Goal: Task Accomplishment & Management: Manage account settings

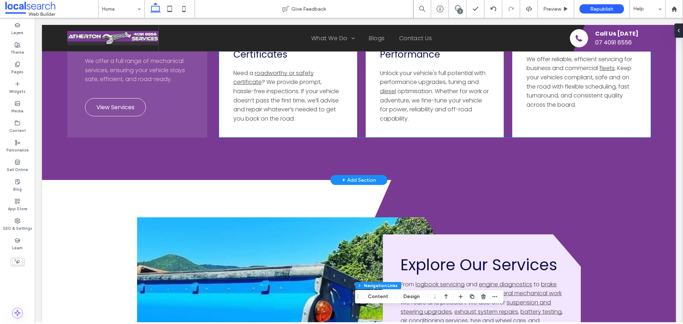
scroll to position [1702, 0]
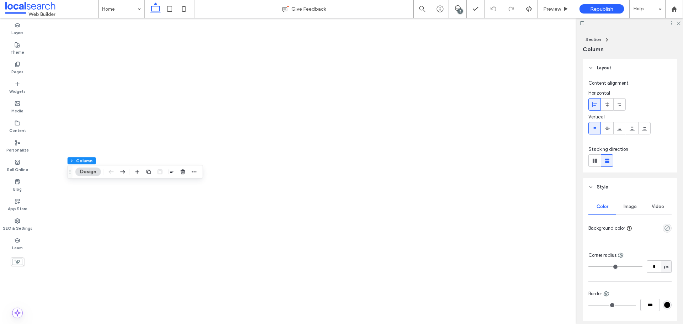
type input "**"
type input "***"
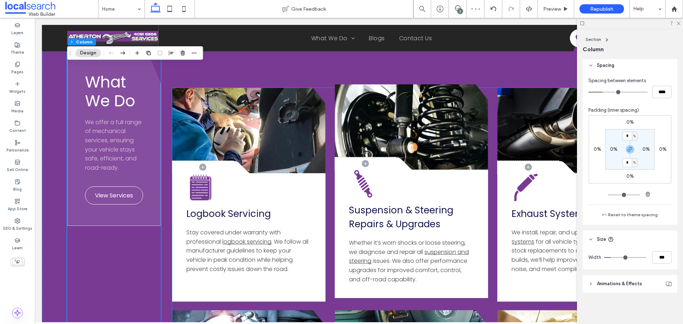
scroll to position [782, 0]
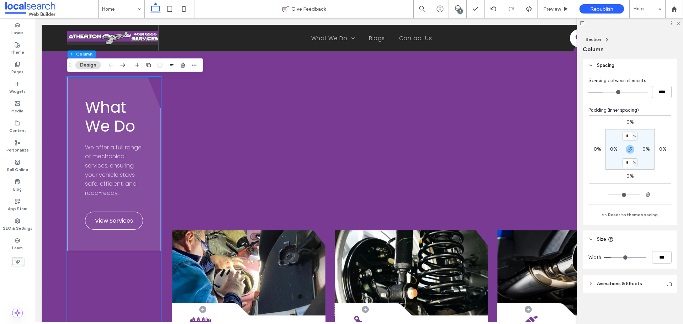
type input "**"
type input "***"
click at [617, 257] on input "range" at bounding box center [625, 257] width 42 height 1
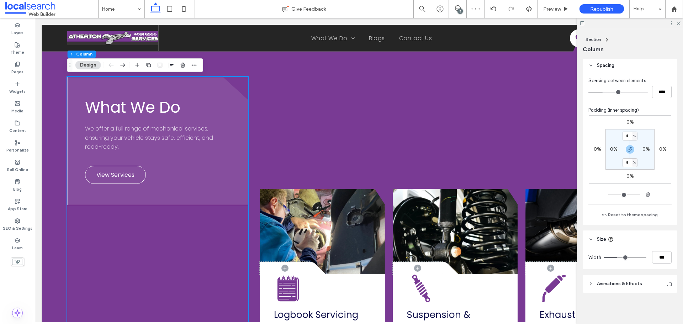
type input "**"
type input "***"
click at [613, 257] on input "range" at bounding box center [625, 257] width 42 height 1
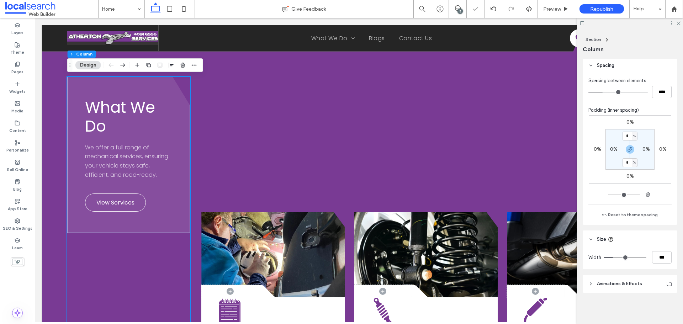
type input "**"
type input "***"
type input "**"
type input "***"
type input "**"
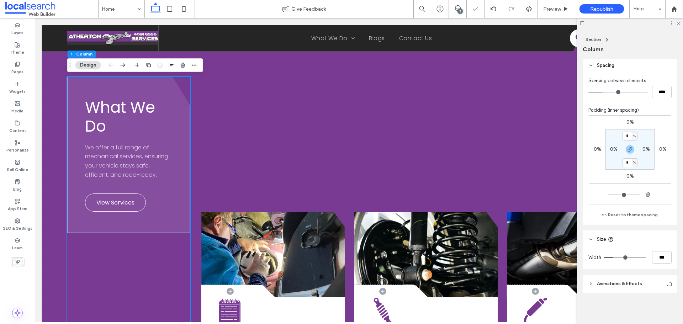
type input "***"
type input "**"
type input "***"
type input "**"
type input "***"
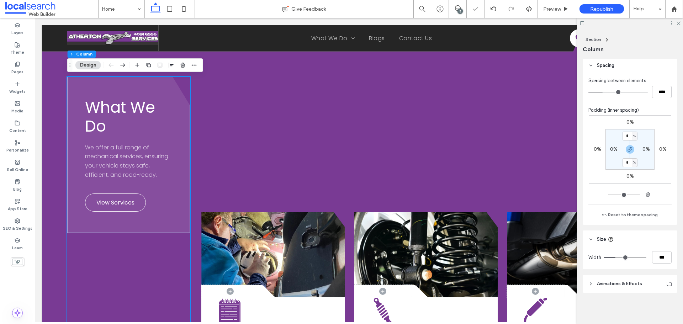
type input "**"
type input "***"
click at [615, 257] on input "range" at bounding box center [625, 257] width 42 height 1
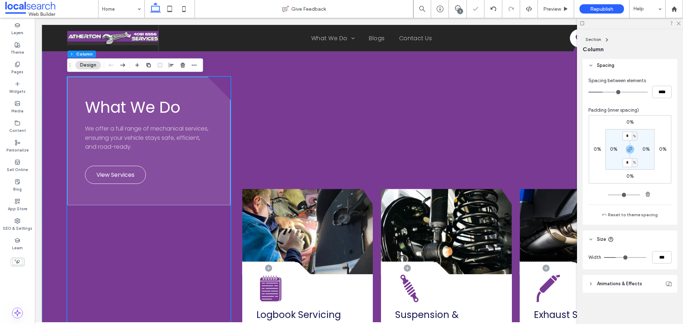
type input "**"
type input "***"
type input "**"
type input "***"
type input "**"
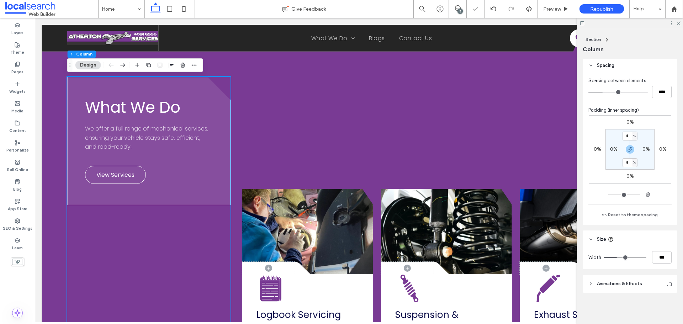
click at [616, 258] on input "range" at bounding box center [625, 257] width 42 height 1
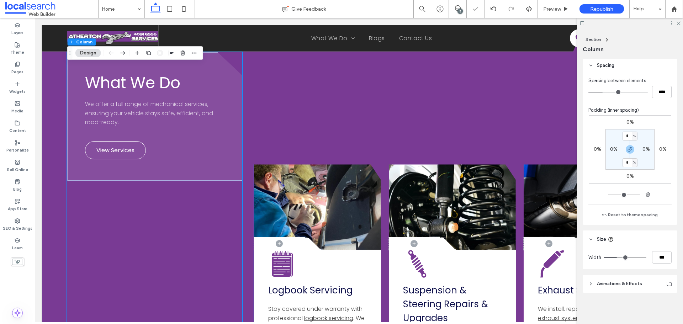
scroll to position [818, 0]
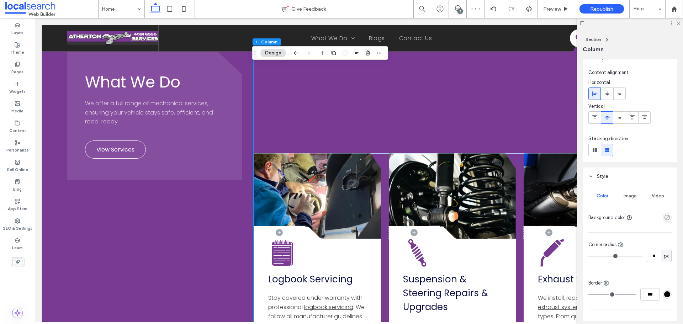
scroll to position [0, 0]
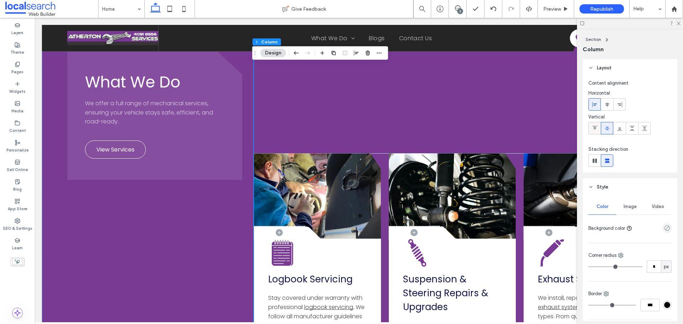
click at [596, 132] on span at bounding box center [595, 128] width 6 height 12
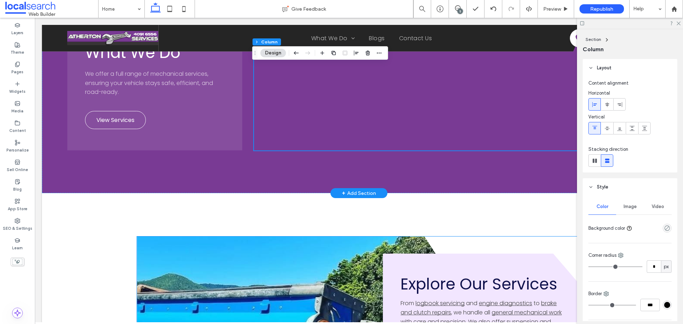
scroll to position [1778, 0]
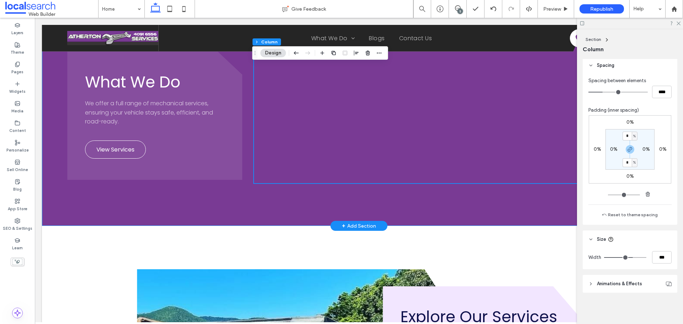
scroll to position [1742, 0]
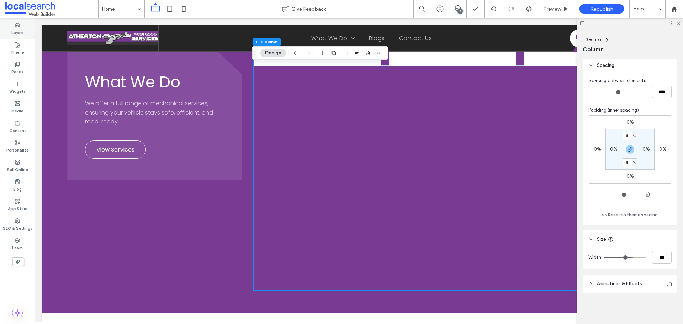
click at [23, 29] on div "Layers" at bounding box center [17, 29] width 35 height 20
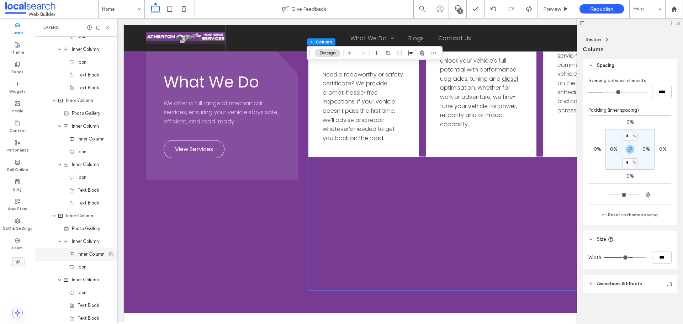
scroll to position [1837, 0]
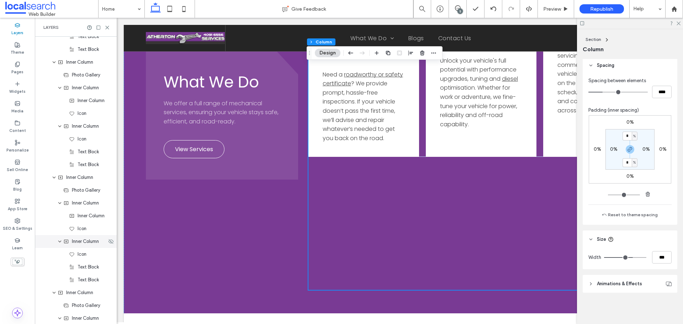
click at [84, 246] on div "Inner Column" at bounding box center [76, 241] width 82 height 13
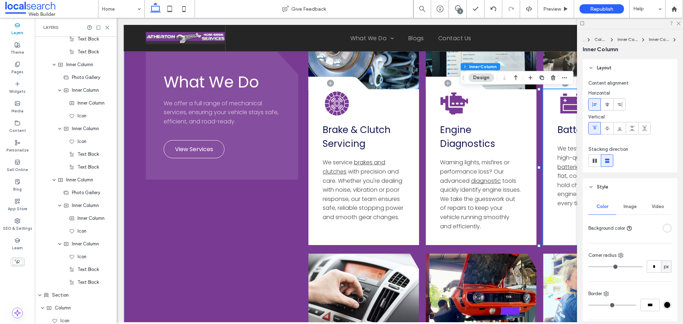
scroll to position [2538, 0]
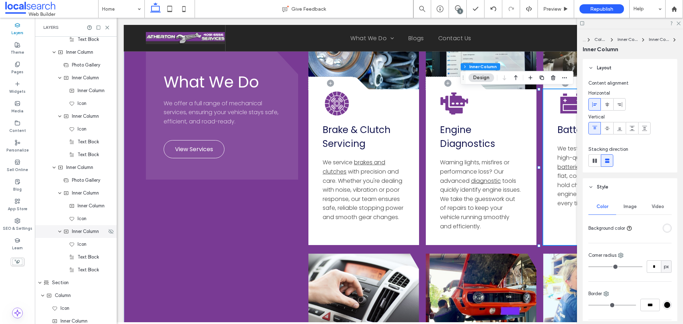
click at [91, 234] on span "Inner Column" at bounding box center [85, 231] width 27 height 7
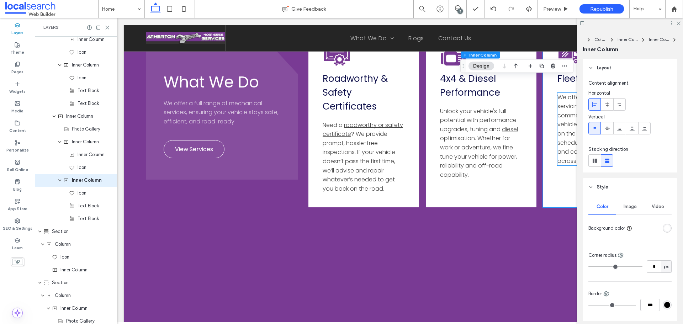
scroll to position [1763, 0]
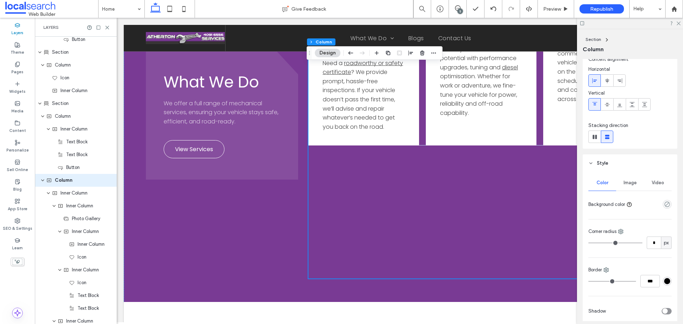
scroll to position [0, 0]
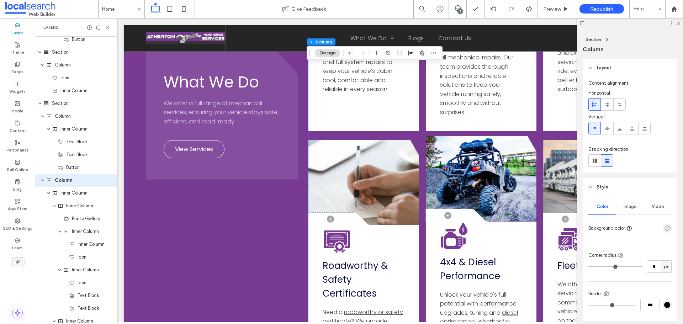
scroll to position [1656, 0]
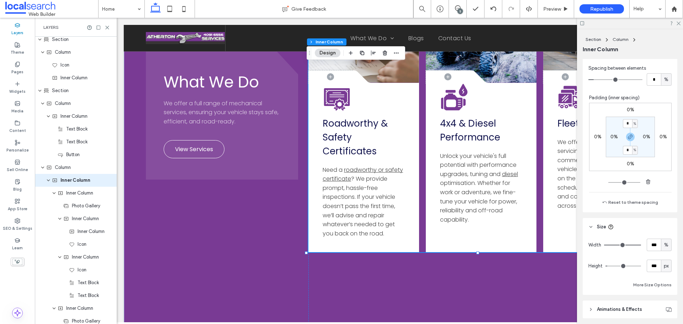
scroll to position [440, 0]
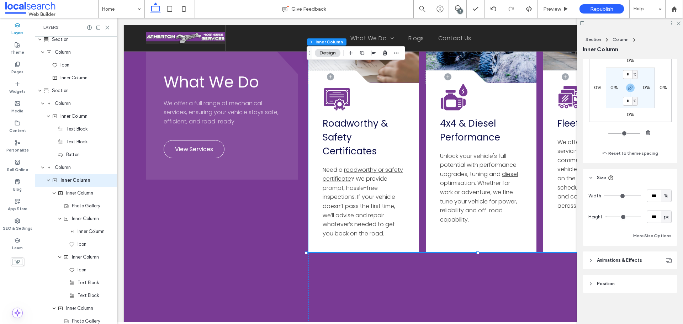
type input "*"
drag, startPoint x: 599, startPoint y: 219, endPoint x: 596, endPoint y: 219, distance: 3.9
type input "*"
click at [605, 217] on input "range" at bounding box center [623, 217] width 36 height 1
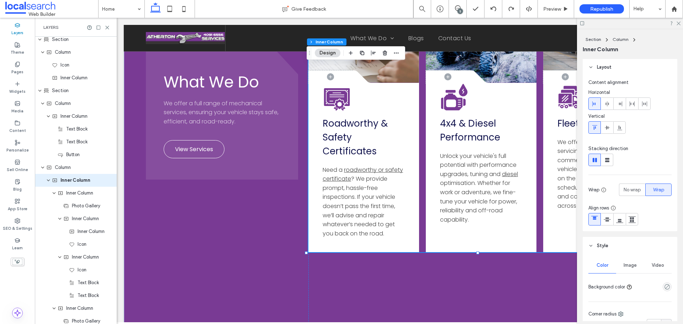
scroll to position [0, 0]
click at [633, 188] on span "No wrap" at bounding box center [631, 190] width 17 height 7
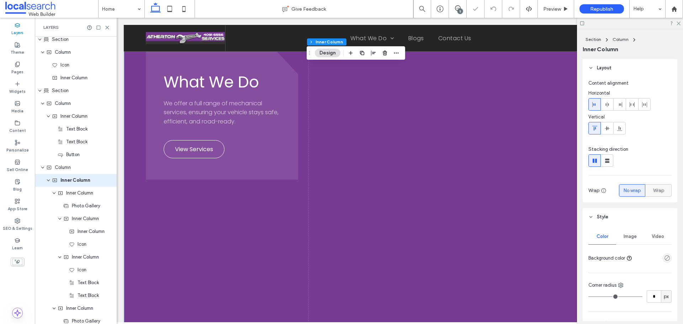
click at [658, 190] on span "Wrap" at bounding box center [658, 190] width 11 height 7
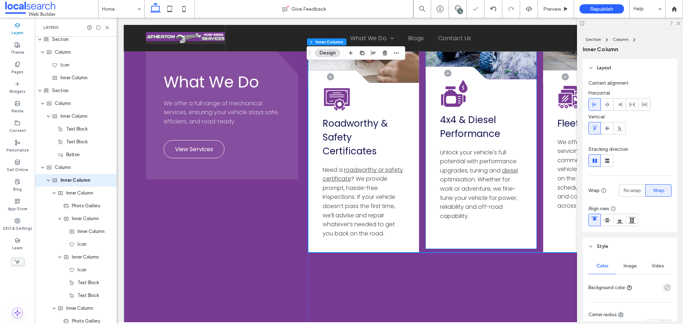
scroll to position [1727, 0]
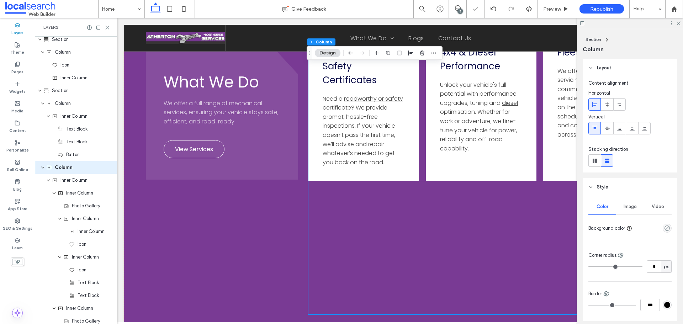
scroll to position [1232, 0]
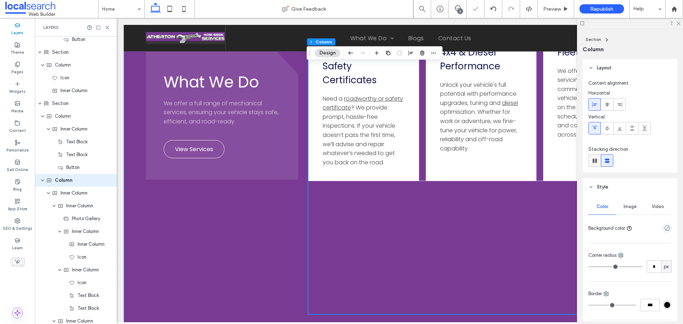
click at [596, 162] on use at bounding box center [594, 161] width 4 height 4
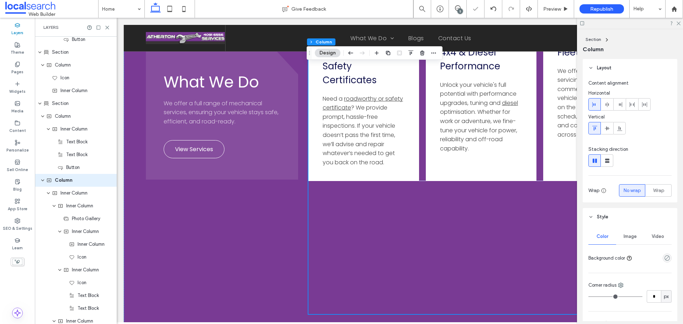
type input "*"
type input "**"
click at [607, 161] on icon at bounding box center [606, 160] width 7 height 7
type input "**"
type input "****"
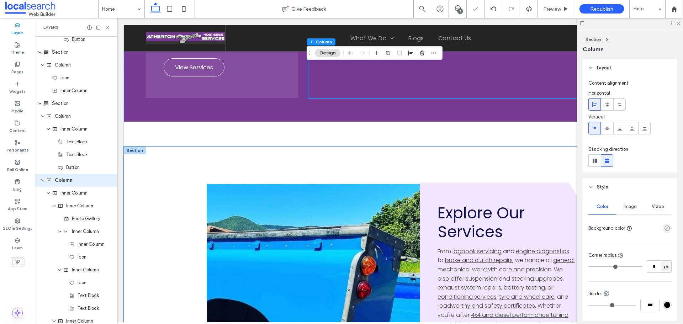
scroll to position [1976, 0]
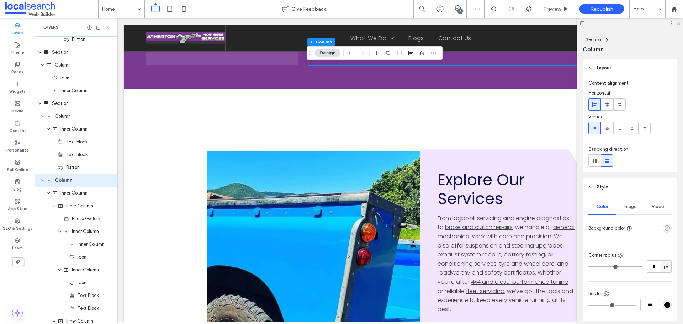
click at [678, 23] on use at bounding box center [678, 24] width 4 height 4
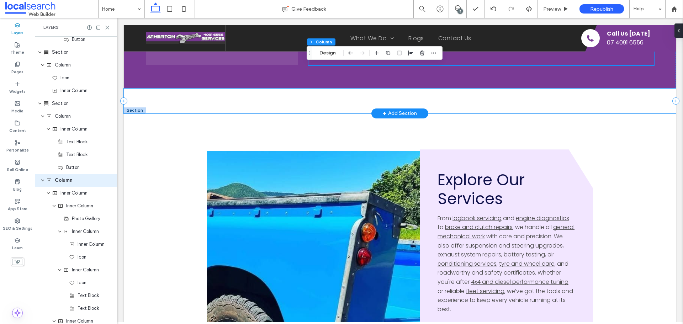
click at [466, 99] on div at bounding box center [400, 101] width 552 height 25
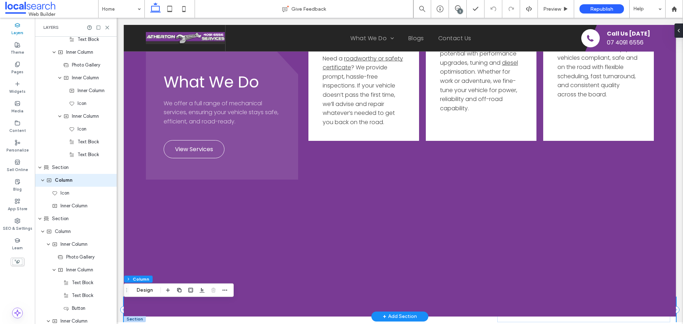
scroll to position [1763, 0]
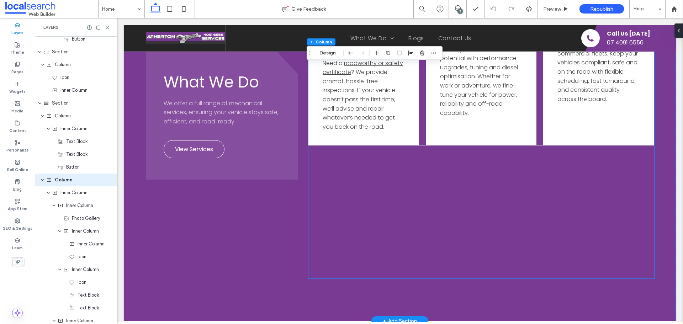
scroll to position [1232, 0]
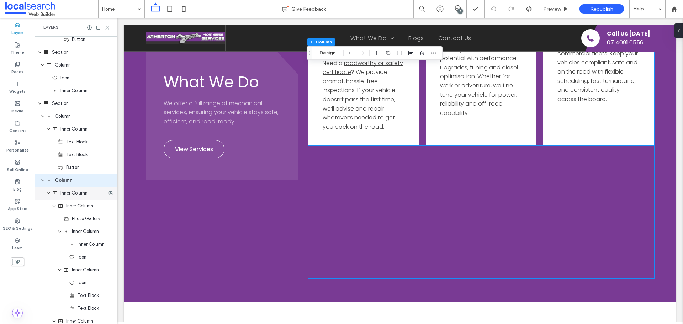
click at [73, 197] on div "Inner Column" at bounding box center [76, 193] width 82 height 13
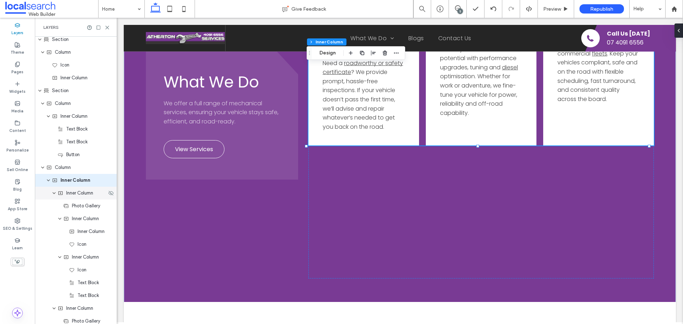
click at [78, 196] on span "Inner Column" at bounding box center [79, 193] width 27 height 7
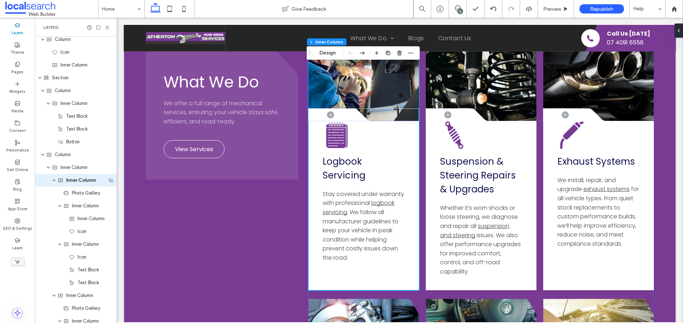
scroll to position [826, 0]
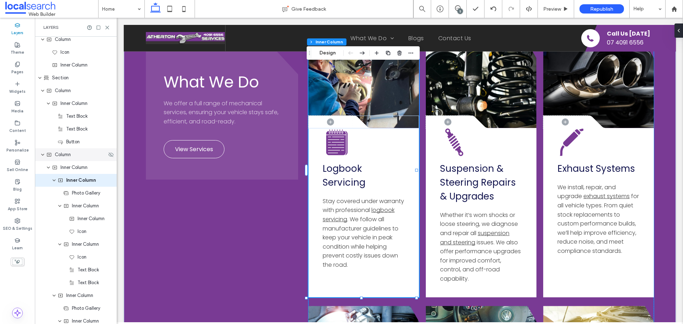
click at [77, 157] on div "Column" at bounding box center [76, 154] width 60 height 7
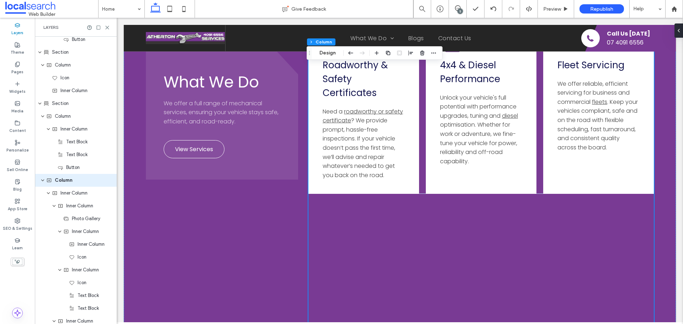
scroll to position [1643, 0]
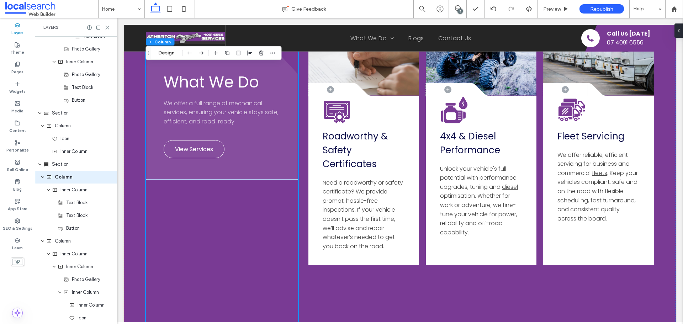
scroll to position [1168, 0]
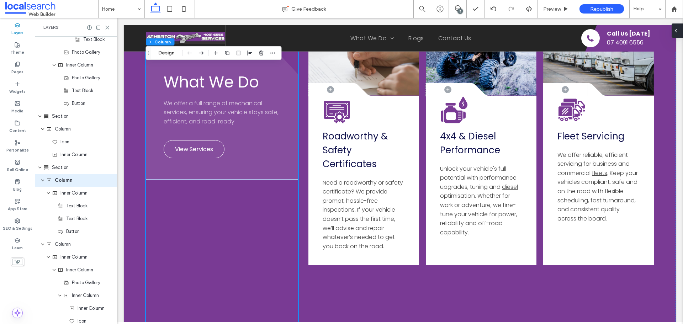
click at [676, 30] on icon at bounding box center [676, 31] width 6 height 6
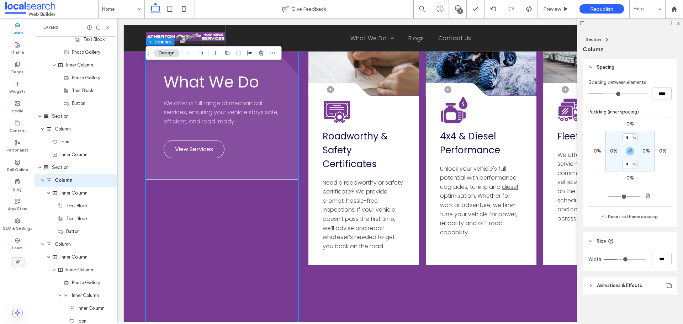
scroll to position [296, 0]
click at [655, 250] on div "Width ***" at bounding box center [629, 258] width 95 height 21
click at [655, 258] on input "***" at bounding box center [662, 257] width 20 height 12
type input "**"
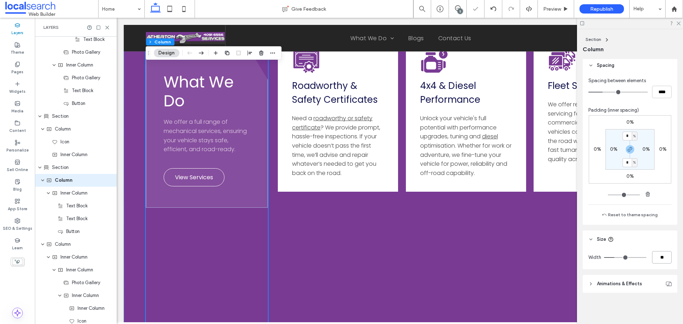
type input "**"
type input "***"
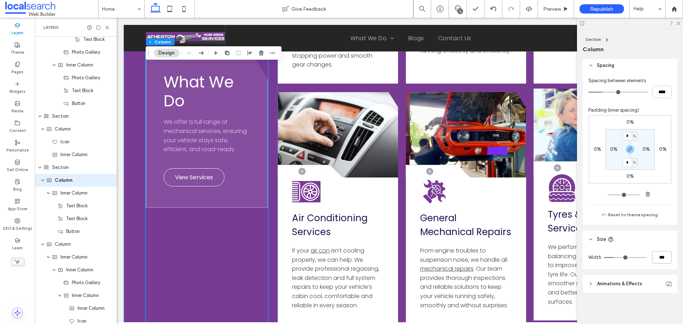
scroll to position [1181, 0]
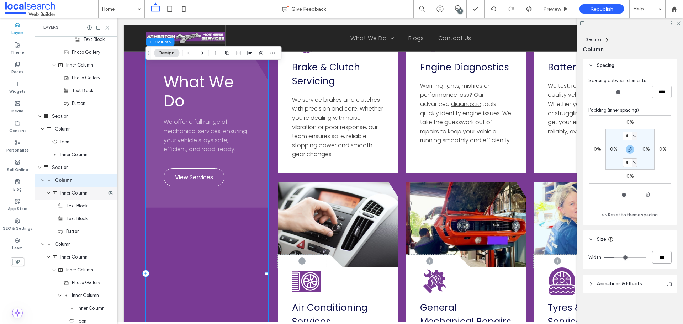
click at [81, 196] on span "Inner Column" at bounding box center [73, 193] width 27 height 7
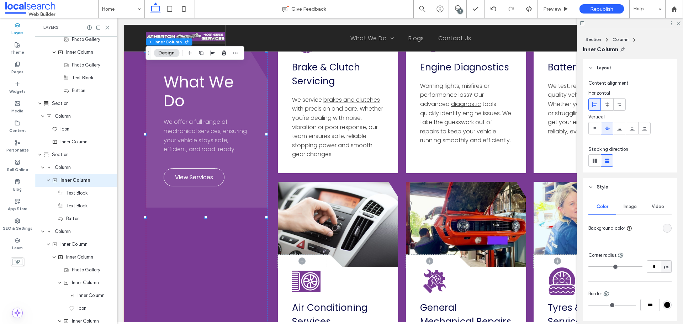
click at [130, 123] on div "What We Do We offer a full range of mechanical services, ensuring your vehicle …" at bounding box center [400, 273] width 552 height 1258
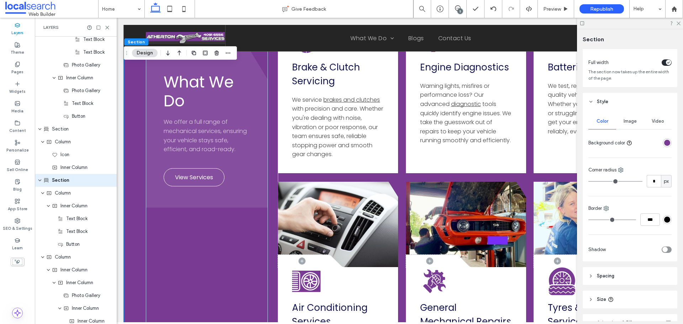
scroll to position [74, 0]
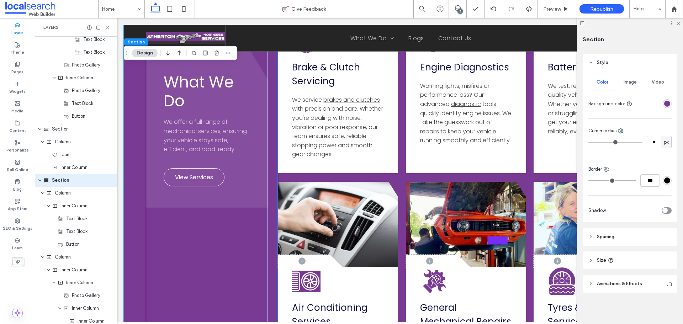
click at [319, 181] on div "Divider Icon .cls-1-1856497771-1856497771 { fill: none; } .cls-2-1856497771-185…" at bounding box center [466, 170] width 376 height 967
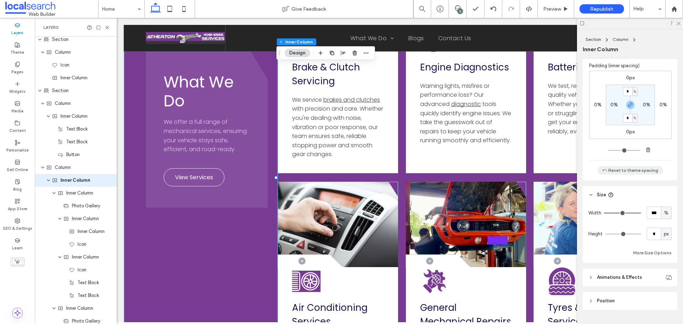
scroll to position [427, 0]
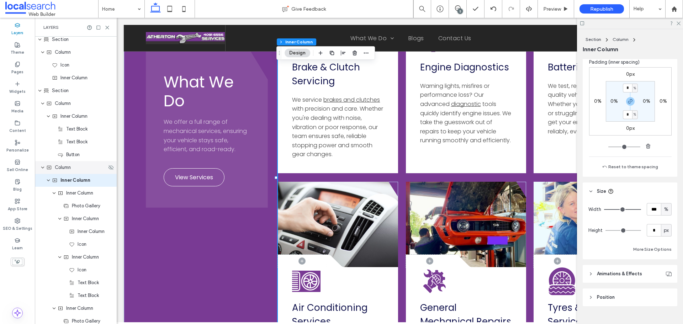
click at [65, 172] on div "Column" at bounding box center [76, 167] width 82 height 13
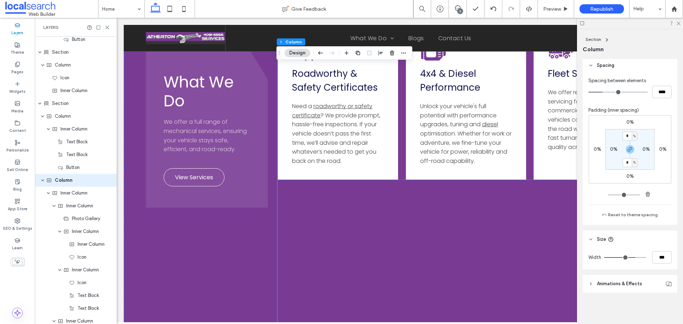
scroll to position [1750, 0]
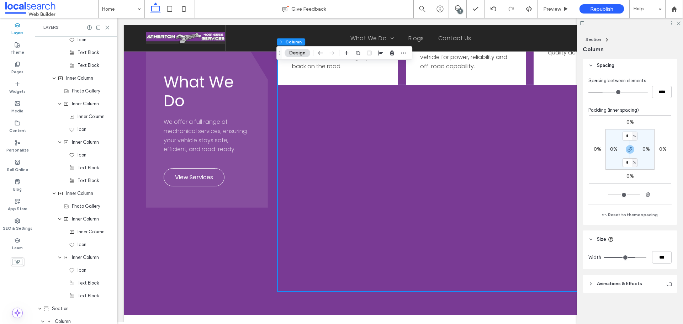
scroll to position [2512, 0]
click at [87, 262] on div "Inner Column" at bounding box center [76, 257] width 82 height 13
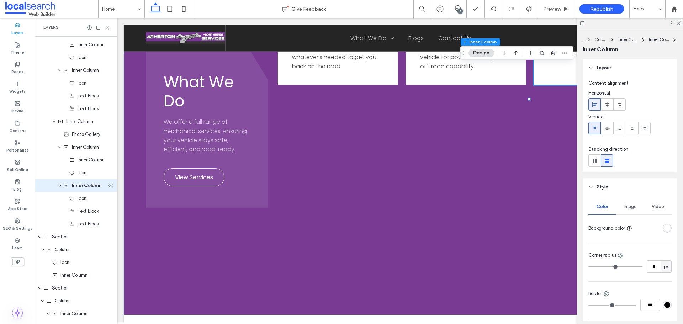
scroll to position [2589, 0]
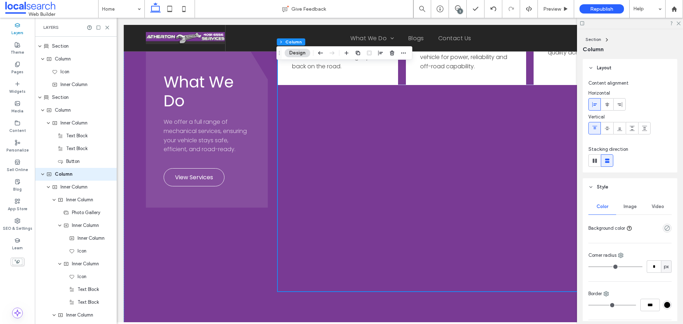
scroll to position [1232, 0]
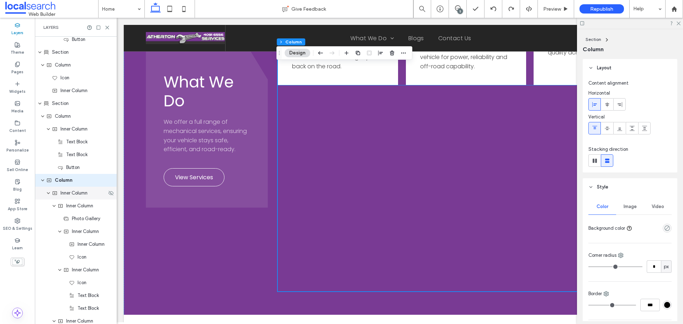
click at [48, 189] on span "expand Inner Column" at bounding box center [48, 193] width 4 height 13
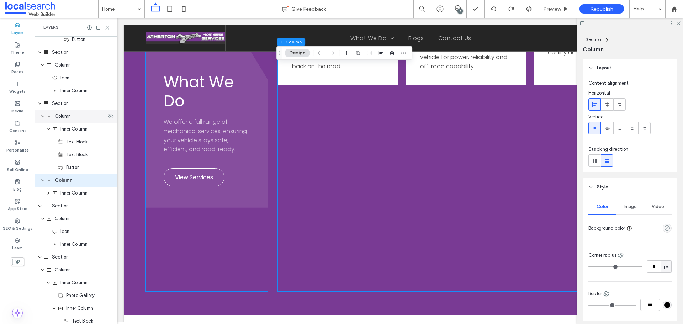
click at [43, 116] on icon "expand Column" at bounding box center [43, 116] width 4 height 6
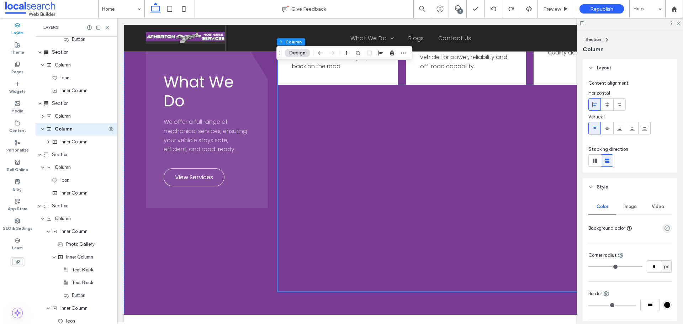
click at [42, 130] on icon "expand Column" at bounding box center [43, 129] width 4 height 6
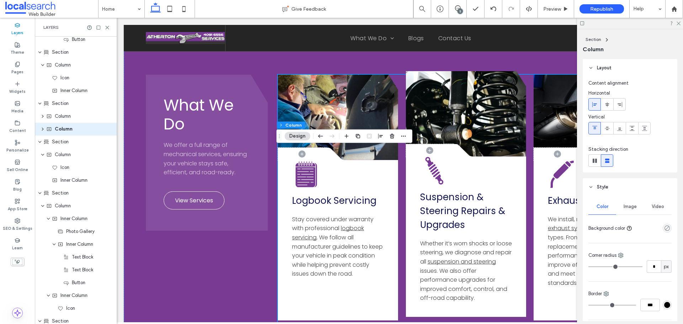
scroll to position [719, 0]
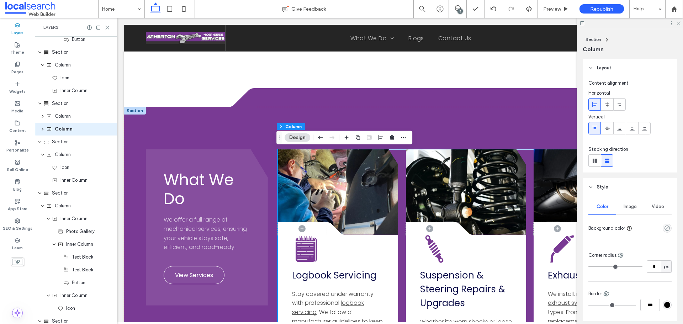
click at [677, 23] on icon at bounding box center [678, 23] width 5 height 5
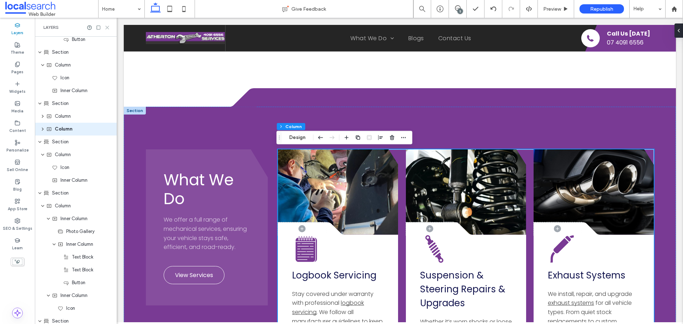
click at [106, 27] on use at bounding box center [107, 27] width 3 height 3
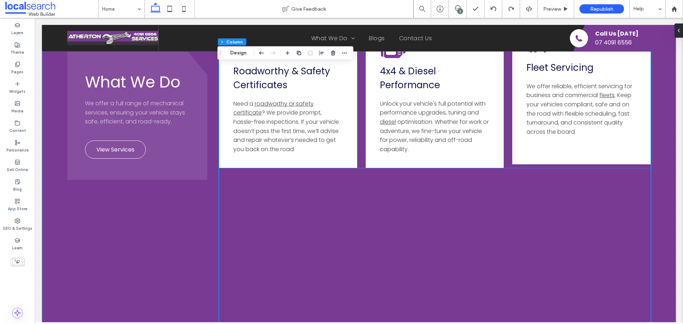
scroll to position [1750, 0]
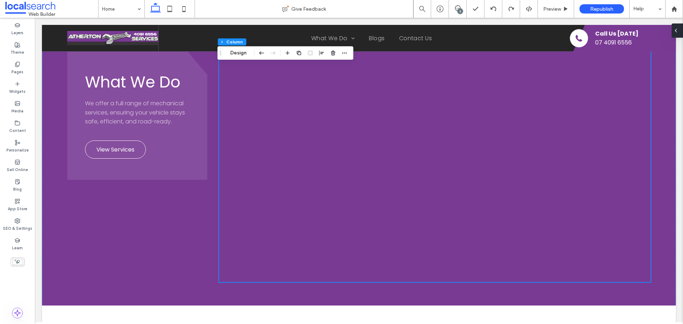
click at [681, 25] on div at bounding box center [676, 30] width 11 height 14
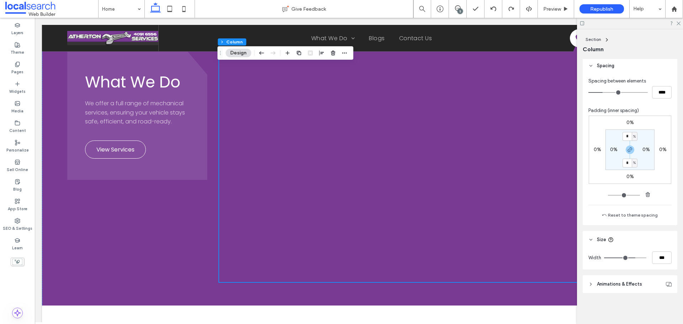
scroll to position [296, 0]
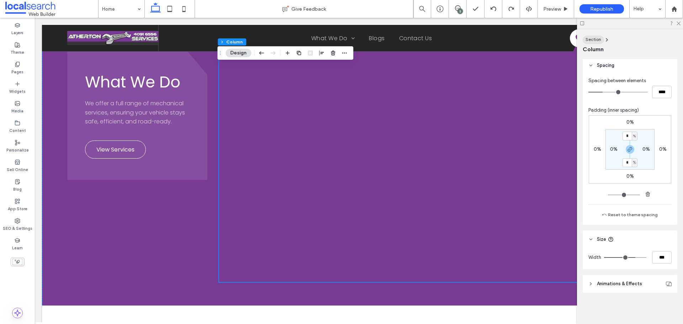
click at [591, 41] on span "Section" at bounding box center [593, 39] width 16 height 5
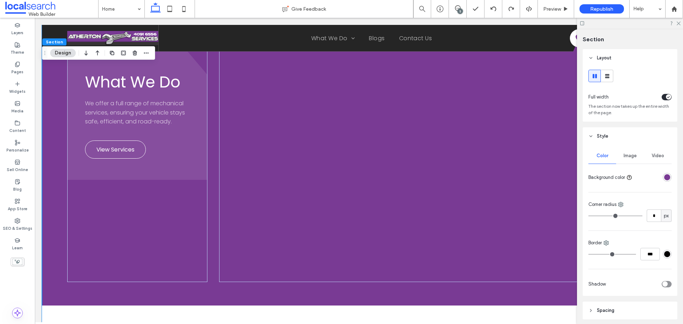
scroll to position [74, 0]
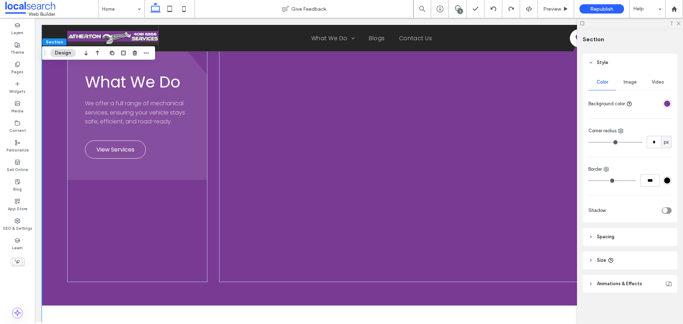
click at [615, 258] on header "Size" at bounding box center [629, 260] width 95 height 18
type input "***"
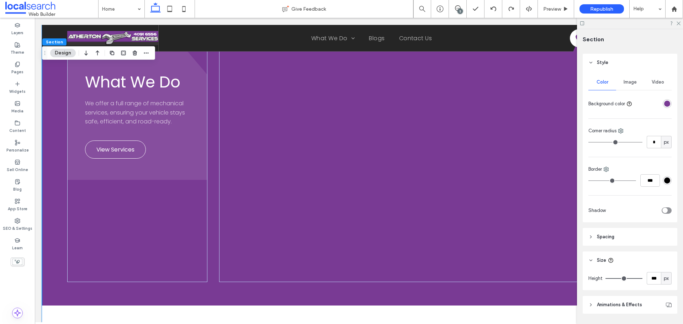
type input "*"
drag, startPoint x: 634, startPoint y: 278, endPoint x: 548, endPoint y: 277, distance: 85.7
type input "*"
click at [605, 278] on input "range" at bounding box center [623, 278] width 37 height 1
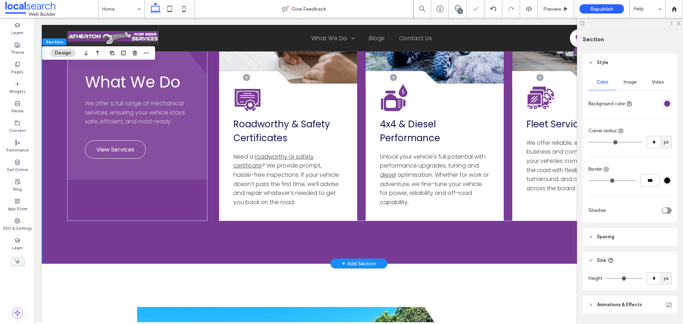
scroll to position [1608, 0]
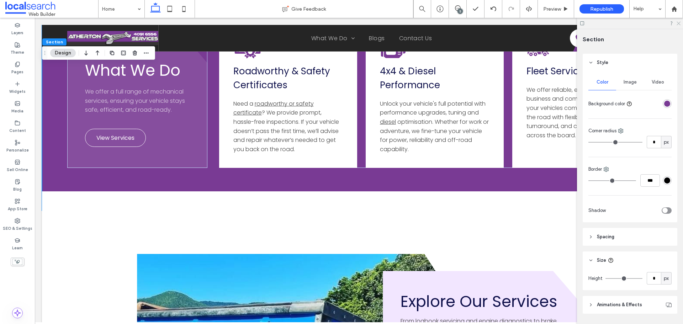
click at [679, 24] on use at bounding box center [678, 24] width 4 height 4
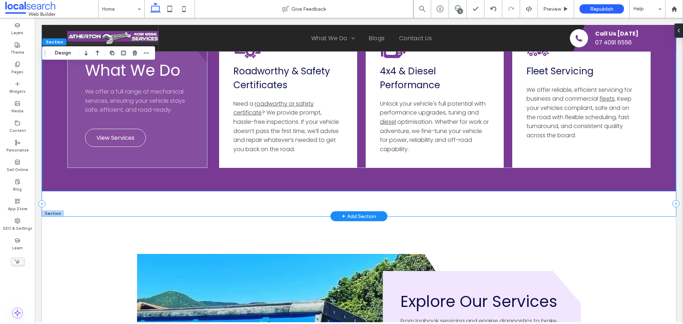
click at [90, 203] on div at bounding box center [359, 203] width 634 height 25
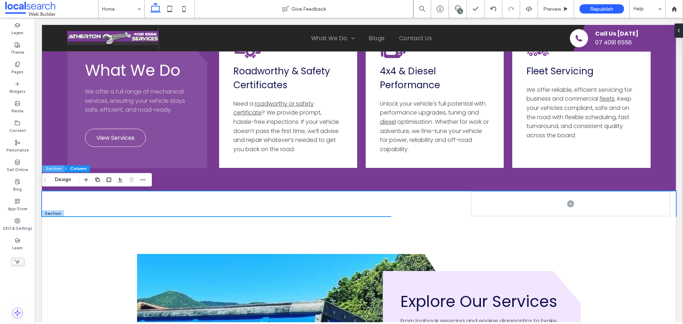
click at [55, 167] on button "Section" at bounding box center [53, 168] width 22 height 7
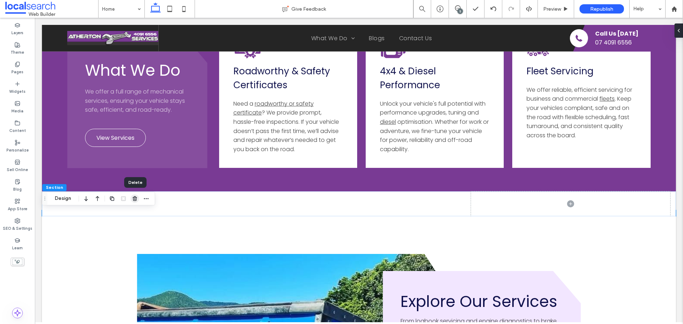
click at [137, 199] on use "button" at bounding box center [135, 198] width 4 height 5
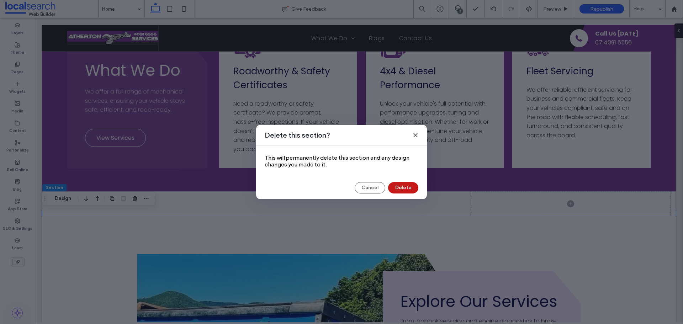
click at [396, 192] on button "Delete" at bounding box center [403, 187] width 30 height 11
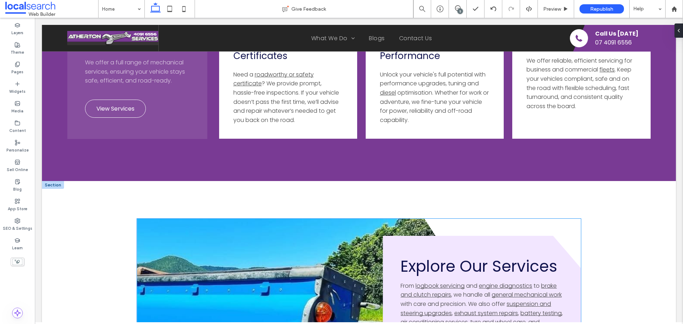
scroll to position [1714, 0]
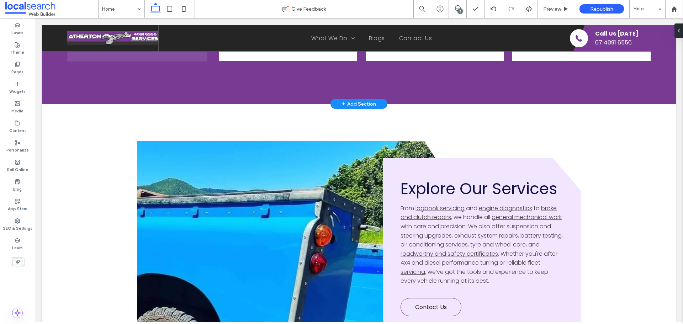
click at [361, 103] on div "+ Add Section" at bounding box center [359, 104] width 34 height 8
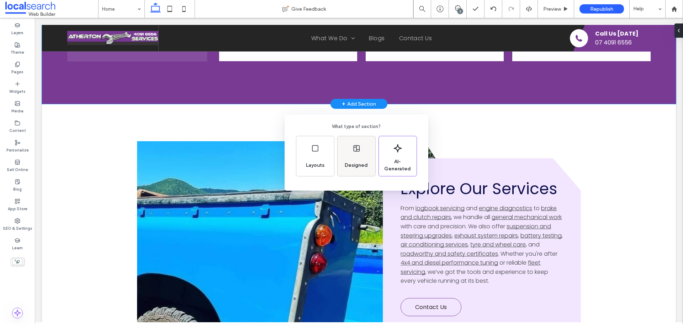
click at [363, 158] on div "Designed" at bounding box center [356, 166] width 29 height 16
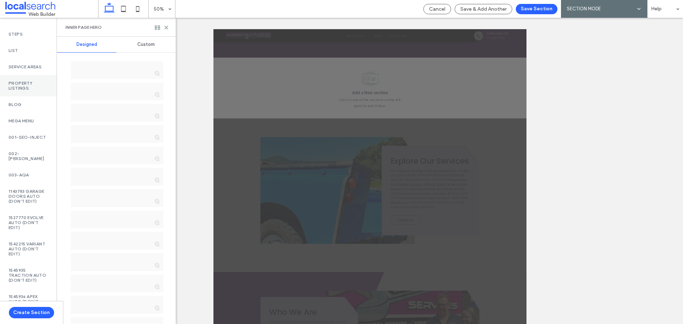
scroll to position [36, 0]
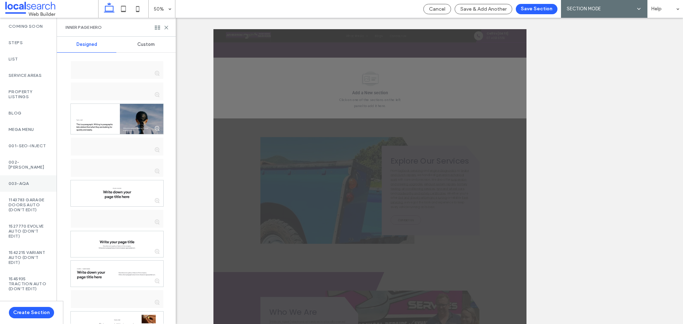
click at [26, 186] on label "003-AQA" at bounding box center [28, 183] width 39 height 5
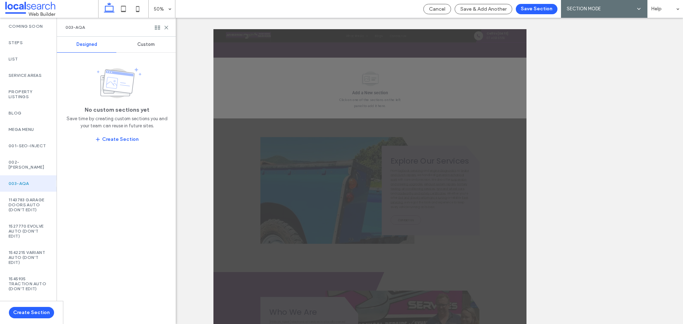
click at [141, 52] on div "Custom" at bounding box center [145, 45] width 59 height 16
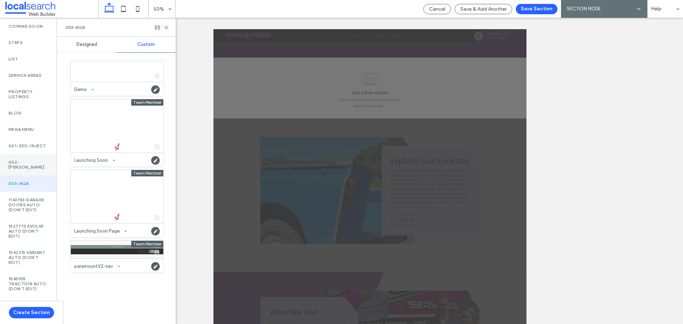
click at [23, 175] on div "002-Monty" at bounding box center [28, 164] width 57 height 21
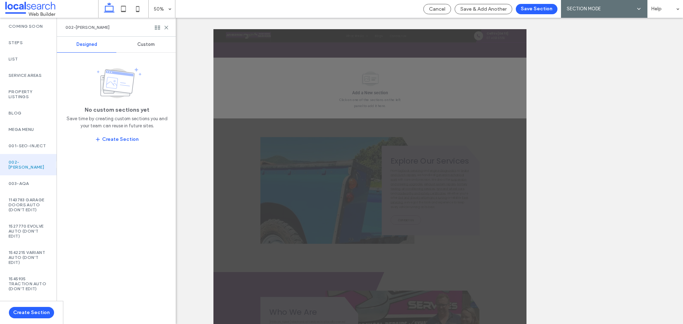
click at [149, 41] on div "Custom" at bounding box center [145, 45] width 59 height 16
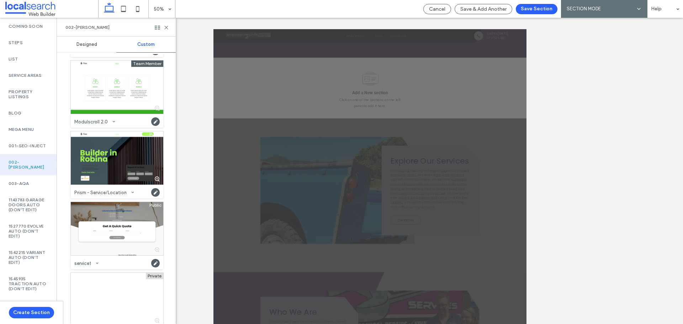
scroll to position [163, 0]
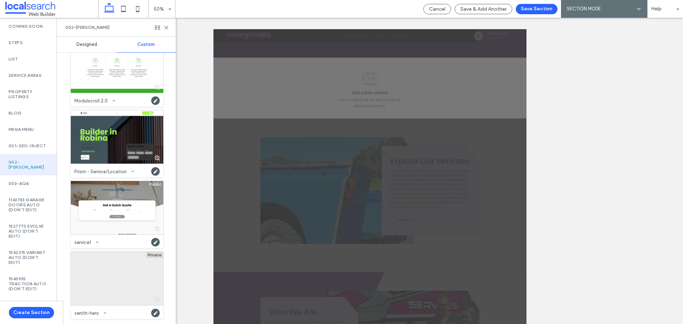
click at [112, 282] on div at bounding box center [117, 278] width 92 height 53
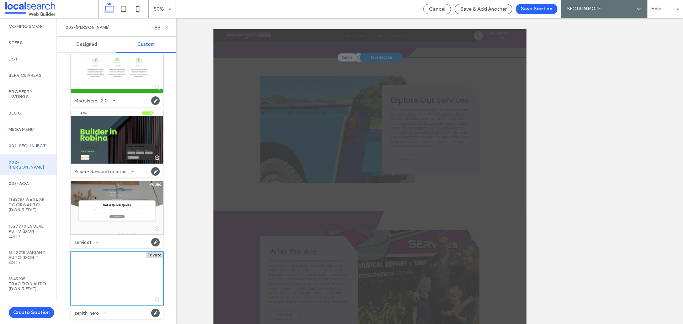
click at [165, 26] on use at bounding box center [166, 27] width 3 height 3
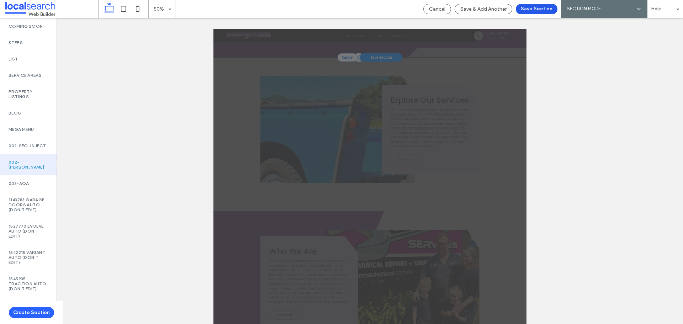
click at [536, 9] on button "Save Section" at bounding box center [537, 9] width 42 height 10
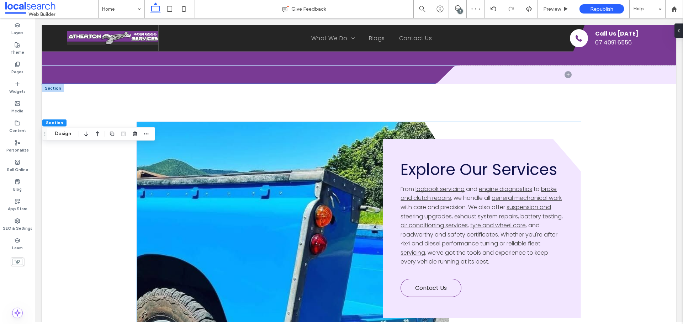
scroll to position [1610, 0]
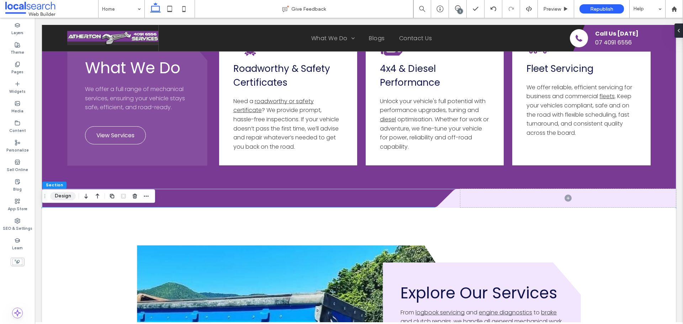
click at [59, 198] on button "Design" at bounding box center [63, 196] width 26 height 9
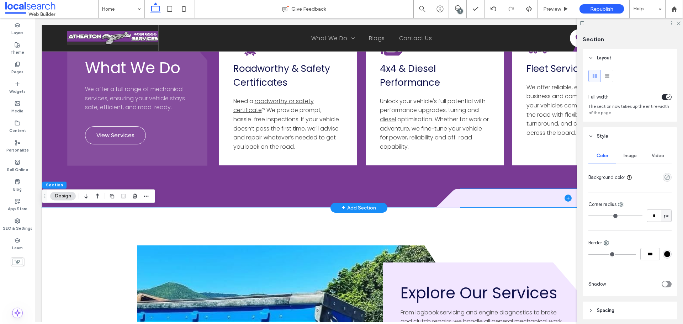
click at [481, 198] on span at bounding box center [567, 198] width 215 height 18
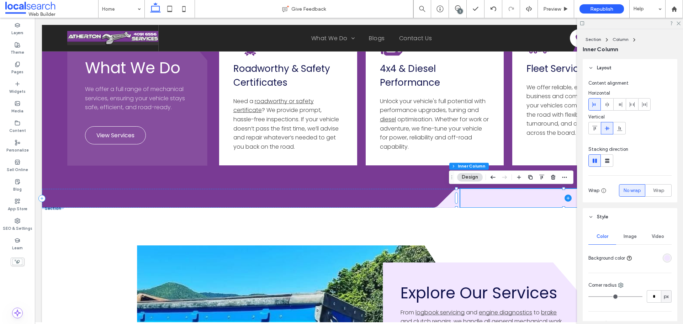
click at [665, 255] on div "rgba(242, 230, 255, 1)" at bounding box center [666, 258] width 9 height 9
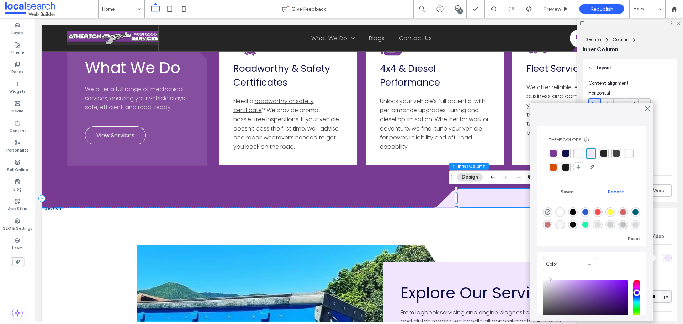
click at [575, 154] on div "rgba(255, 255, 255, 1)" at bounding box center [578, 153] width 7 height 7
click at [447, 202] on icon at bounding box center [444, 198] width 32 height 19
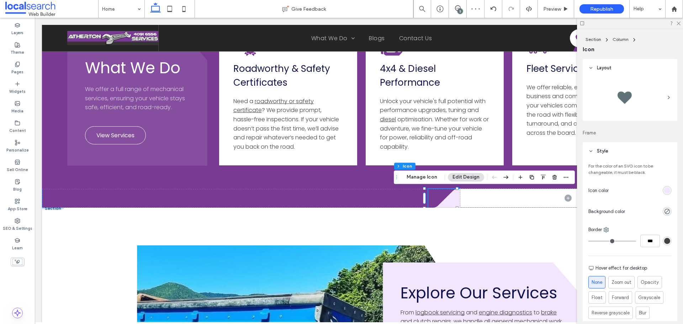
click at [664, 190] on div "rgb(242, 230, 255)" at bounding box center [667, 190] width 6 height 6
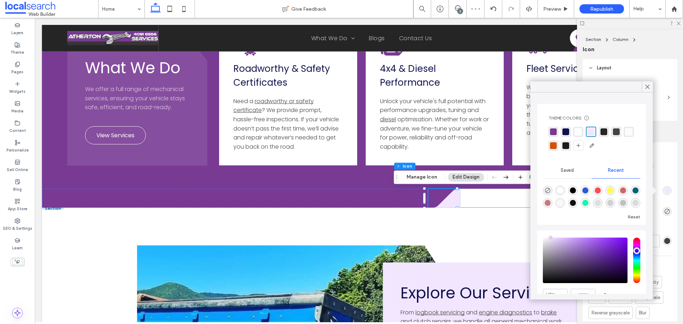
click at [576, 133] on div "rgba(255, 255, 255, 1)" at bounding box center [578, 131] width 7 height 7
click at [649, 89] on icon at bounding box center [647, 87] width 6 height 6
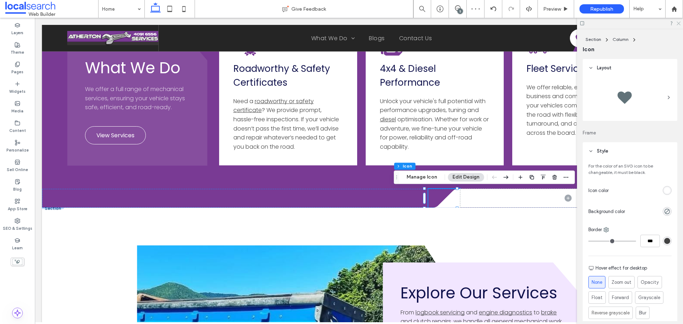
click at [678, 23] on icon at bounding box center [678, 23] width 5 height 5
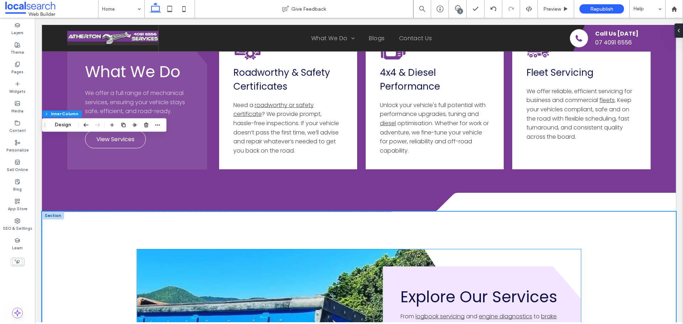
scroll to position [1681, 0]
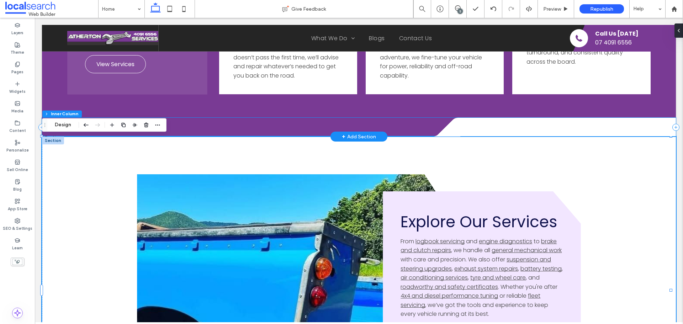
click at [407, 127] on div ".cls-1-1686289215-1686289215 { fill: none; } .cls-2-1686289215-1686289215 { cli…" at bounding box center [359, 127] width 634 height 19
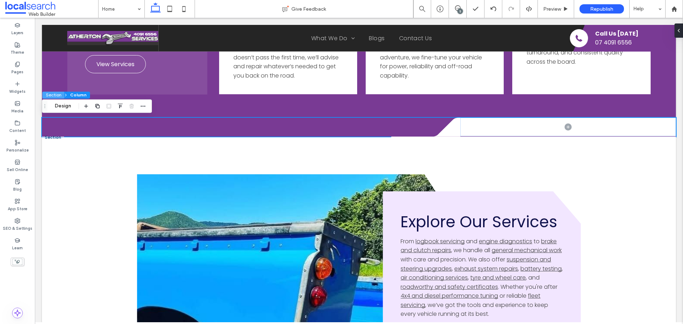
click at [53, 95] on button "Section" at bounding box center [53, 94] width 22 height 7
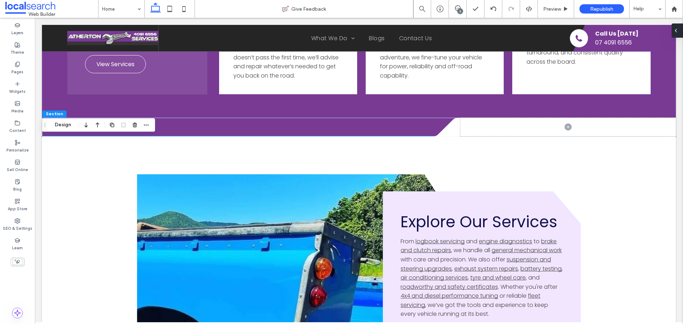
drag, startPoint x: 679, startPoint y: 32, endPoint x: 640, endPoint y: 29, distance: 38.9
click at [679, 32] on div at bounding box center [676, 30] width 11 height 14
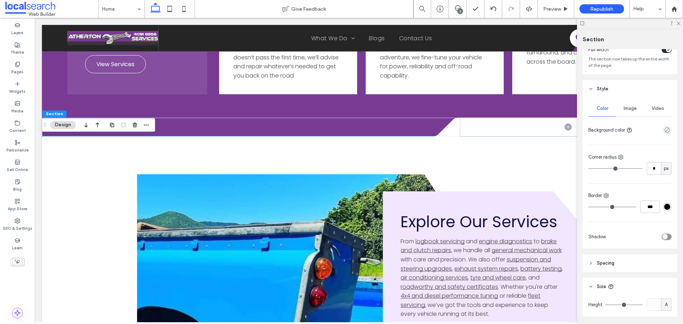
scroll to position [71, 0]
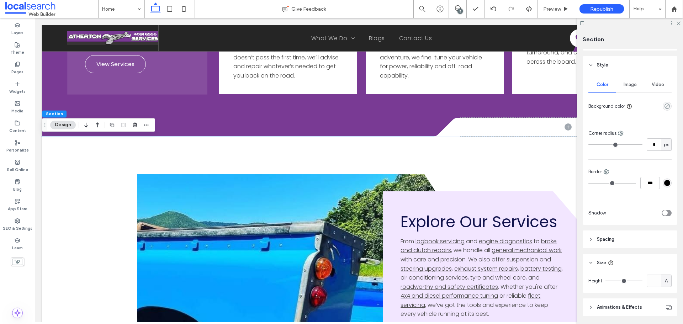
click at [624, 233] on header "Spacing" at bounding box center [629, 239] width 95 height 18
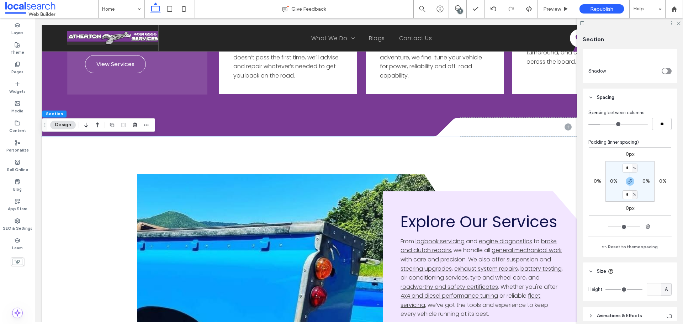
scroll to position [213, 0]
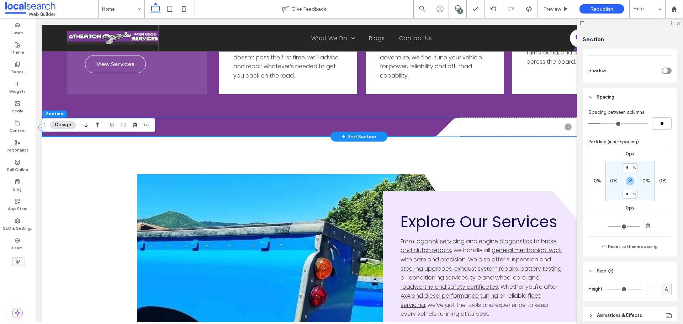
click at [198, 132] on div ".cls-1-1686289215-1686289215 { fill: none; } .cls-2-1686289215-1686289215 { cli…" at bounding box center [359, 127] width 634 height 19
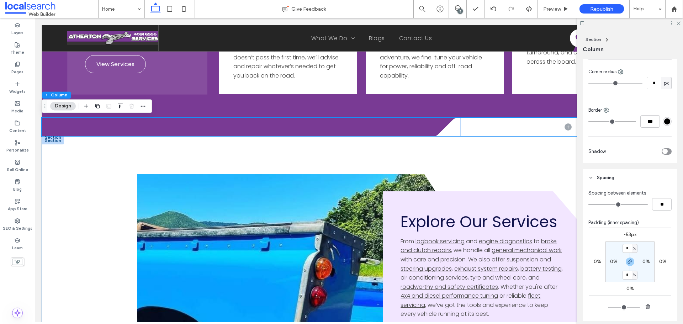
click at [498, 153] on polygon at bounding box center [466, 290] width 420 height 307
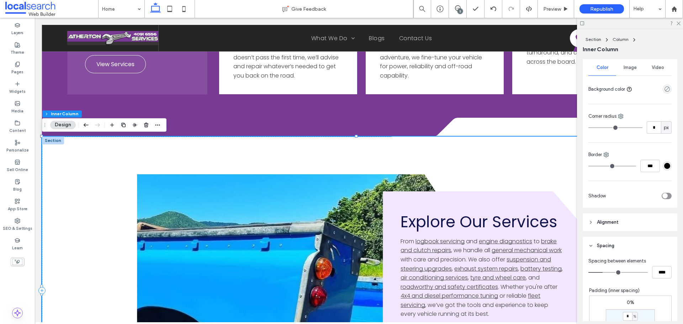
scroll to position [178, 0]
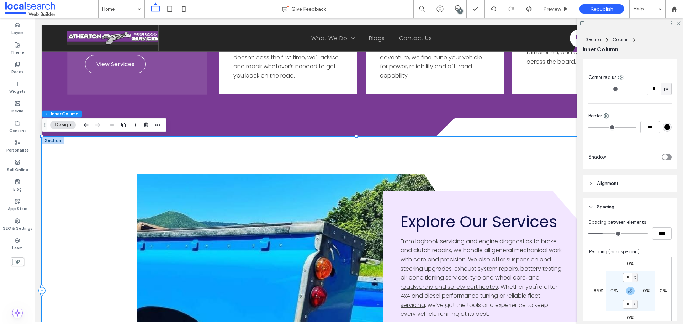
click at [626, 265] on label "0%" at bounding box center [629, 264] width 7 height 6
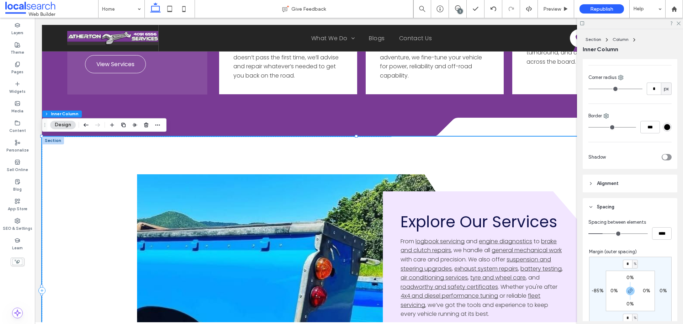
click at [634, 266] on span "%" at bounding box center [635, 263] width 2 height 7
click at [629, 277] on span "px" at bounding box center [628, 274] width 5 height 7
click at [624, 266] on input "*" at bounding box center [627, 264] width 9 height 9
type input "**"
type input "*"
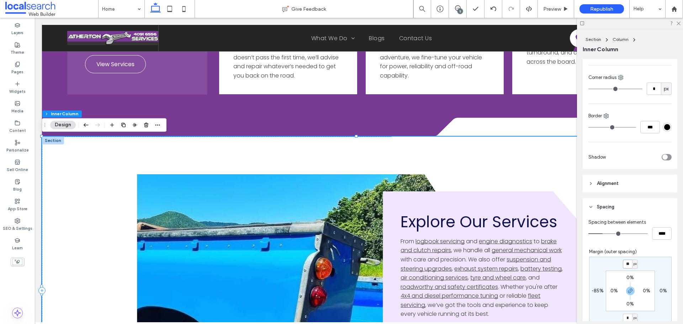
type input "**"
type input "*"
click at [625, 267] on input "**" at bounding box center [627, 264] width 9 height 9
click at [625, 264] on input "**" at bounding box center [627, 264] width 9 height 9
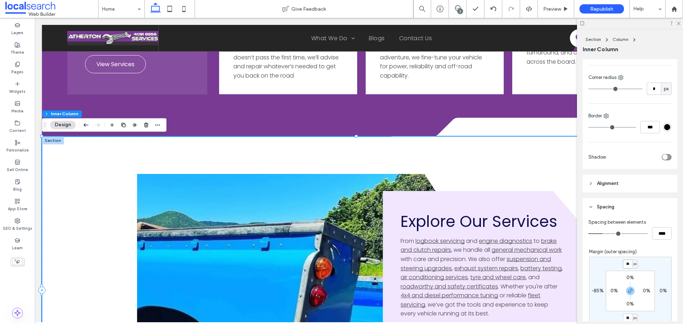
click at [625, 264] on input "**" at bounding box center [627, 264] width 9 height 9
type input "**"
type input "*"
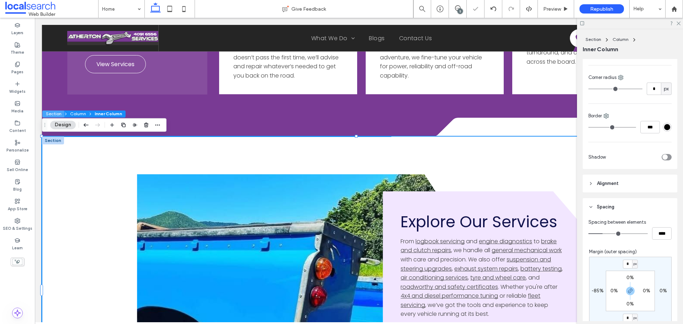
click at [58, 113] on button "Section" at bounding box center [53, 113] width 22 height 7
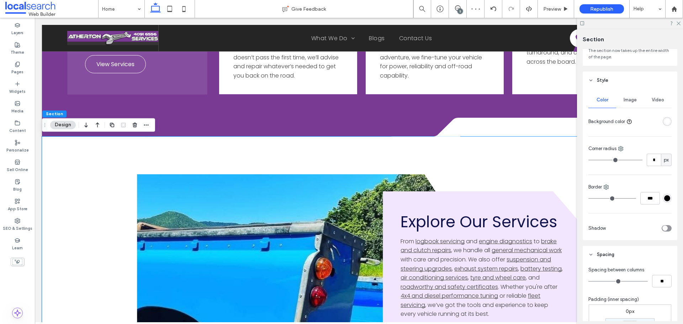
scroll to position [107, 0]
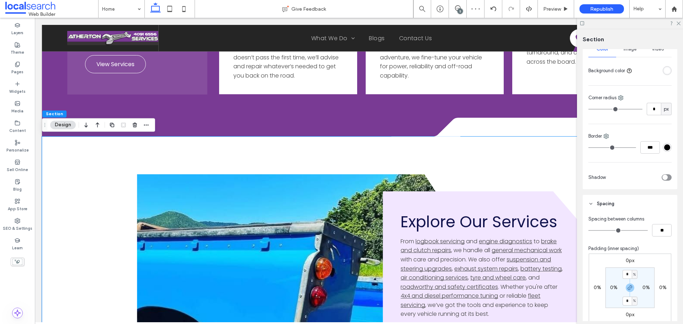
click at [625, 261] on label "0px" at bounding box center [629, 260] width 9 height 6
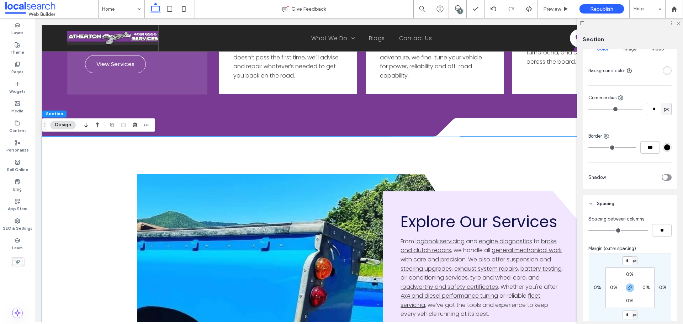
click at [627, 259] on input "*" at bounding box center [626, 260] width 9 height 9
type input "**"
type input "*"
type input "**"
type input "*"
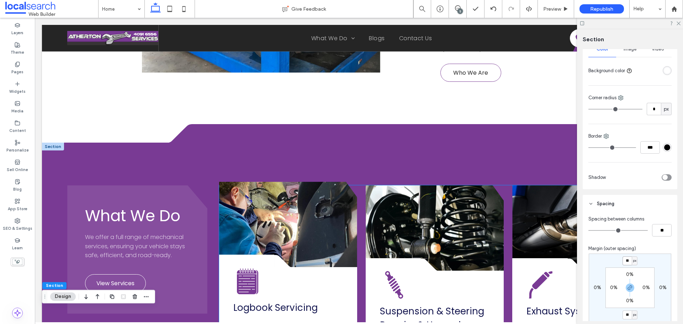
scroll to position [650, 0]
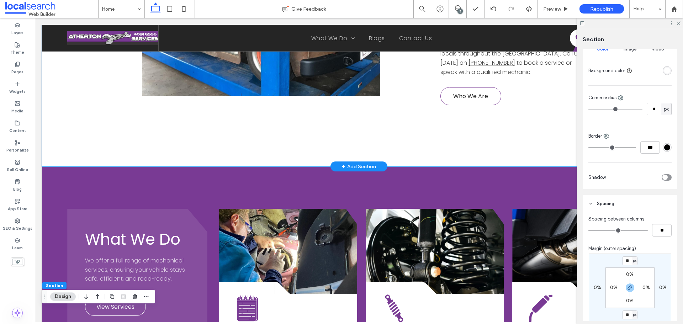
click at [68, 154] on div "100% Locally Owned 12+ Specialised Services 40Y+ Combined Experience Button But…" at bounding box center [359, 35] width 634 height 264
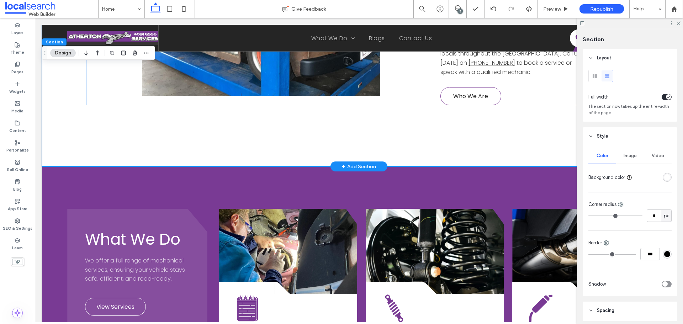
click at [74, 160] on div "100% Locally Owned 12+ Specialised Services 40Y+ Combined Experience Button But…" at bounding box center [359, 35] width 634 height 264
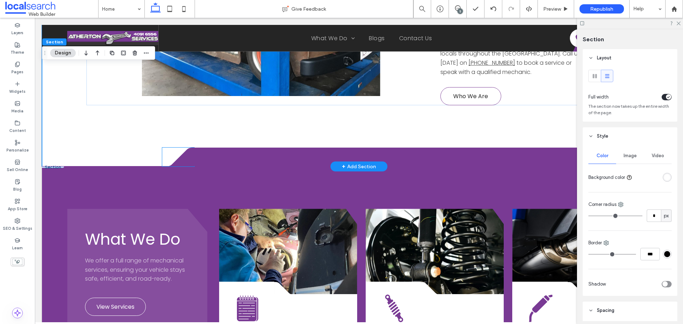
click at [187, 156] on icon at bounding box center [178, 157] width 32 height 19
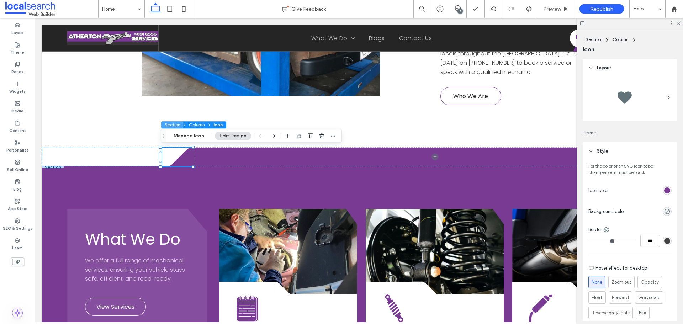
click at [172, 125] on button "Section" at bounding box center [172, 124] width 22 height 7
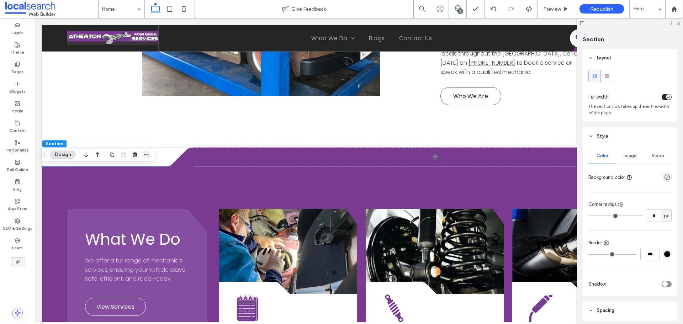
click at [146, 155] on icon "button" at bounding box center [146, 155] width 6 height 6
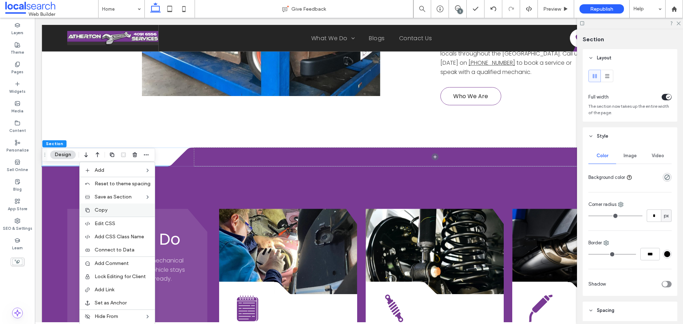
click at [119, 209] on label "Copy" at bounding box center [123, 210] width 56 height 6
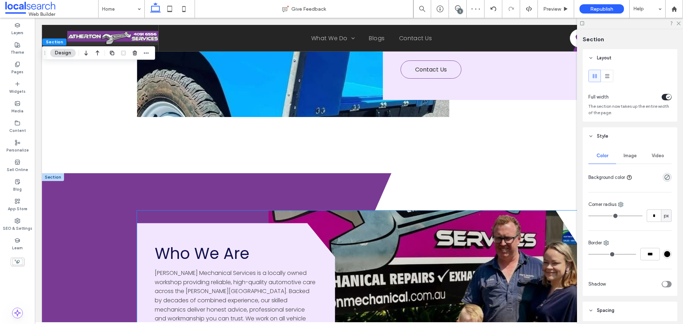
scroll to position [2001, 0]
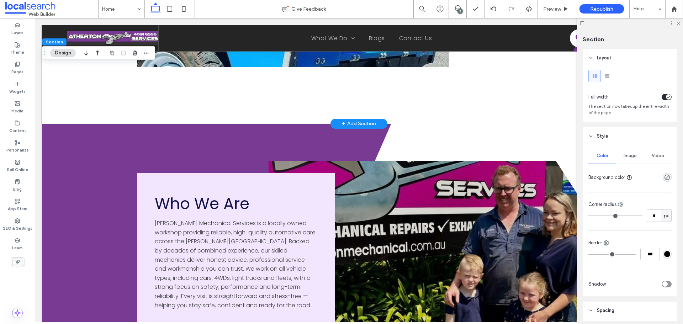
drag, startPoint x: 447, startPoint y: 123, endPoint x: 430, endPoint y: 111, distance: 20.3
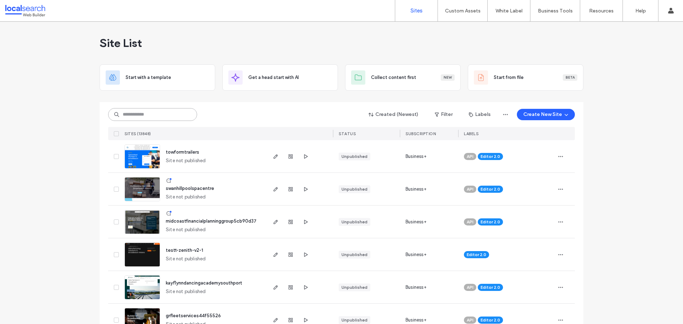
click at [119, 113] on input at bounding box center [152, 114] width 89 height 13
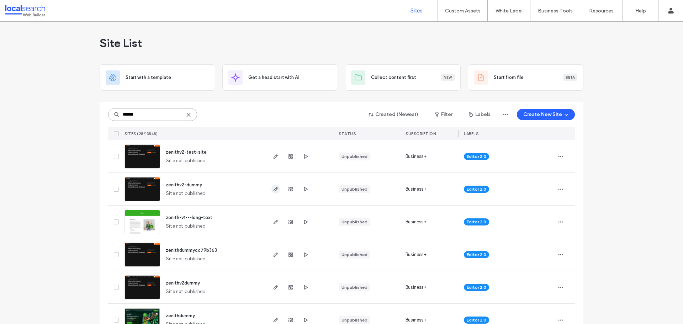
type input "******"
click at [274, 191] on icon "button" at bounding box center [276, 189] width 6 height 6
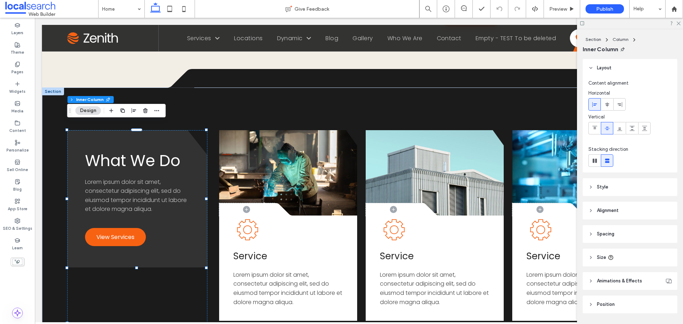
click at [185, 133] on div "What We Do Lorem ipsum dolor sit amet, consectetur adipiscing elit, sed do eius…" at bounding box center [137, 198] width 140 height 137
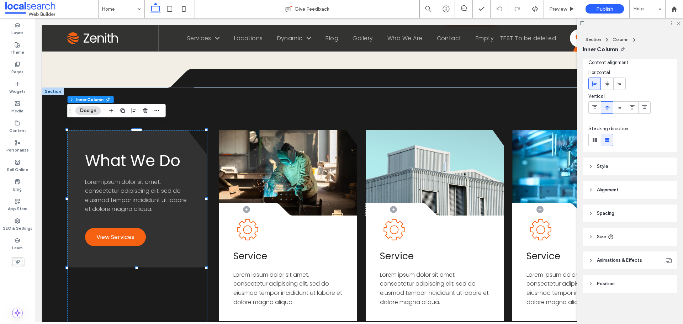
click at [618, 169] on header "Style" at bounding box center [629, 167] width 95 height 18
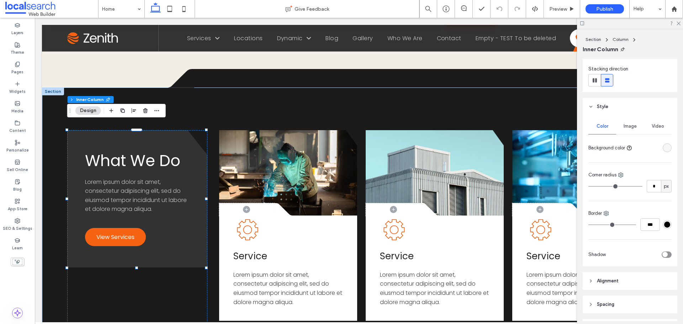
scroll to position [127, 0]
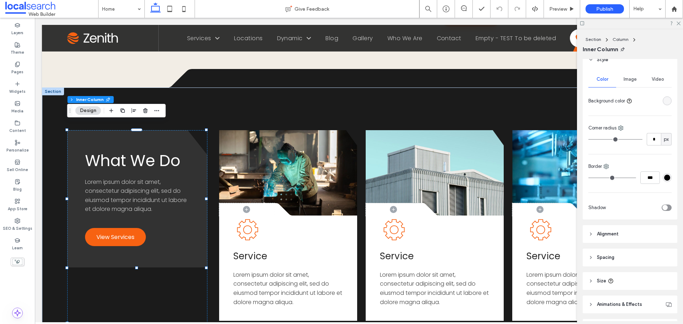
click at [198, 148] on div "What We Do Lorem ipsum dolor sit amet, consectetur adipiscing elit, sed do eius…" at bounding box center [137, 198] width 140 height 137
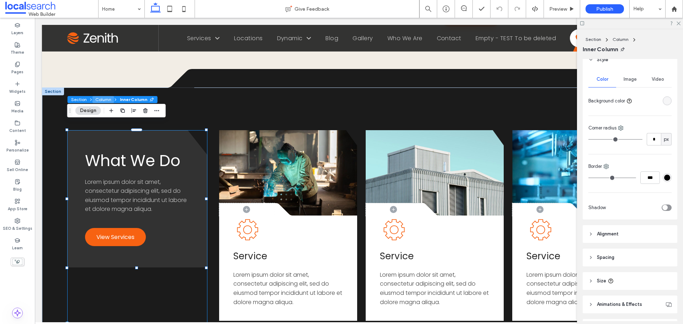
drag, startPoint x: 104, startPoint y: 98, endPoint x: 70, endPoint y: 80, distance: 38.8
click at [104, 98] on button "Column" at bounding box center [103, 99] width 22 height 7
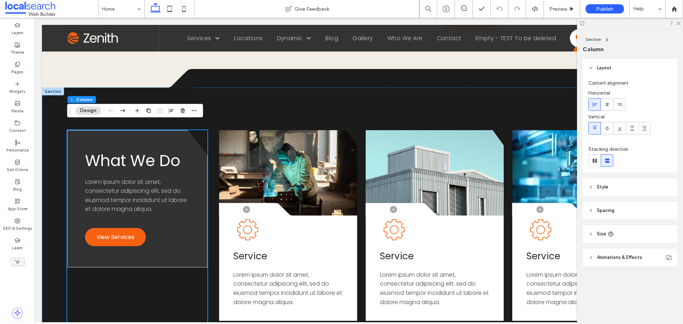
click at [649, 245] on div "Layout Content alignment Horizontal Vertical Stacking direction Style Color Ima…" at bounding box center [631, 177] width 99 height 236
click at [650, 241] on header "Size" at bounding box center [629, 234] width 95 height 18
click at [180, 242] on div "What We Do Lorem ipsum dolor sit amet, consectetur adipiscing elit, sed do eius…" at bounding box center [137, 198] width 140 height 137
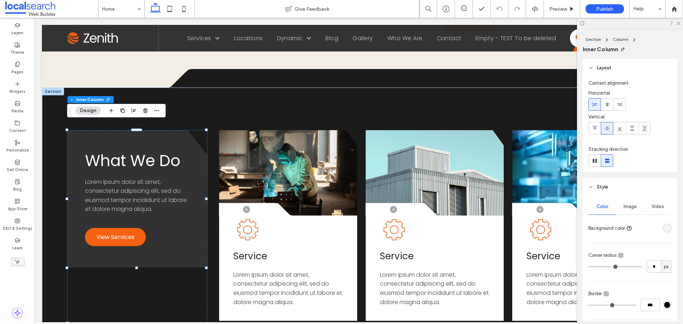
click at [179, 242] on div "What We Do Lorem ipsum dolor sit amet, consectetur adipiscing elit, sed do eius…" at bounding box center [137, 198] width 140 height 137
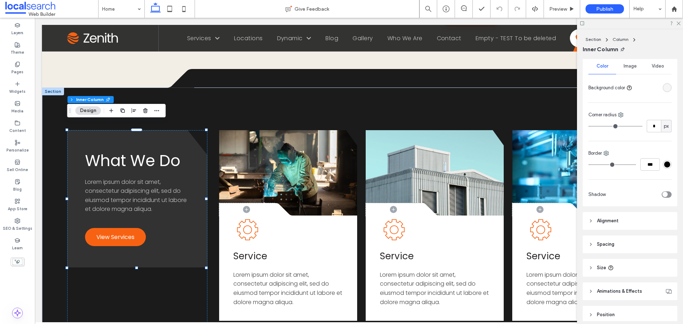
scroll to position [171, 0]
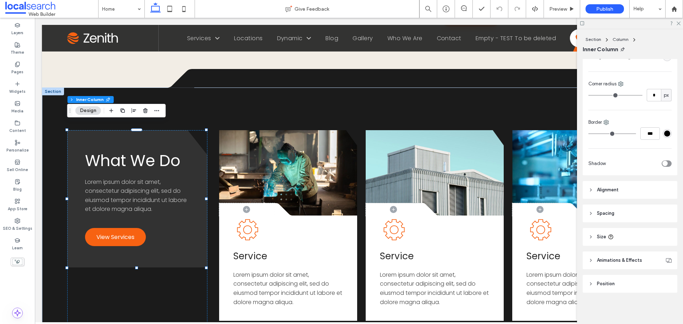
click at [620, 239] on header "Size" at bounding box center [629, 237] width 95 height 18
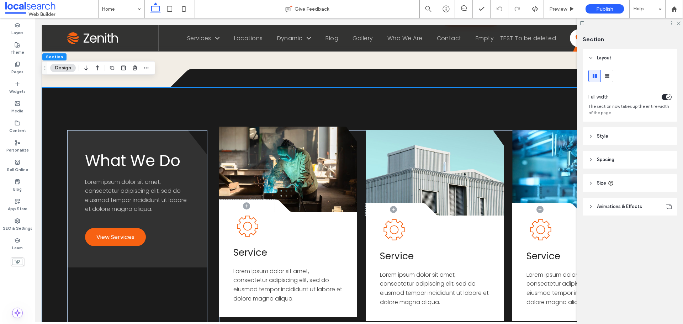
click at [219, 131] on link at bounding box center [288, 169] width 138 height 85
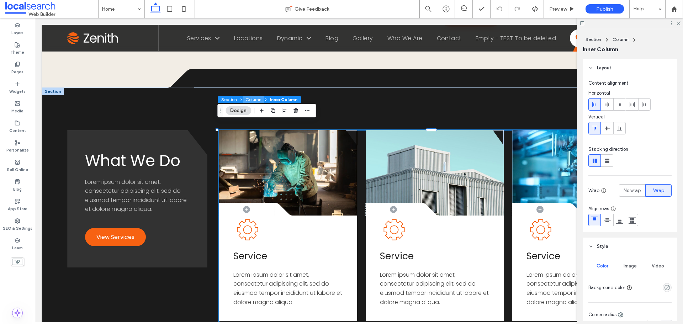
click at [254, 99] on button "Column" at bounding box center [253, 99] width 22 height 7
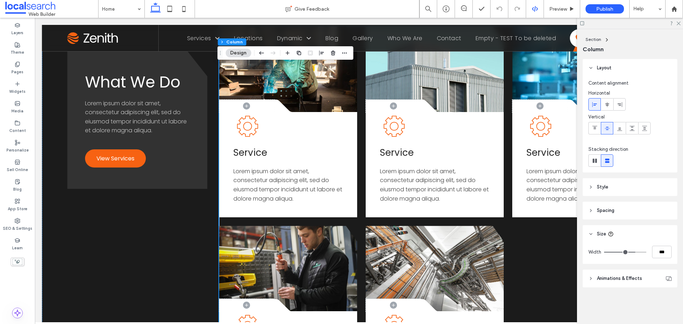
scroll to position [818, 0]
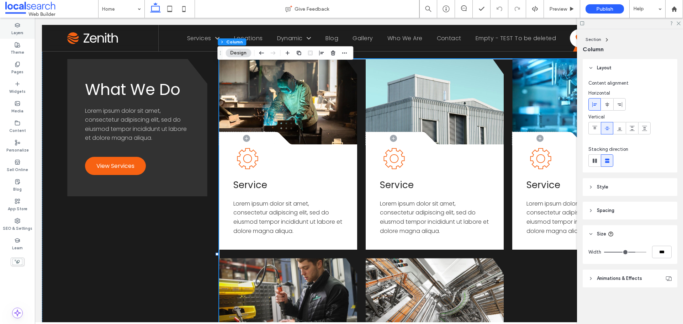
click at [24, 28] on div "Layers" at bounding box center [17, 29] width 35 height 20
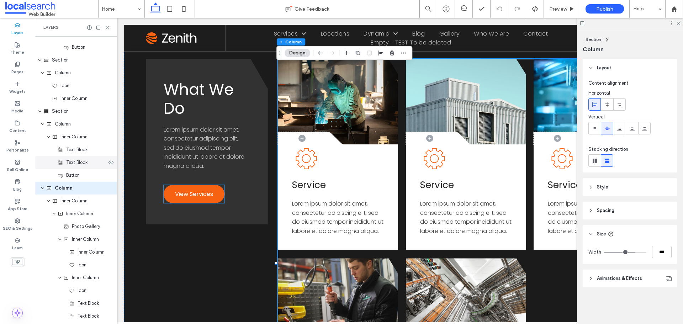
scroll to position [1271, 0]
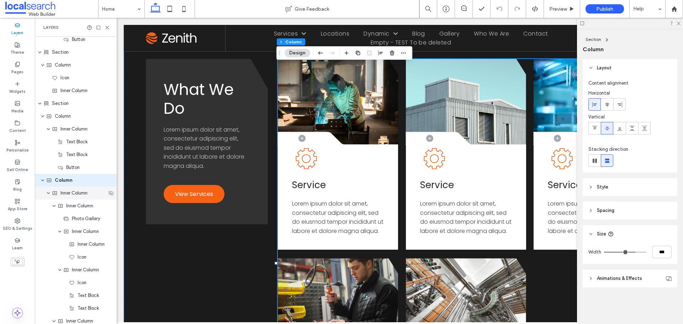
click at [68, 192] on span "Inner Column" at bounding box center [73, 193] width 27 height 7
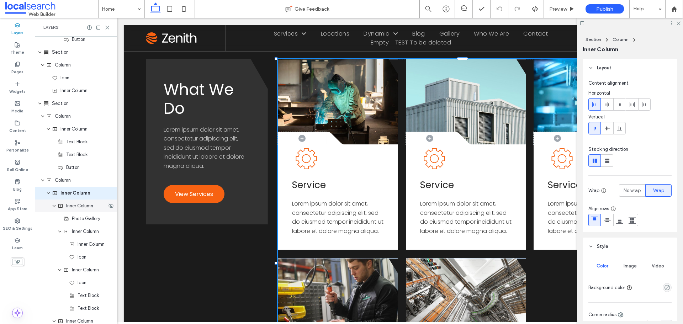
scroll to position [1284, 0]
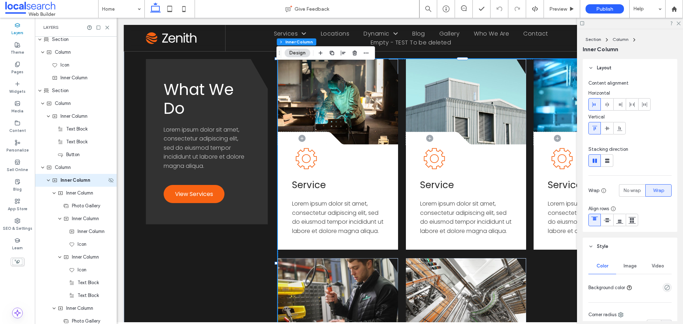
click at [47, 182] on icon "expand Inner Column" at bounding box center [48, 180] width 4 height 6
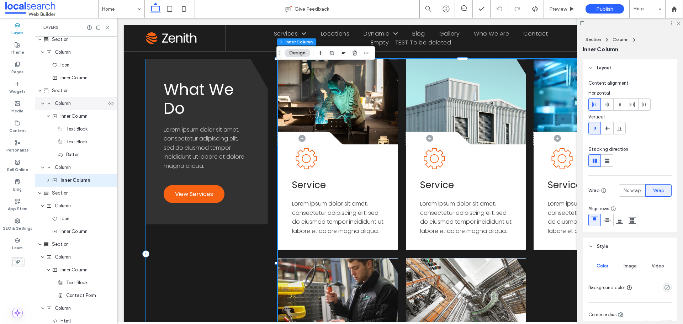
click at [42, 104] on use "expand Column" at bounding box center [42, 104] width 3 height 2
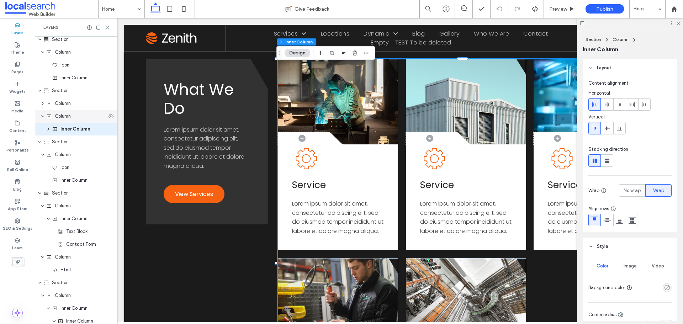
click at [43, 117] on use "expand Column" at bounding box center [42, 117] width 3 height 2
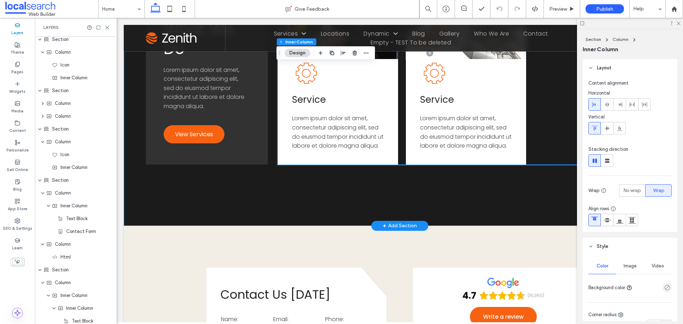
scroll to position [1247, 0]
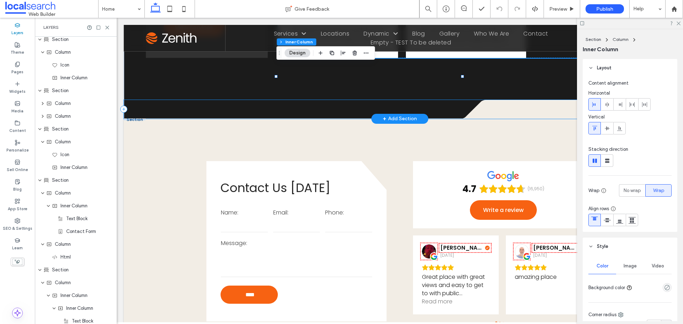
click at [442, 116] on div ".cls-1-1686289215-1686289215 { fill: none; } .cls-2-1686289215-1686289215 { cli…" at bounding box center [400, 109] width 552 height 19
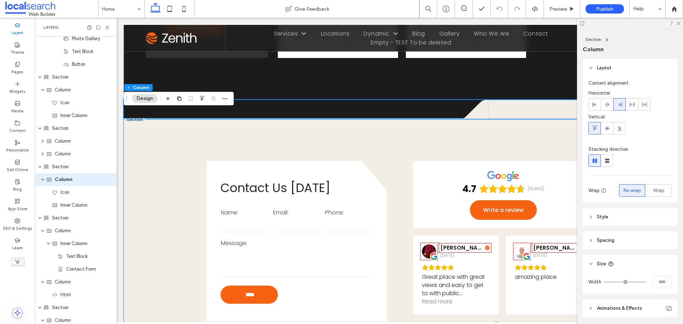
scroll to position [1245, 0]
click at [592, 241] on icon at bounding box center [590, 240] width 5 height 5
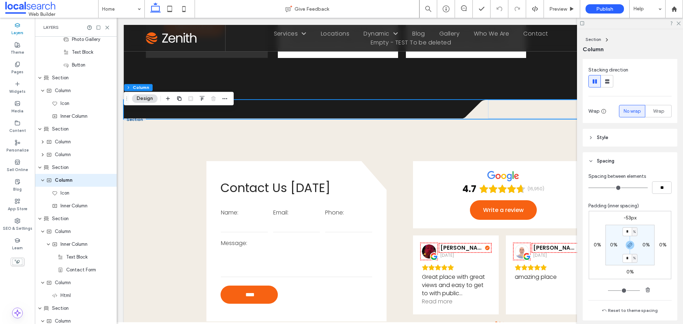
scroll to position [107, 0]
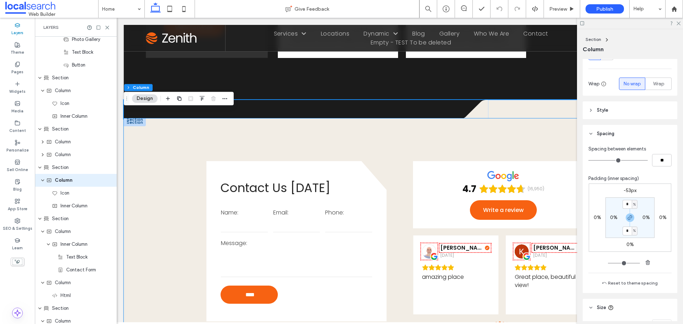
click at [479, 148] on div "Contact Us Today Name: Email: Phone: Message: **** Thank you for contacting us.…" at bounding box center [400, 242] width 552 height 248
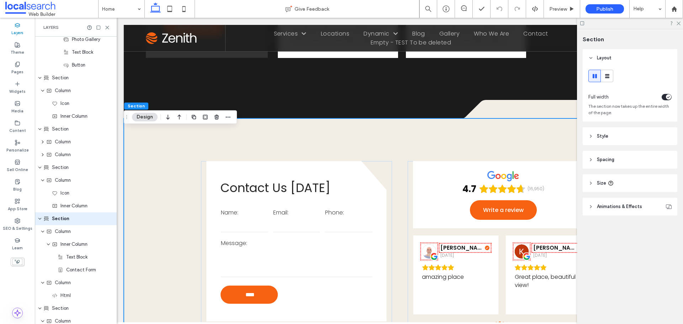
scroll to position [1284, 0]
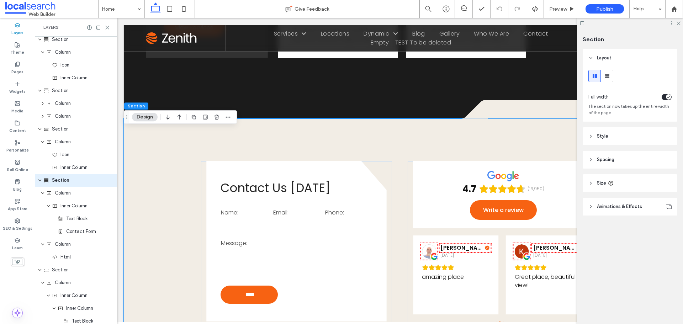
click at [628, 138] on header "Style" at bounding box center [629, 136] width 95 height 18
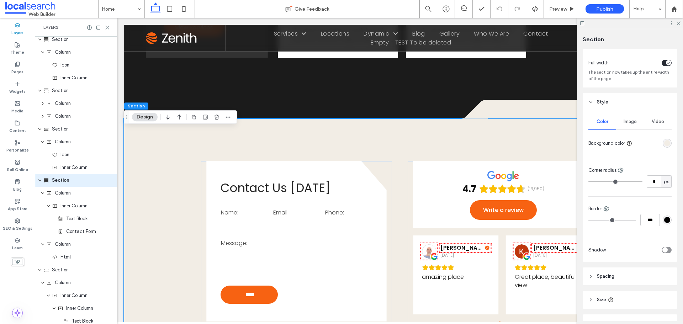
scroll to position [74, 0]
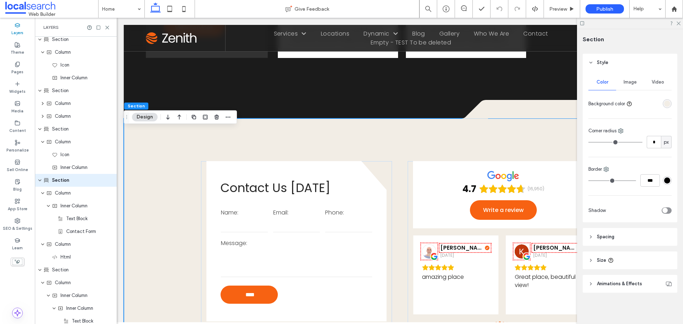
click at [616, 236] on header "Spacing" at bounding box center [629, 237] width 95 height 18
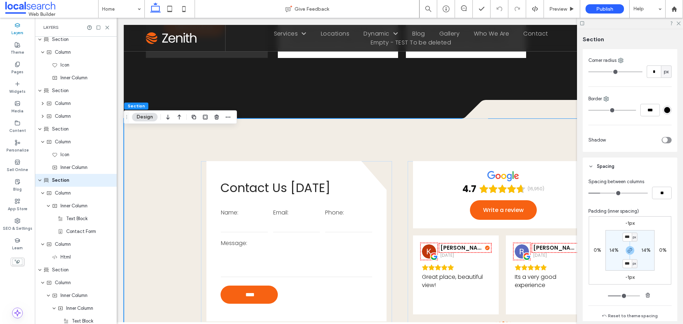
scroll to position [145, 0]
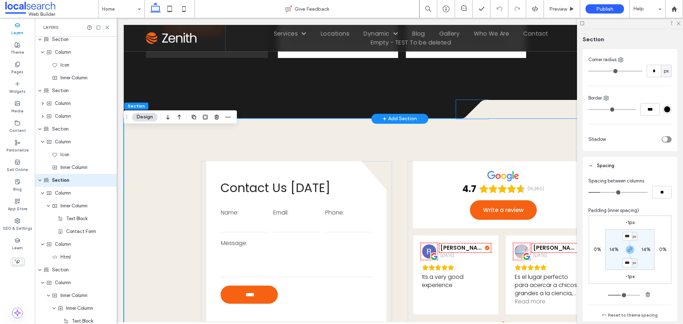
click at [473, 114] on icon ".cls-1-1686289215-1686289215 { fill: none; } .cls-2-1686289215-1686289215 { cli…" at bounding box center [472, 109] width 32 height 19
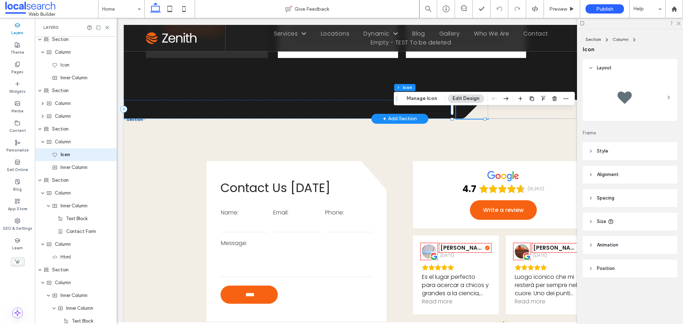
scroll to position [1258, 0]
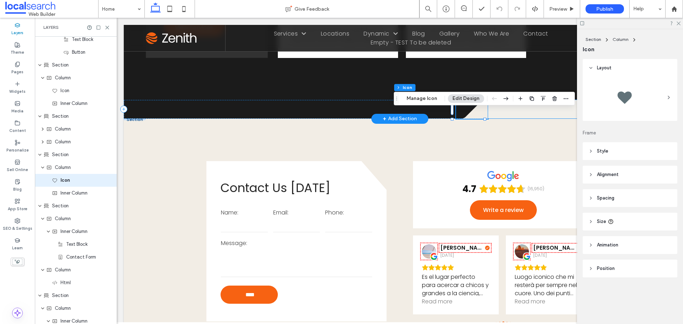
click at [521, 118] on span at bounding box center [582, 109] width 188 height 18
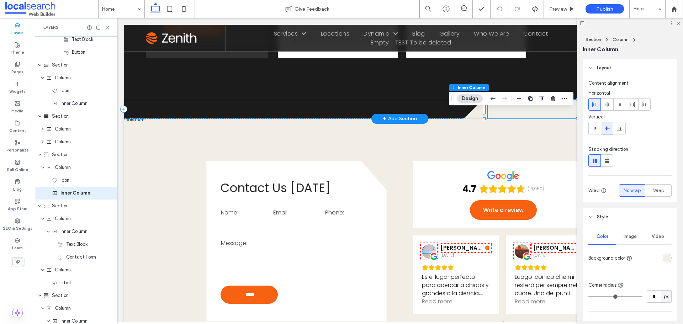
scroll to position [1271, 0]
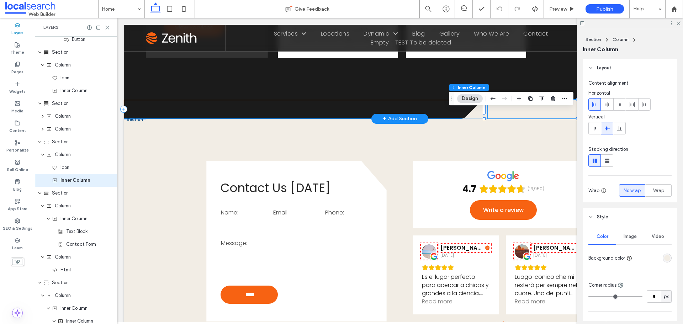
click at [276, 119] on div ".cls-1-1686289215-1686289215 { fill: none; } .cls-2-1686289215-1686289215 { cli…" at bounding box center [400, 109] width 552 height 19
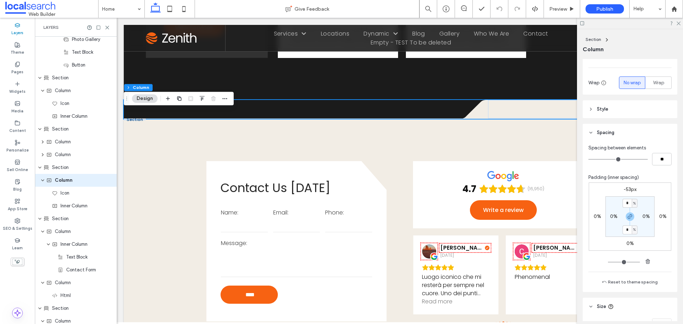
scroll to position [142, 0]
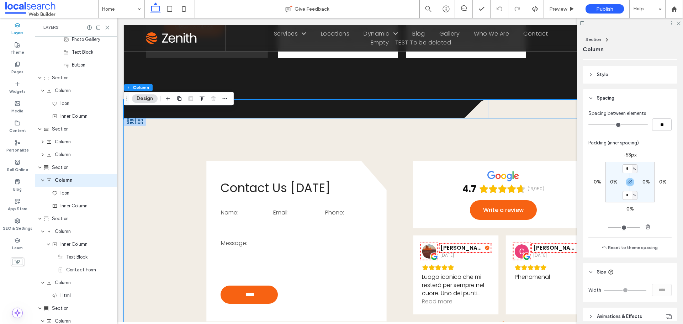
click at [524, 142] on div "Contact Us Today Name: Email: Phone: Message: **** Thank you for contacting us.…" at bounding box center [400, 242] width 552 height 248
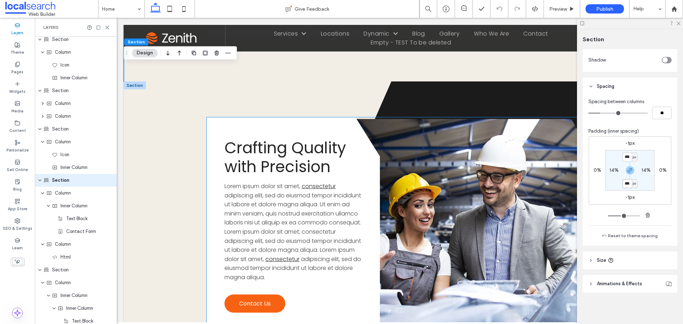
scroll to position [1709, 0]
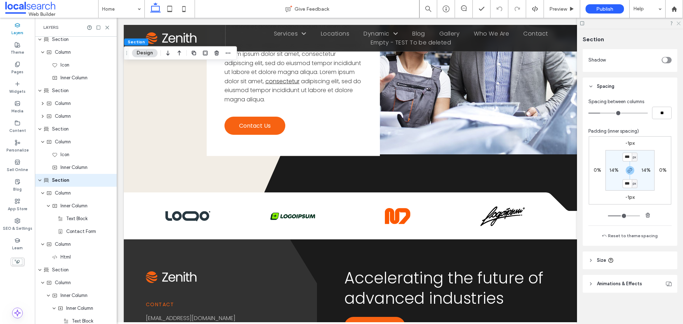
click at [679, 24] on use at bounding box center [678, 24] width 4 height 4
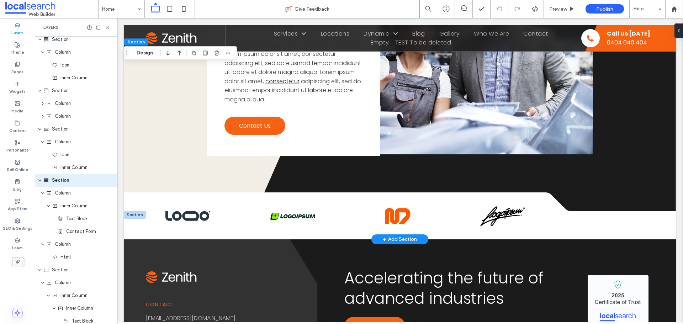
click at [127, 219] on div at bounding box center [135, 215] width 22 height 8
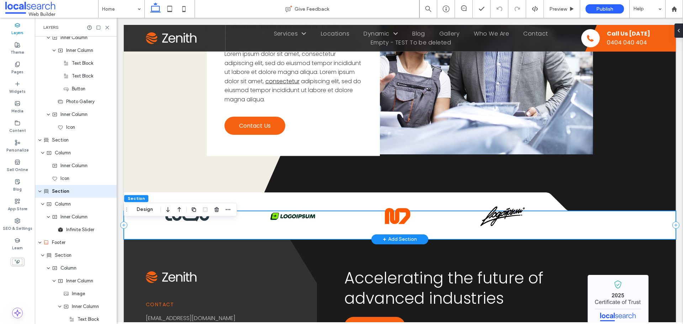
scroll to position [1552, 0]
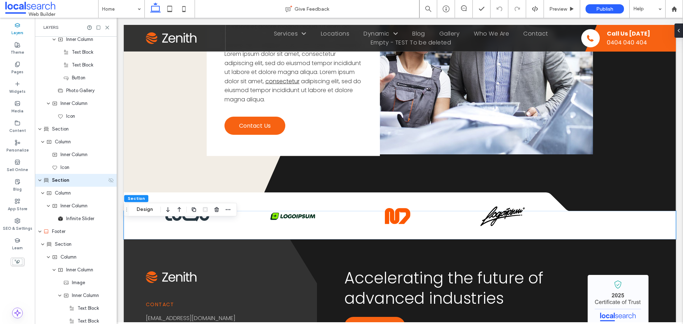
click at [108, 180] on icon at bounding box center [111, 180] width 6 height 6
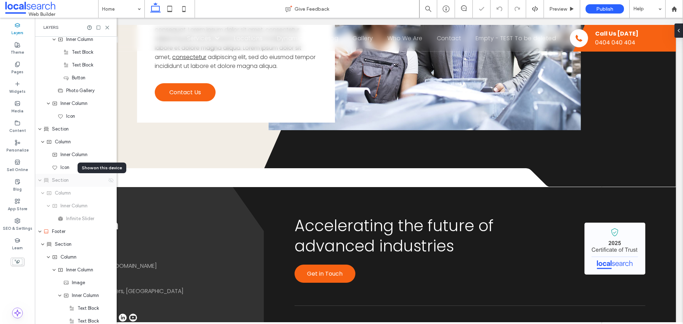
scroll to position [1662, 0]
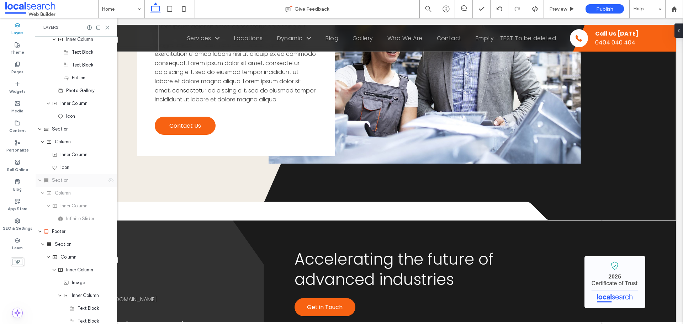
click at [108, 177] on icon at bounding box center [111, 180] width 6 height 6
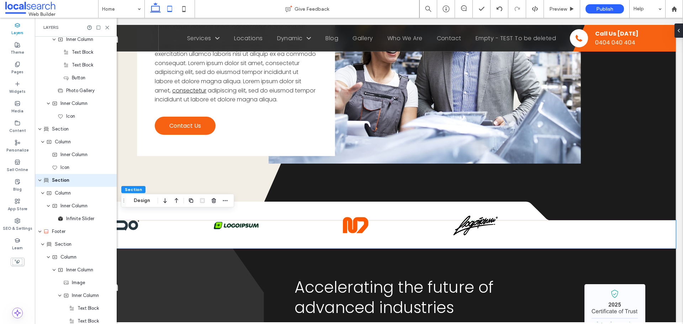
drag, startPoint x: 170, startPoint y: 16, endPoint x: 27, endPoint y: 62, distance: 149.8
click at [170, 16] on icon at bounding box center [169, 9] width 14 height 14
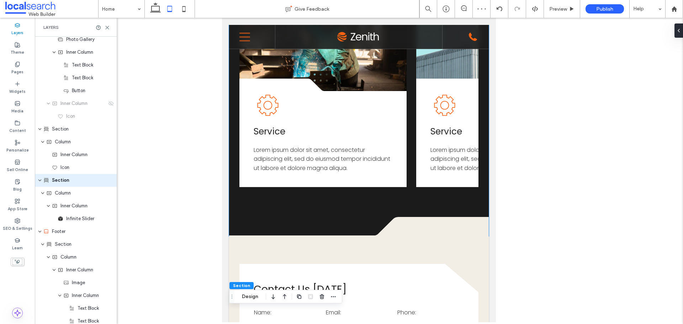
scroll to position [1143, 0]
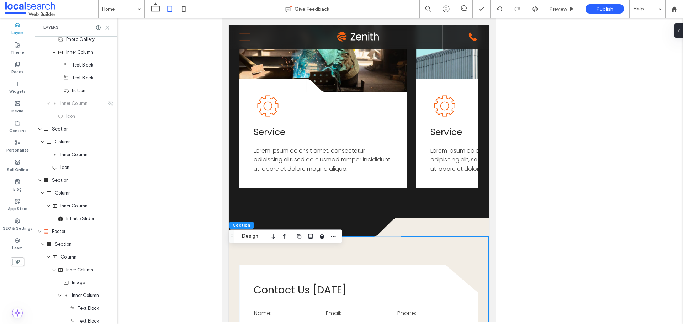
click at [236, 235] on span "Drag" at bounding box center [231, 236] width 13 height 5
click at [242, 236] on button "Design" at bounding box center [250, 236] width 26 height 9
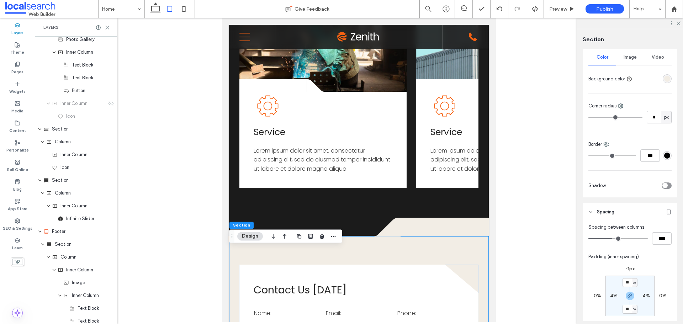
scroll to position [107, 0]
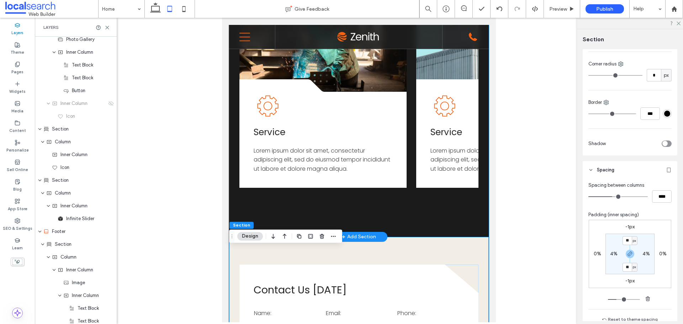
click at [478, 220] on div "What We Do Lorem ipsum dolor sit amet, consectetur adipiscing elit, sed do eius…" at bounding box center [359, 42] width 260 height 390
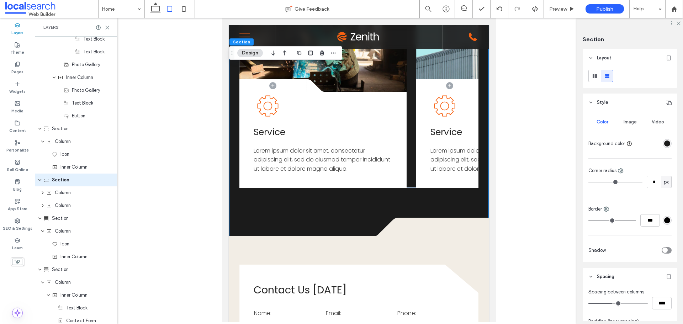
scroll to position [1194, 0]
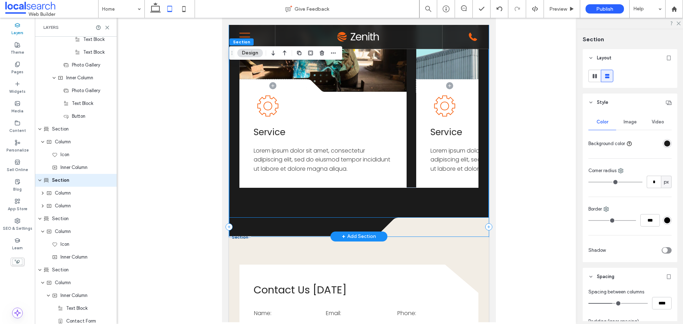
click at [359, 236] on div ".cls-1-1686289215-1686289215 { fill: none; } .cls-2-1686289215-1686289215 { cli…" at bounding box center [359, 227] width 260 height 19
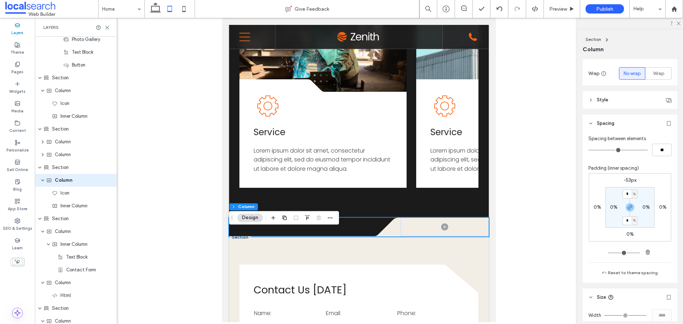
scroll to position [142, 0]
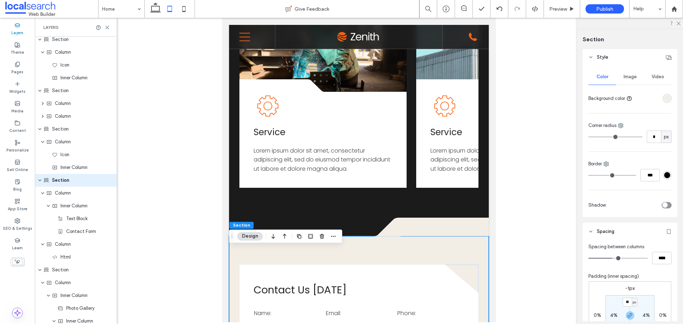
scroll to position [71, 0]
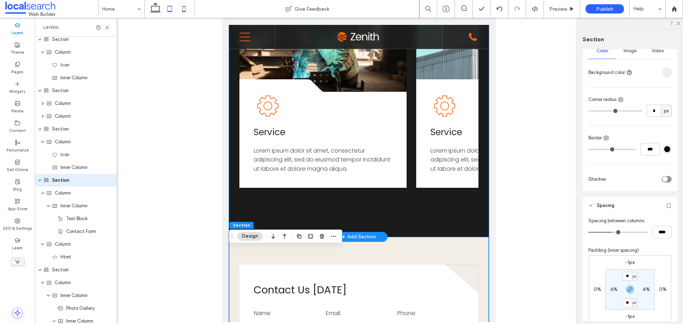
click at [388, 208] on div "What We Do Lorem ipsum dolor sit amet, consectetur adipiscing elit, sed do eius…" at bounding box center [359, 42] width 260 height 390
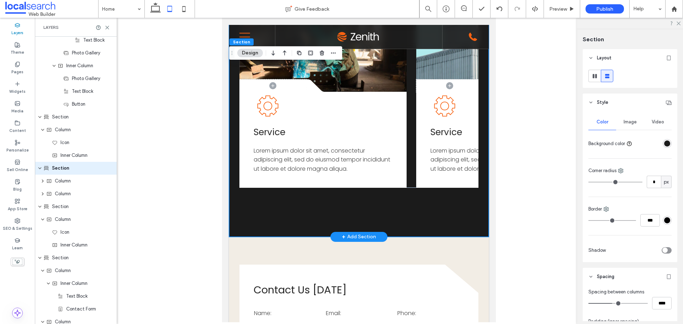
scroll to position [1194, 0]
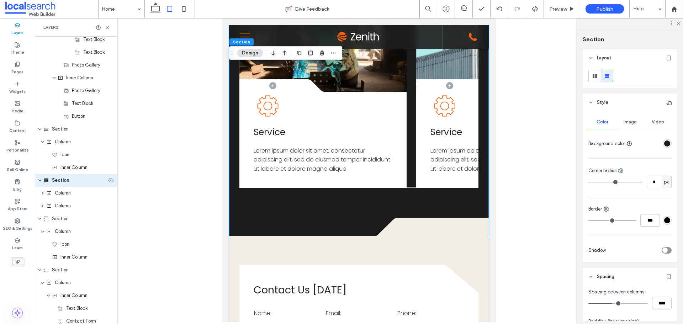
click at [39, 181] on icon "expand Section" at bounding box center [40, 180] width 4 height 6
click at [39, 181] on icon "expand Section" at bounding box center [40, 180] width 6 height 4
click at [44, 196] on div "Column" at bounding box center [76, 193] width 82 height 13
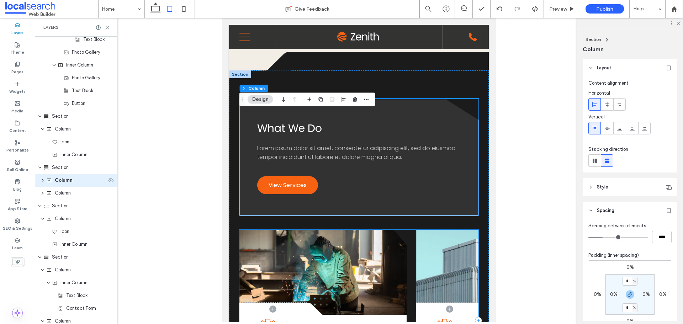
scroll to position [914, 0]
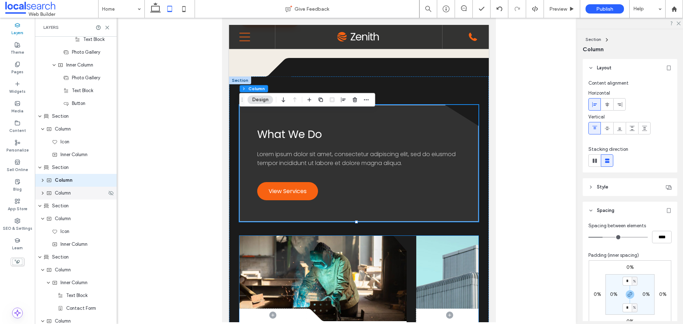
click at [51, 196] on icon at bounding box center [49, 193] width 6 height 6
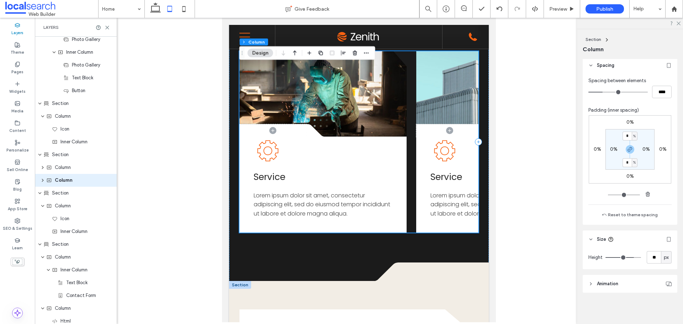
scroll to position [1163, 0]
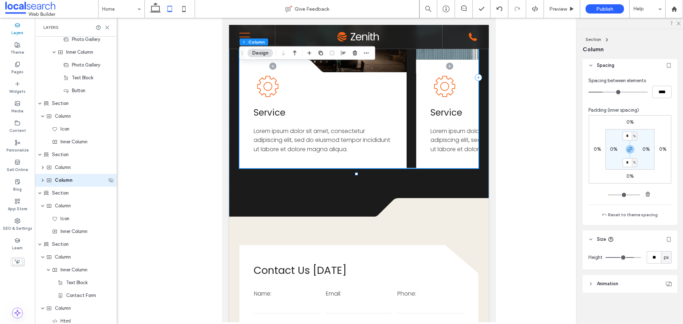
click at [42, 181] on use "expand Column" at bounding box center [43, 180] width 2 height 3
click at [66, 196] on span "Inner Column" at bounding box center [73, 193] width 27 height 7
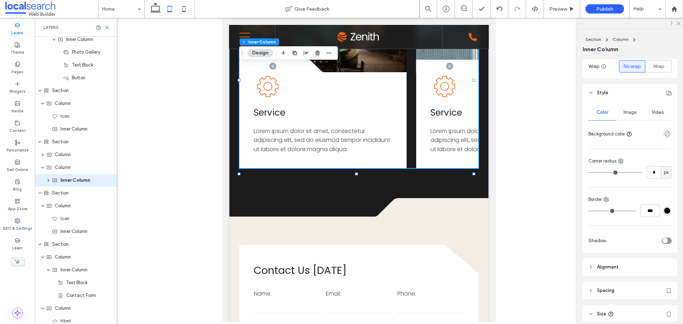
scroll to position [213, 0]
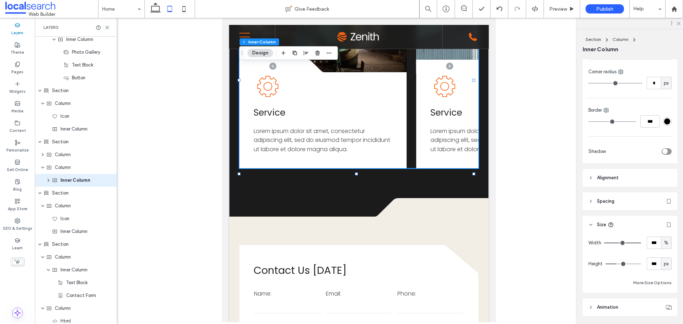
click at [614, 202] on span "Spacing" at bounding box center [605, 201] width 17 height 7
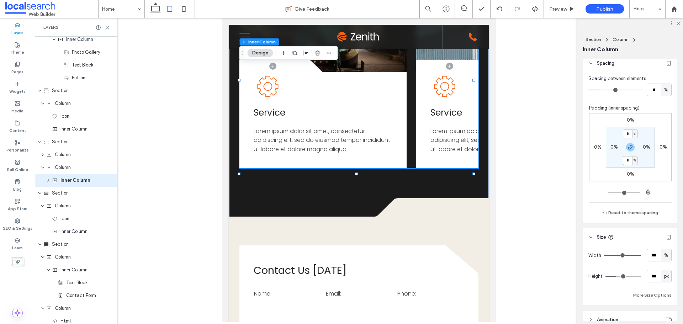
scroll to position [411, 0]
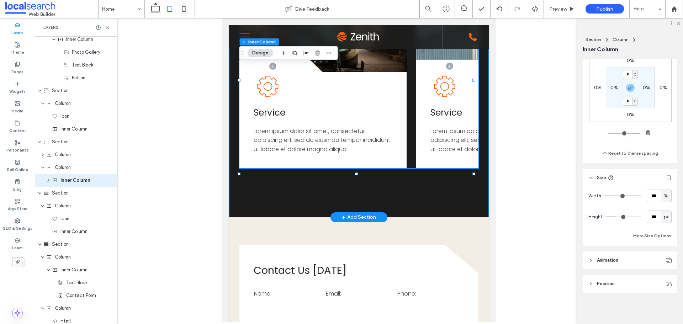
click at [415, 207] on div "What We Do Lorem ipsum dolor sit amet, consectetur adipiscing elit, sed do eius…" at bounding box center [359, 23] width 260 height 390
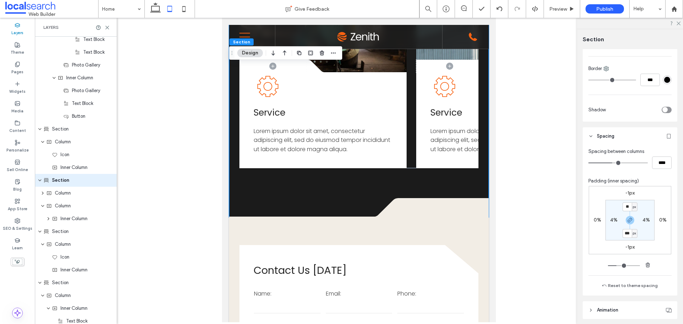
scroll to position [142, 0]
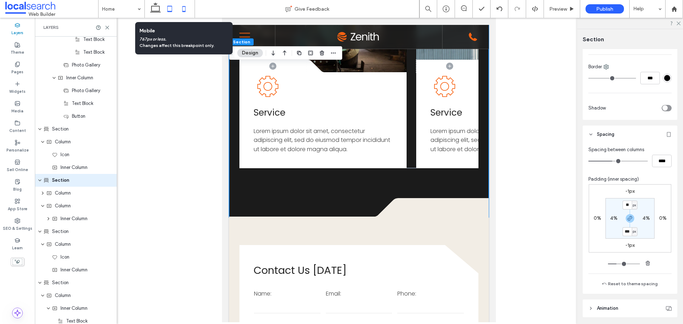
click at [186, 7] on icon at bounding box center [184, 9] width 14 height 14
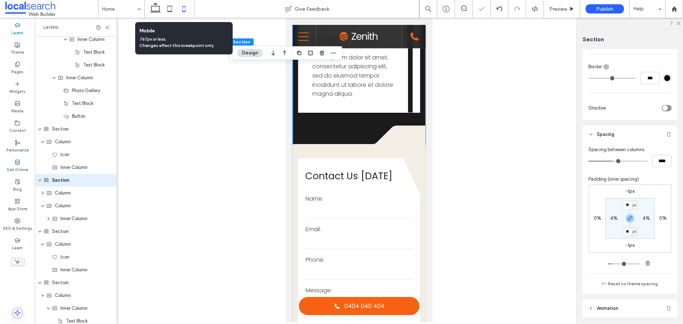
type input "**"
type input "****"
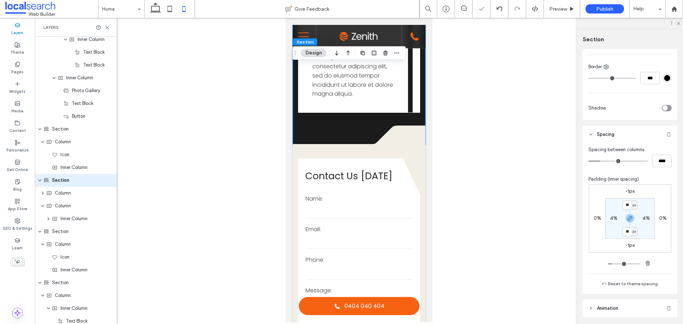
scroll to position [1040, 0]
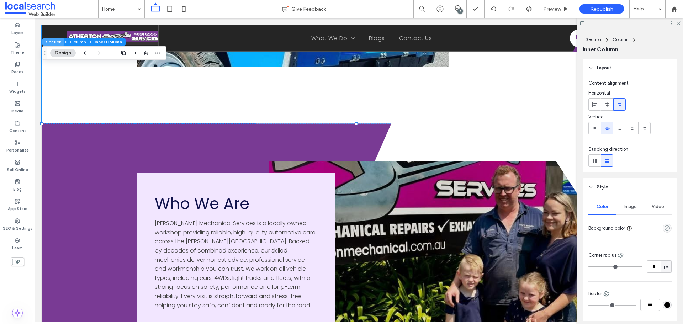
click at [51, 42] on button "Section" at bounding box center [53, 41] width 22 height 7
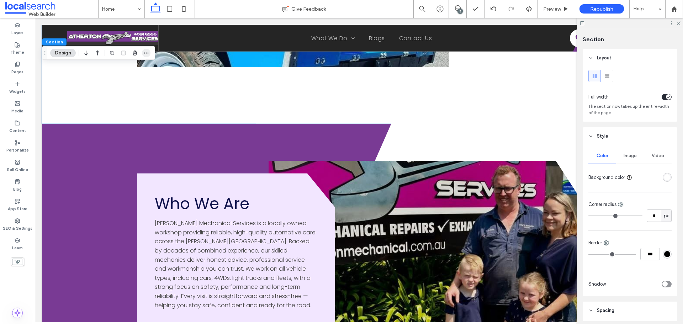
click at [146, 55] on icon "button" at bounding box center [146, 53] width 6 height 6
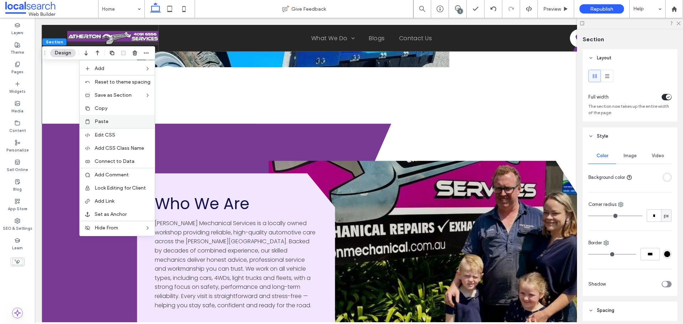
click at [114, 118] on div "Paste" at bounding box center [117, 121] width 75 height 13
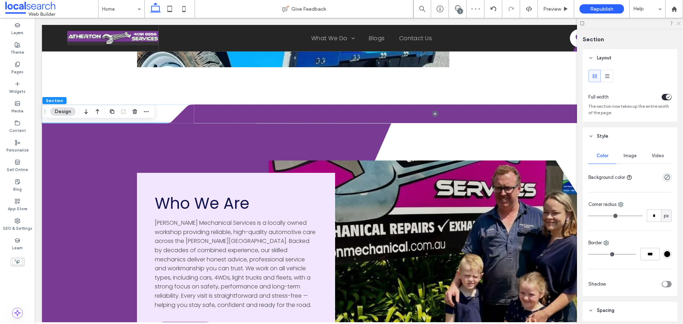
click at [679, 22] on use at bounding box center [678, 24] width 4 height 4
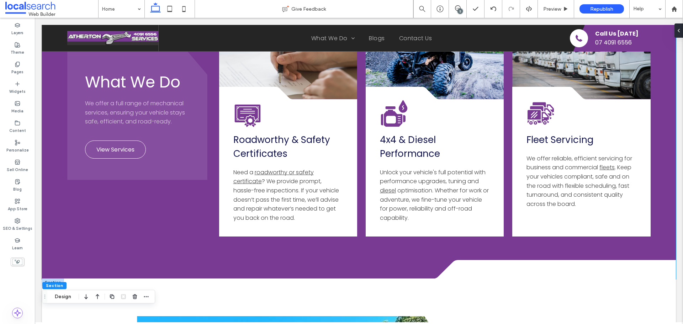
scroll to position [1610, 0]
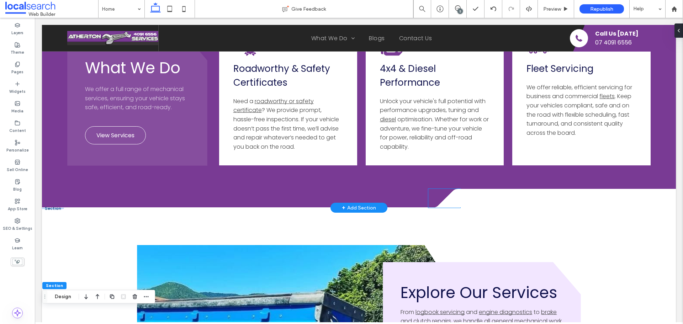
click at [451, 197] on icon at bounding box center [444, 198] width 32 height 19
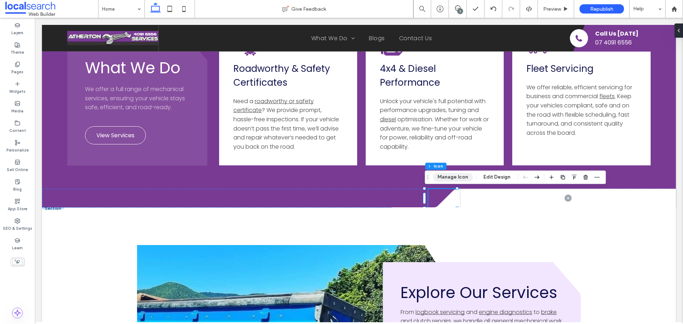
click at [457, 180] on button "Manage Icon" at bounding box center [453, 177] width 40 height 9
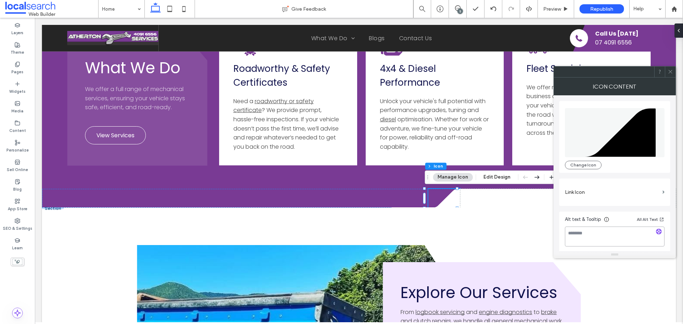
click at [598, 238] on textarea at bounding box center [615, 236] width 100 height 20
type textarea "*"
type textarea "**********"
click at [674, 73] on div at bounding box center [670, 71] width 11 height 11
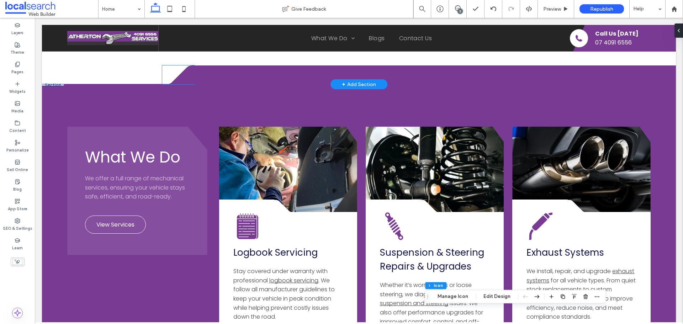
scroll to position [721, 0]
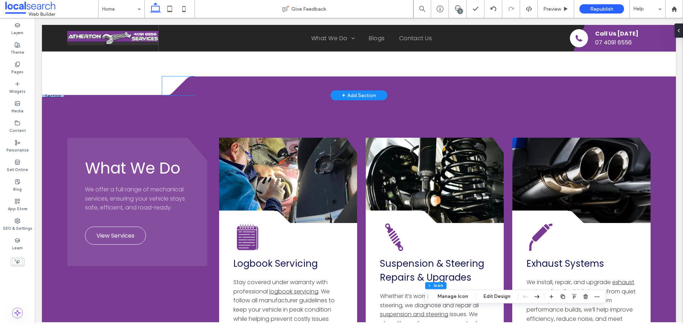
click at [181, 85] on icon at bounding box center [178, 85] width 32 height 19
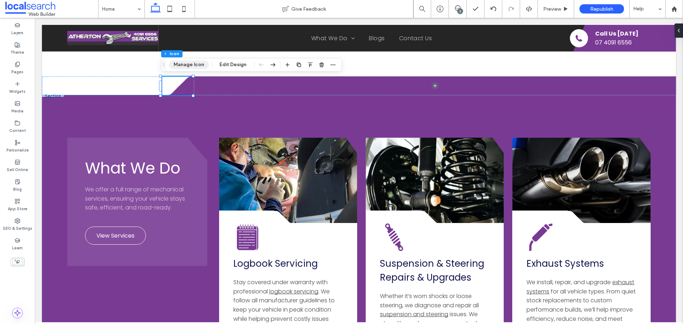
click at [192, 66] on button "Manage Icon" at bounding box center [189, 64] width 40 height 9
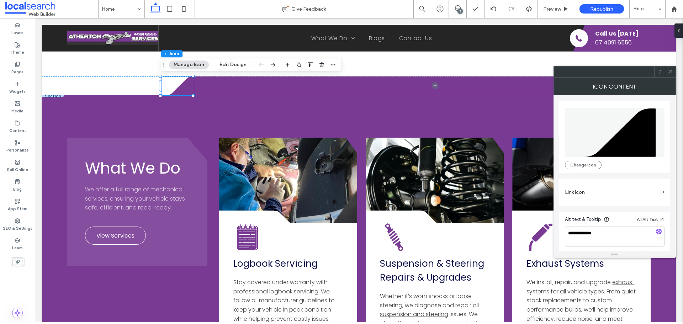
click at [668, 74] on span at bounding box center [669, 71] width 5 height 11
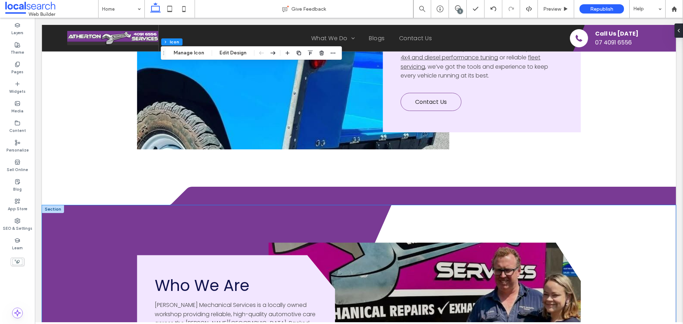
scroll to position [2037, 0]
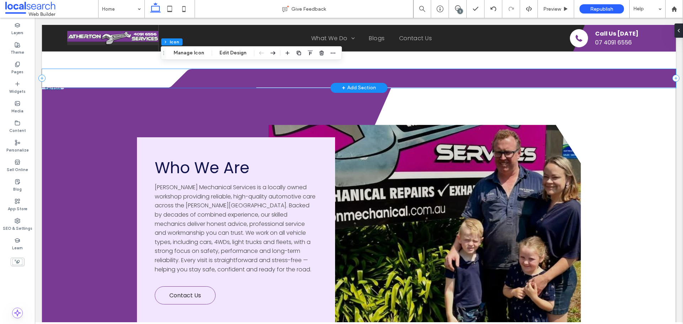
click at [44, 70] on div "Divider Icon .cls-1-1316329055-1316329055 { fill: none; } .cls-2-1316329055-131…" at bounding box center [359, 78] width 634 height 19
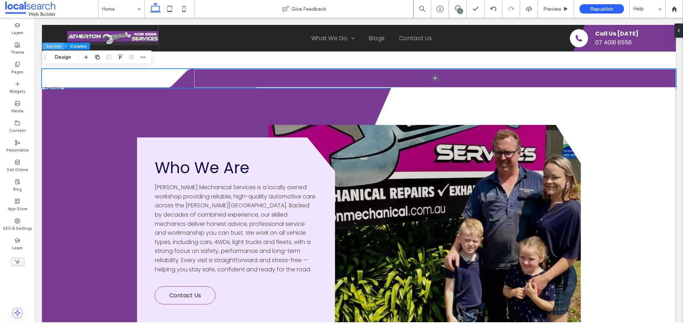
click at [52, 47] on button "Section" at bounding box center [53, 46] width 22 height 7
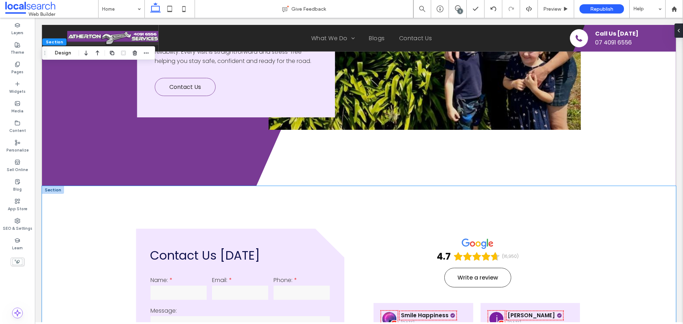
scroll to position [2179, 0]
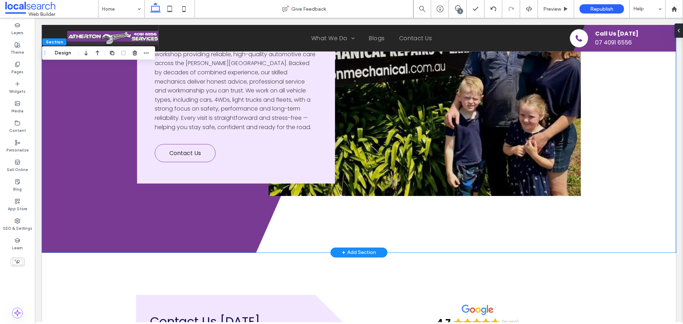
click at [290, 234] on polygon at bounding box center [466, 98] width 420 height 307
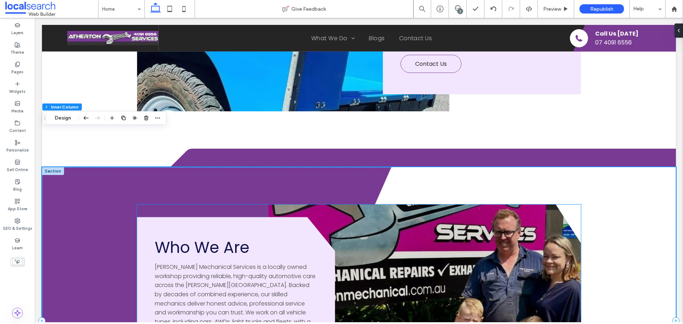
scroll to position [2001, 0]
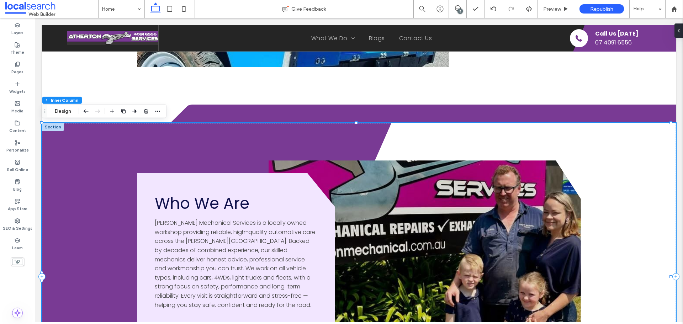
click at [119, 138] on div "Divider Icon" at bounding box center [359, 276] width 634 height 307
click at [59, 112] on button "Design" at bounding box center [63, 111] width 26 height 9
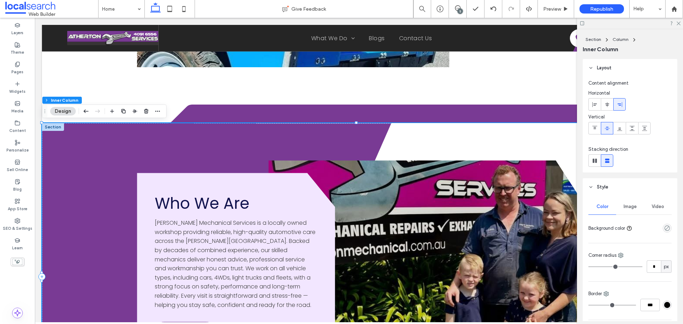
scroll to position [107, 0]
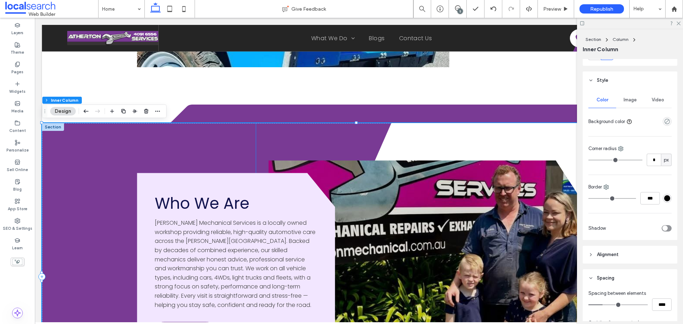
click at [397, 142] on polygon at bounding box center [466, 276] width 420 height 307
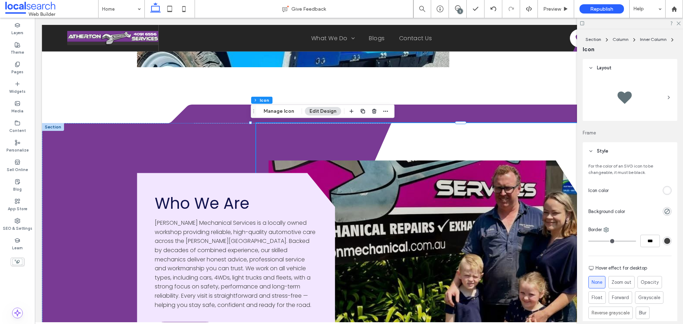
click at [665, 189] on div "rgb(255, 255, 255)" at bounding box center [667, 190] width 6 height 6
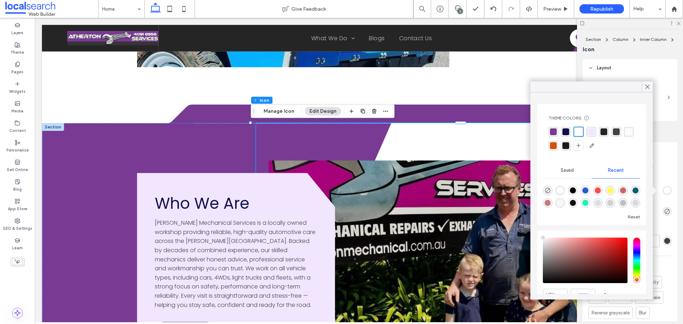
click at [554, 130] on div "rgba(121,58,148,1)" at bounding box center [553, 131] width 7 height 7
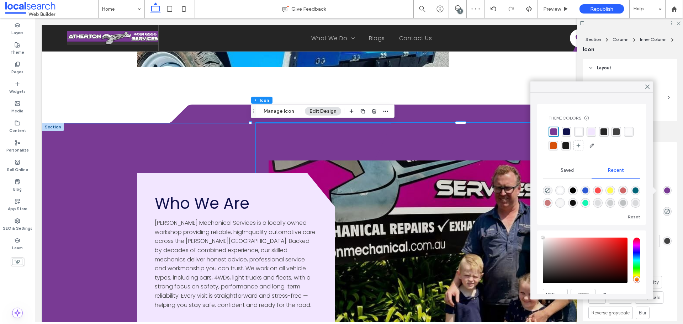
click at [225, 139] on div "Divider Icon" at bounding box center [359, 276] width 634 height 307
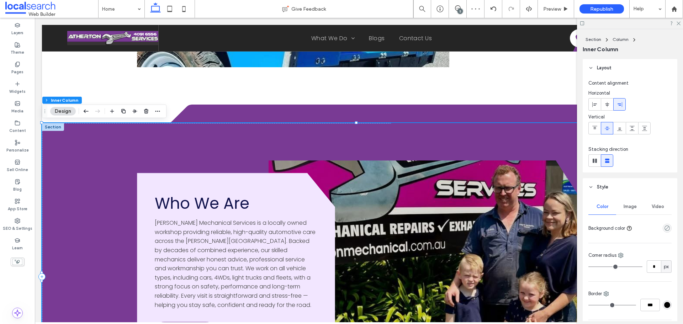
click at [217, 151] on div "Divider Icon" at bounding box center [359, 276] width 634 height 307
click at [21, 48] on label "Theme" at bounding box center [18, 52] width 14 height 8
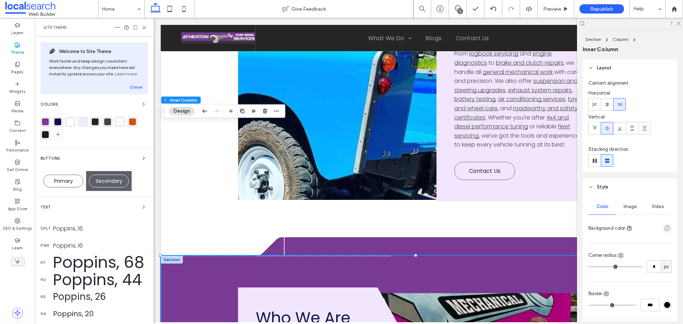
scroll to position [2143, 0]
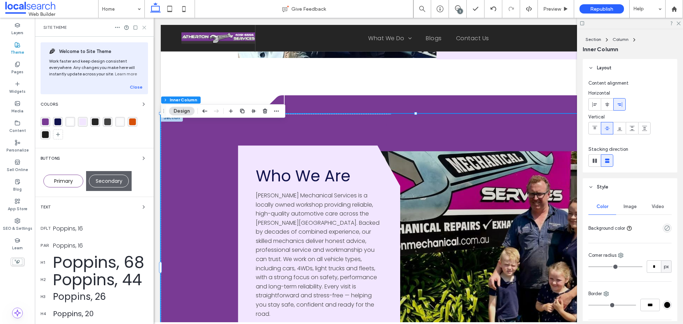
click at [145, 29] on icon at bounding box center [144, 27] width 5 height 5
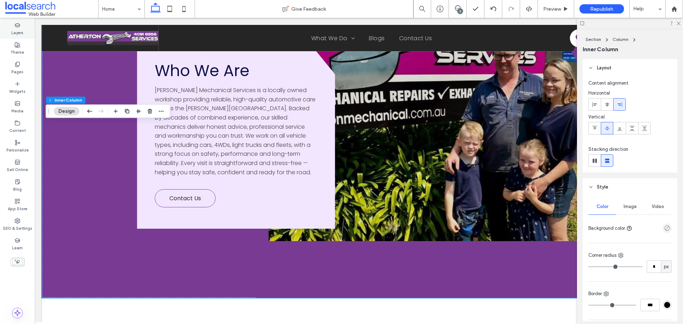
scroll to position [2001, 0]
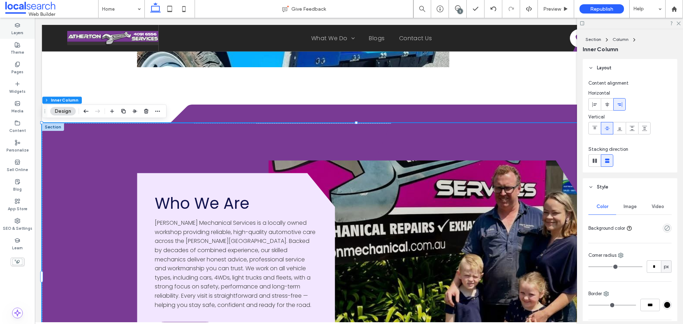
drag, startPoint x: 12, startPoint y: 29, endPoint x: 144, endPoint y: 213, distance: 226.7
click at [12, 29] on label "Layers" at bounding box center [17, 32] width 12 height 8
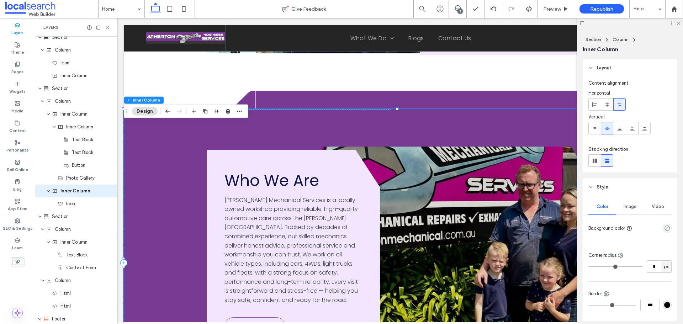
scroll to position [2973, 0]
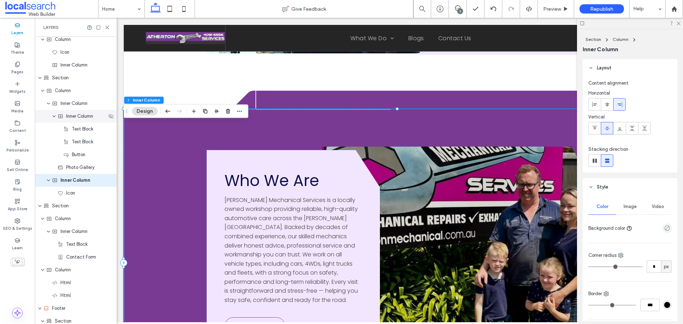
click at [78, 121] on div "Inner Column" at bounding box center [76, 116] width 82 height 13
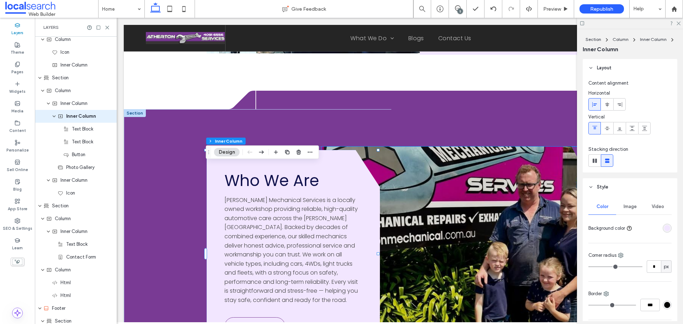
scroll to position [2909, 0]
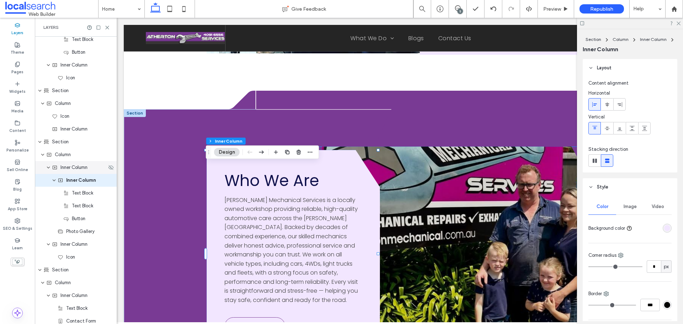
click at [84, 171] on span "Inner Column" at bounding box center [73, 167] width 27 height 7
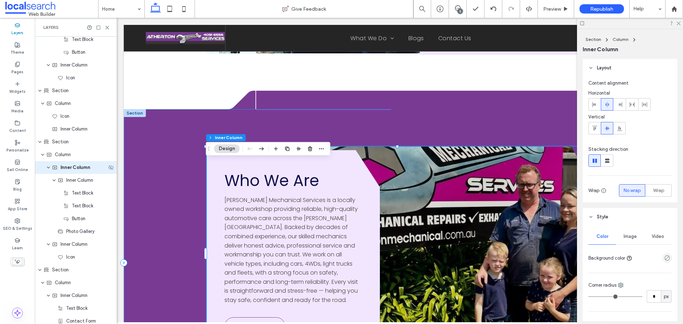
scroll to position [2896, 0]
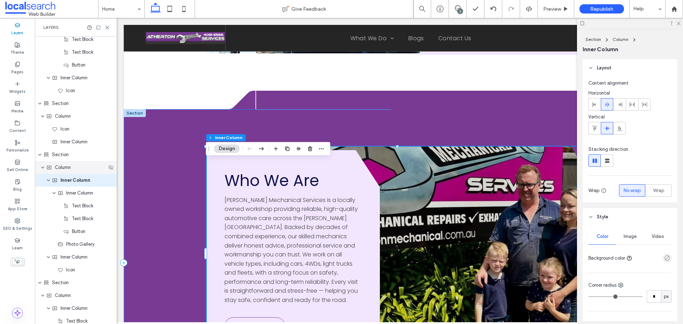
click at [79, 165] on div "Column" at bounding box center [76, 167] width 60 height 7
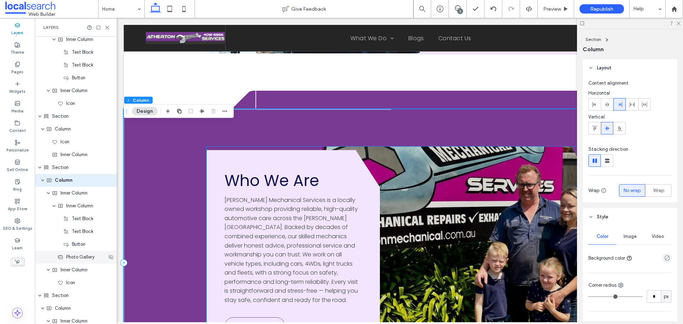
scroll to position [2955, 0]
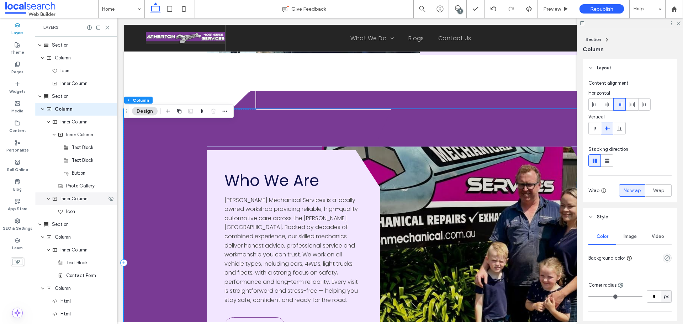
click at [73, 204] on div "Inner Column" at bounding box center [76, 198] width 82 height 13
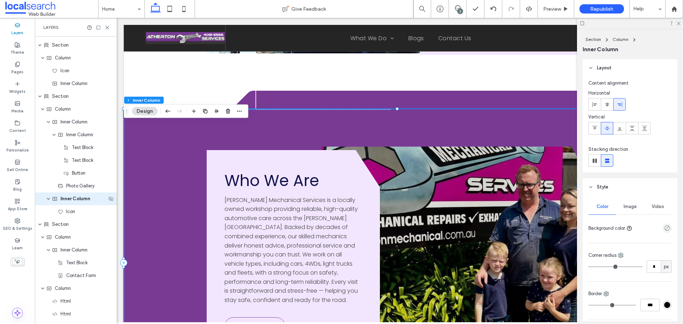
scroll to position [2973, 0]
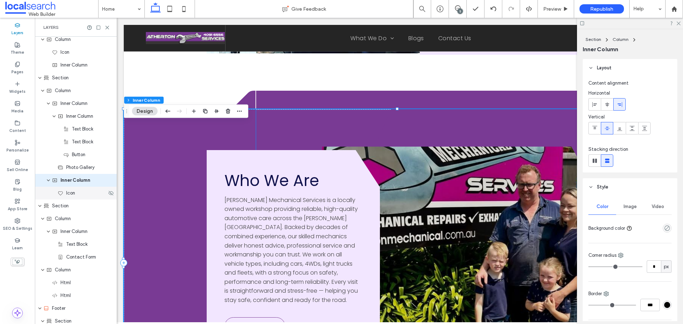
click at [70, 195] on span "Icon" at bounding box center [70, 193] width 9 height 7
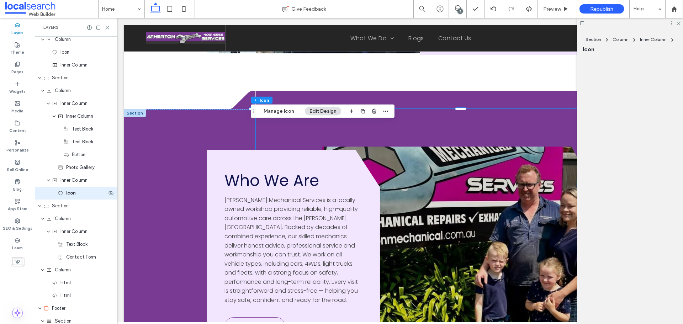
scroll to position [2986, 0]
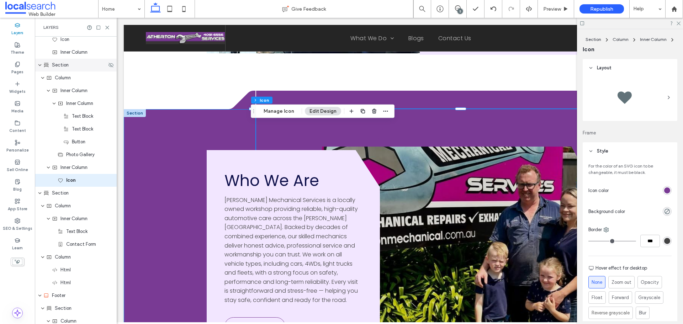
click at [66, 65] on span "Section" at bounding box center [60, 65] width 17 height 7
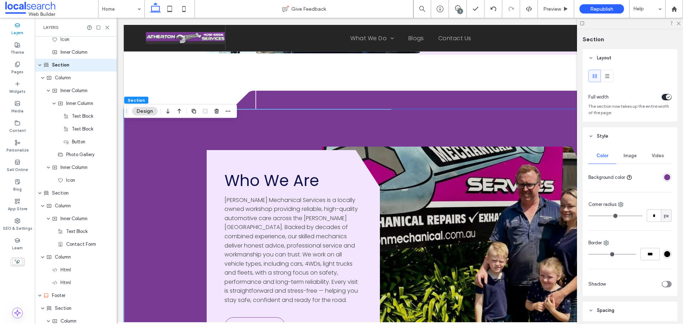
scroll to position [2871, 0]
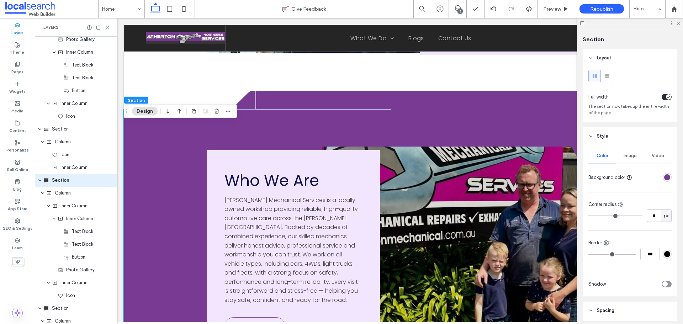
click at [664, 176] on div "rgba(121,58,148,1)" at bounding box center [667, 177] width 6 height 6
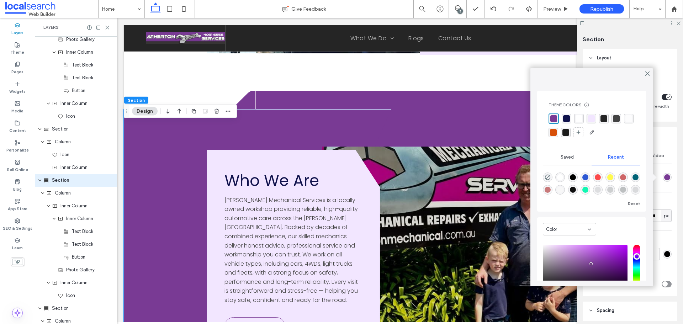
click at [580, 118] on div "rgba(255, 255, 255, 1)" at bounding box center [578, 118] width 7 height 7
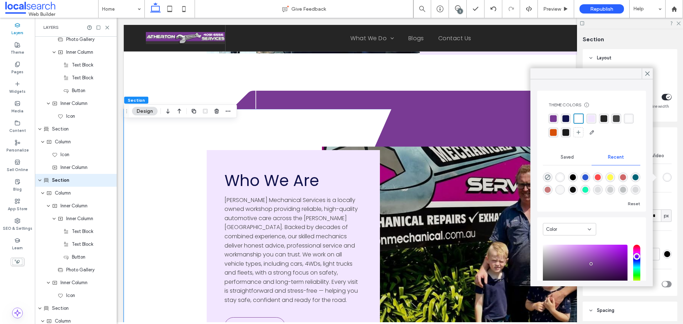
click at [625, 122] on div "rgba(255, 255, 255, 0.7)" at bounding box center [628, 118] width 7 height 7
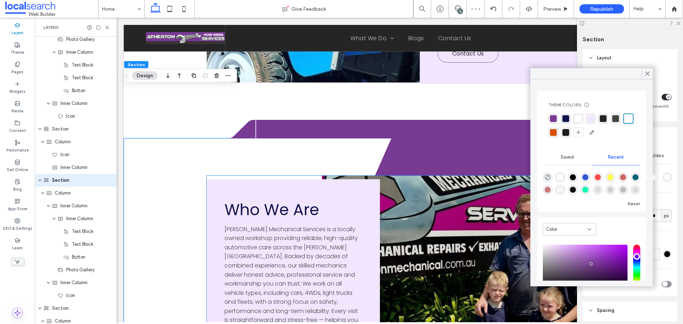
scroll to position [2110, 0]
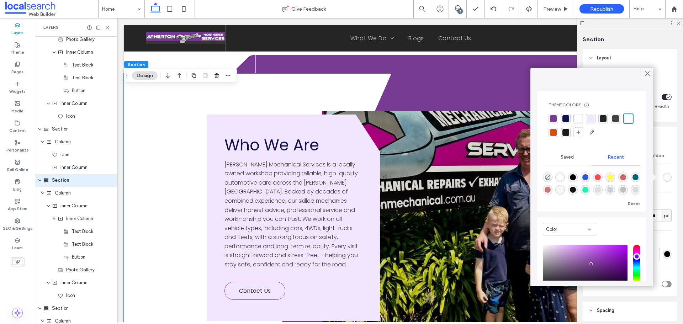
click at [557, 118] on div "rgba(121,58,148,1)" at bounding box center [553, 119] width 10 height 10
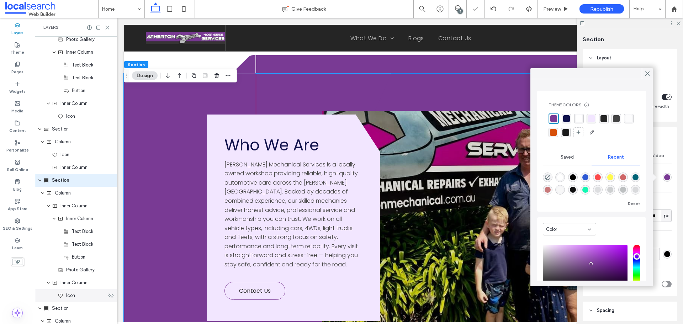
click at [79, 294] on div "Icon" at bounding box center [82, 295] width 49 height 7
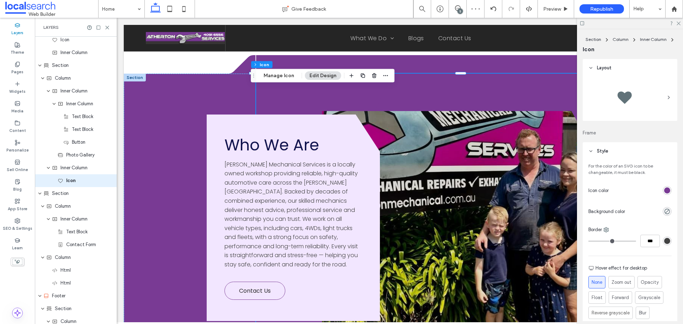
scroll to position [2986, 0]
click at [664, 193] on div "rgb(121, 58, 148)" at bounding box center [667, 190] width 6 height 6
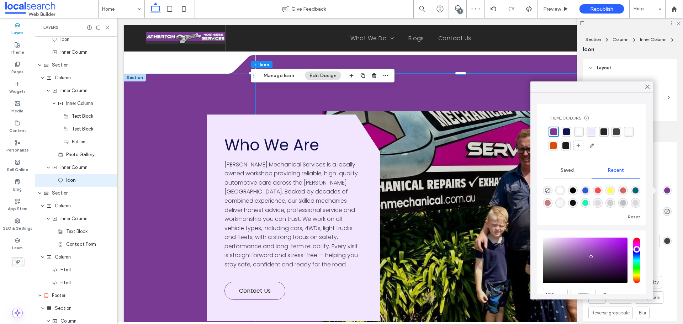
click at [625, 135] on div "rgba(255, 255, 255, 0.7)" at bounding box center [628, 131] width 7 height 7
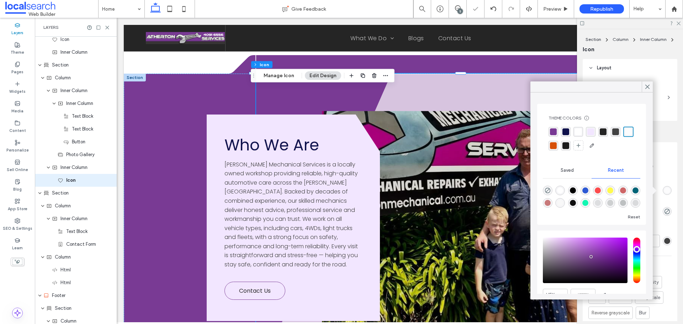
click at [577, 130] on div "rgba(255, 255, 255, 1)" at bounding box center [578, 131] width 7 height 7
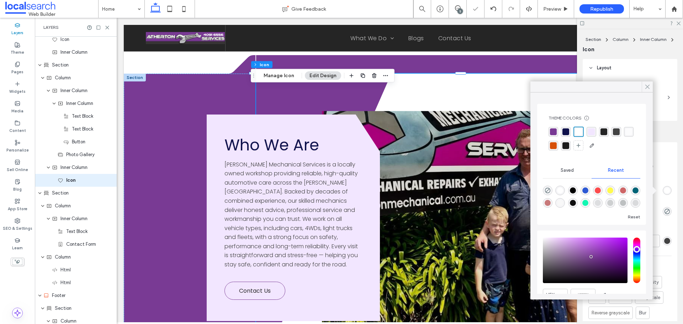
click at [647, 87] on use at bounding box center [647, 87] width 4 height 4
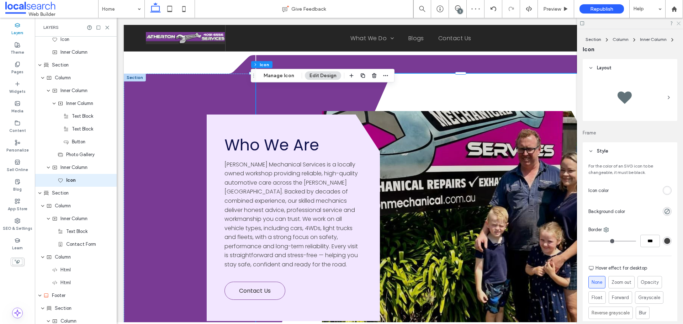
click at [679, 22] on use at bounding box center [678, 24] width 4 height 4
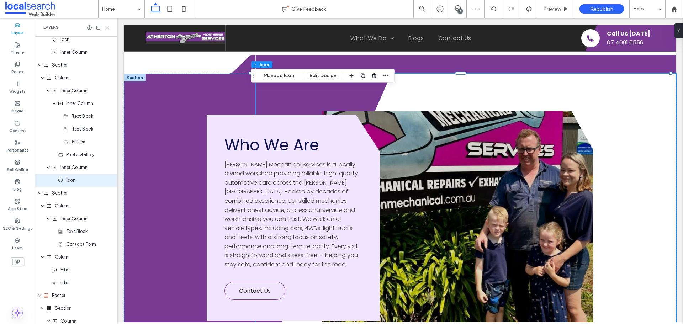
click at [108, 26] on use at bounding box center [107, 27] width 3 height 3
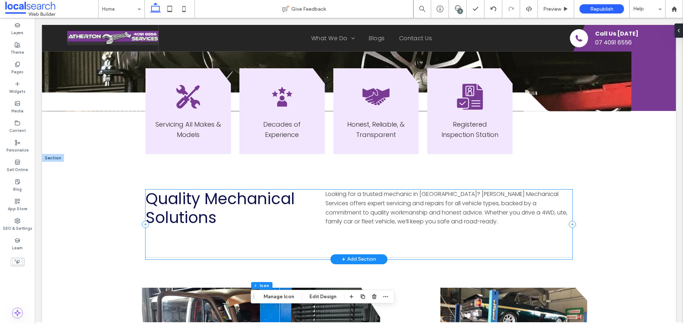
scroll to position [224, 0]
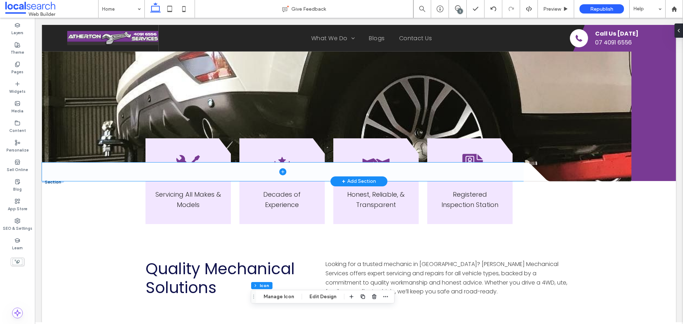
click at [69, 169] on span at bounding box center [282, 171] width 481 height 18
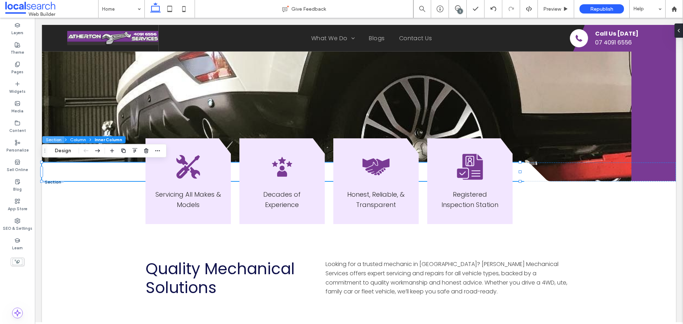
click at [51, 139] on button "Section" at bounding box center [53, 139] width 22 height 7
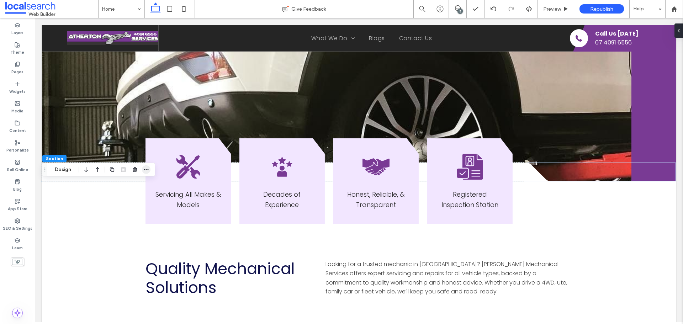
click at [148, 171] on icon "button" at bounding box center [146, 170] width 6 height 6
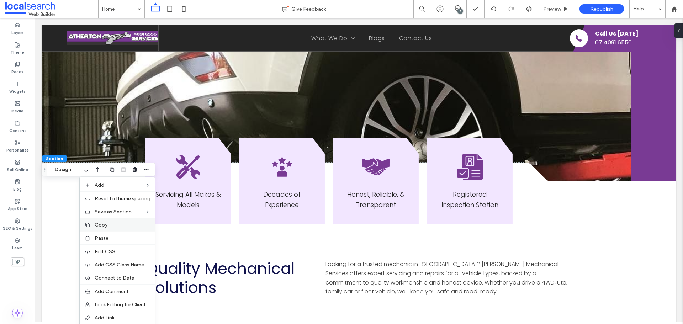
click at [105, 227] on span "Copy" at bounding box center [101, 225] width 13 height 6
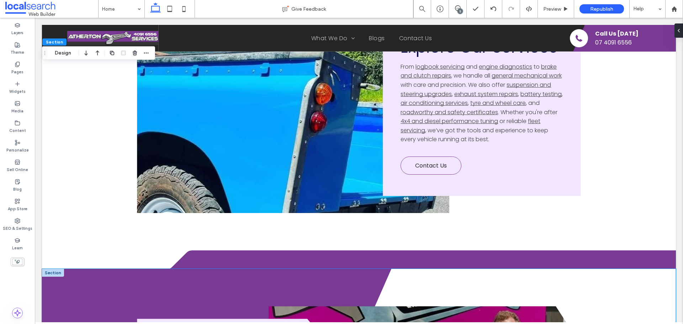
scroll to position [1895, 0]
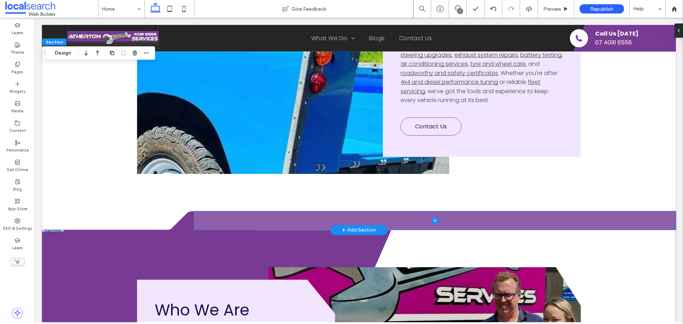
drag, startPoint x: 261, startPoint y: 221, endPoint x: 255, endPoint y: 222, distance: 5.4
click at [261, 221] on span at bounding box center [434, 220] width 481 height 18
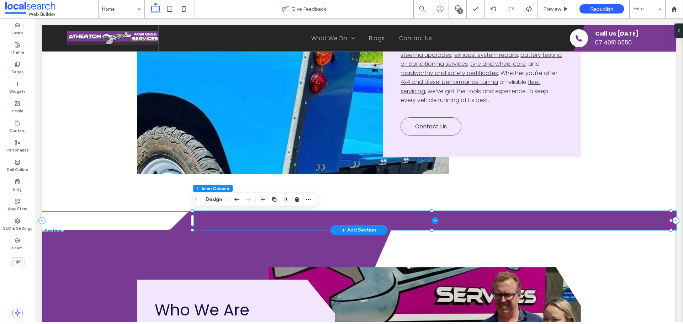
click at [126, 222] on div "Divider Icon .cls-1-1316329055-1316329055 { fill: none; } .cls-2-1316329055-131…" at bounding box center [359, 220] width 634 height 19
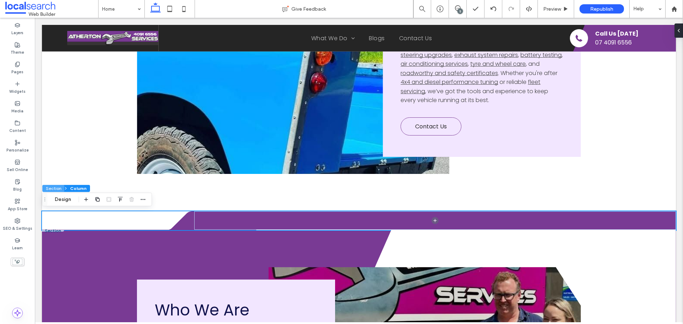
click at [49, 190] on button "Section" at bounding box center [53, 188] width 22 height 7
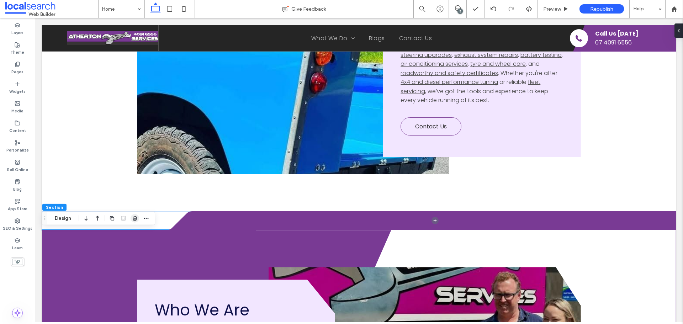
click at [136, 218] on use "button" at bounding box center [135, 218] width 4 height 5
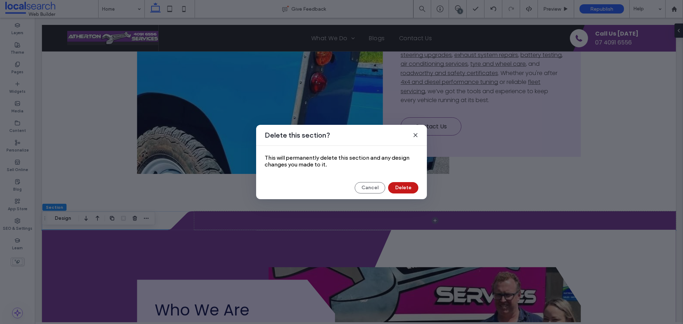
click at [401, 190] on button "Delete" at bounding box center [403, 187] width 30 height 11
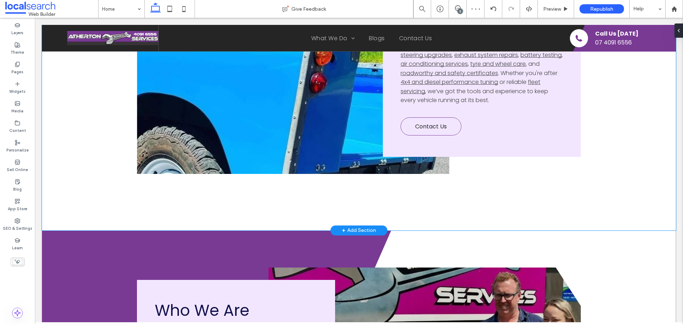
drag, startPoint x: 355, startPoint y: 228, endPoint x: 329, endPoint y: 217, distance: 28.0
click at [329, 217] on polygon at bounding box center [466, 76] width 420 height 307
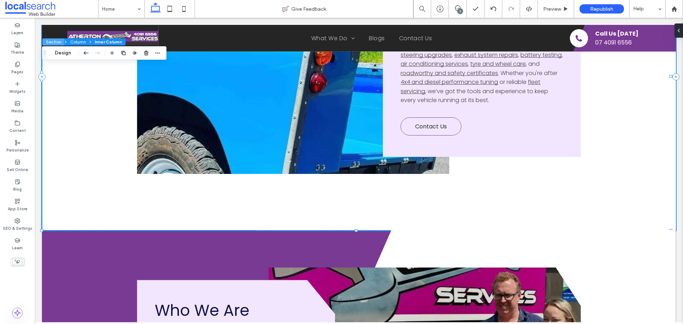
click at [52, 39] on button "Section" at bounding box center [53, 41] width 22 height 7
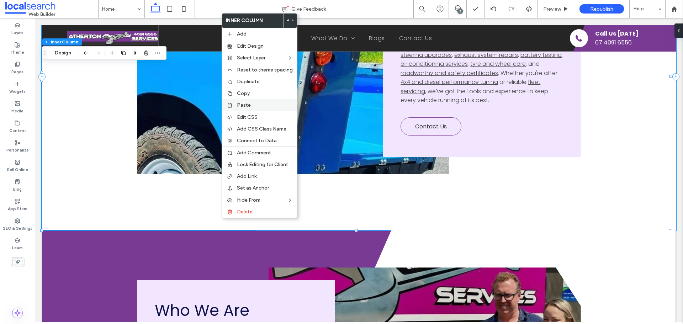
click at [245, 104] on span "Paste" at bounding box center [244, 105] width 14 height 6
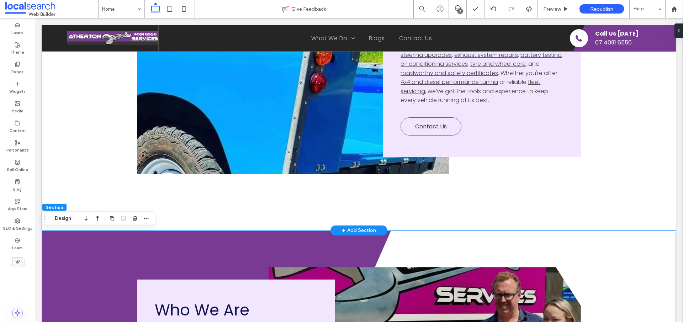
click at [256, 221] on polygon at bounding box center [466, 76] width 420 height 307
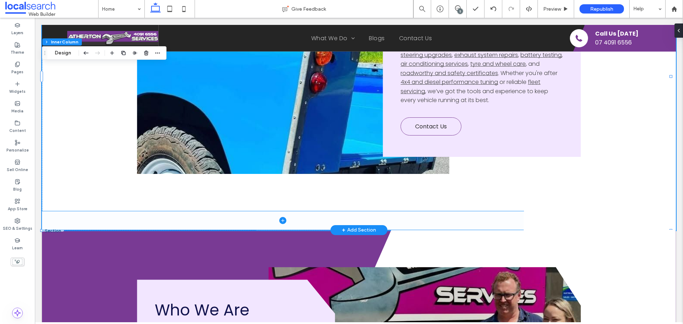
click at [279, 223] on icon at bounding box center [282, 220] width 7 height 7
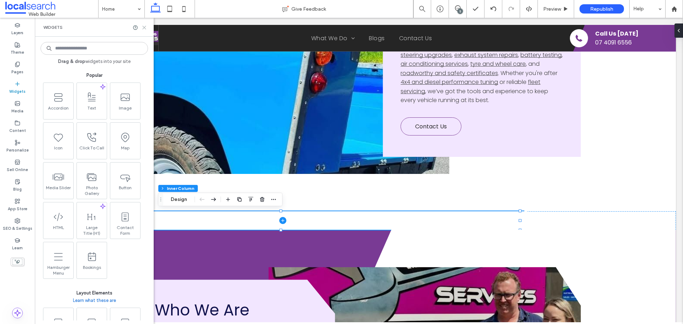
click at [146, 28] on icon at bounding box center [144, 27] width 5 height 5
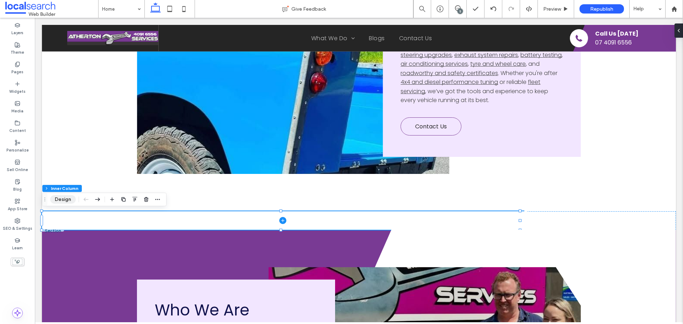
click at [67, 203] on button "Design" at bounding box center [63, 199] width 26 height 9
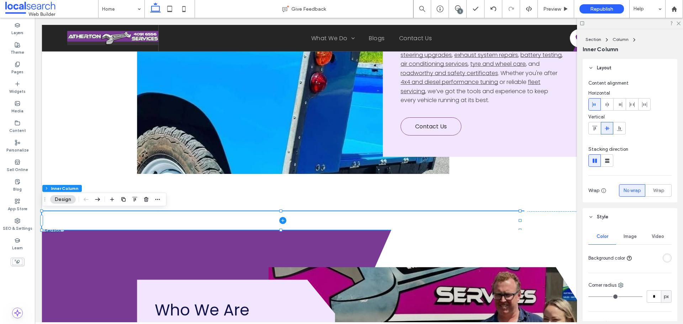
click at [664, 255] on div "rgba(255, 255, 255, 1)" at bounding box center [667, 258] width 6 height 6
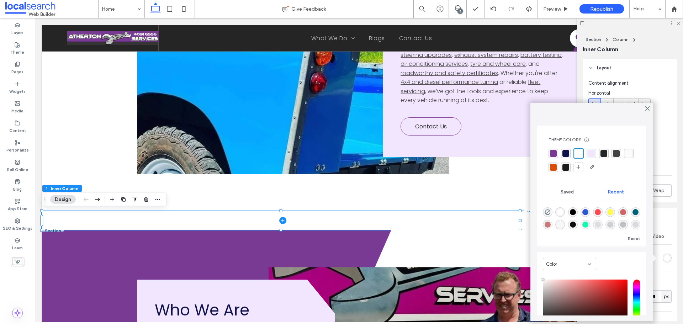
click at [552, 155] on div "rgba(121,58,148,1)" at bounding box center [553, 153] width 7 height 7
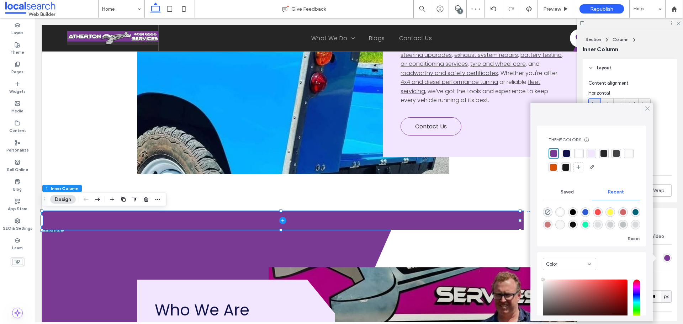
click at [650, 108] on icon at bounding box center [647, 108] width 6 height 6
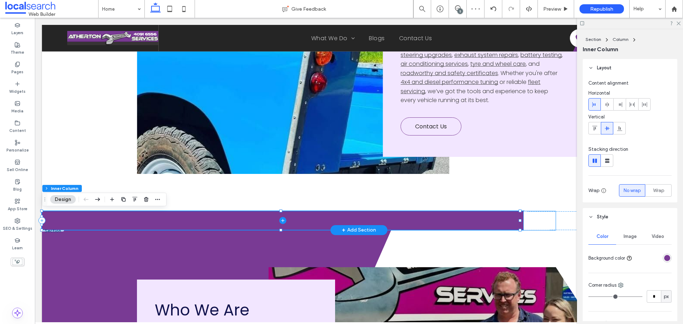
click at [536, 221] on icon "Divider Icon .cls-1-1657726529-1657726529 { fill: none; } .cls-2-1657726529-165…" at bounding box center [539, 220] width 32 height 19
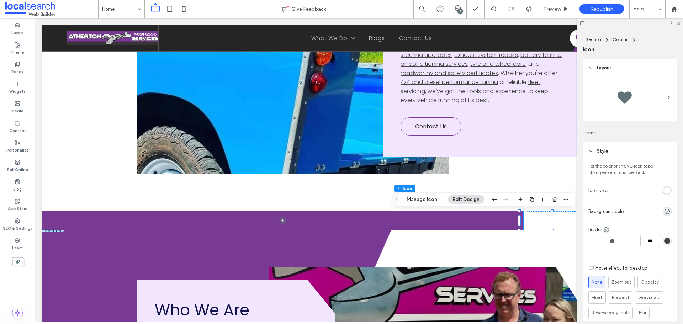
click at [661, 182] on div "For the color of an SVG icon to be changeable, it must be black. Icon color Bac…" at bounding box center [629, 263] width 95 height 206
click at [665, 194] on div "rgb(255, 255, 255)" at bounding box center [666, 190] width 9 height 9
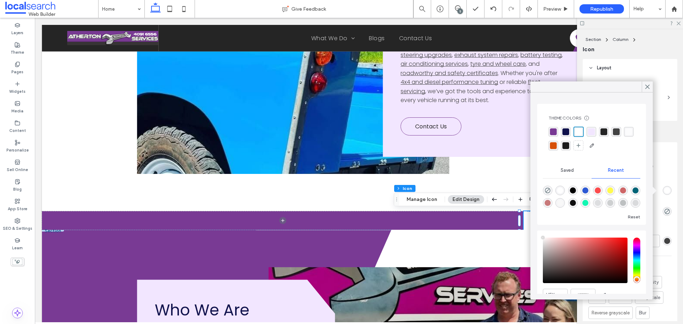
click at [555, 131] on div "rgba(121,58,148,1)" at bounding box center [553, 131] width 7 height 7
click at [645, 89] on use at bounding box center [647, 87] width 4 height 4
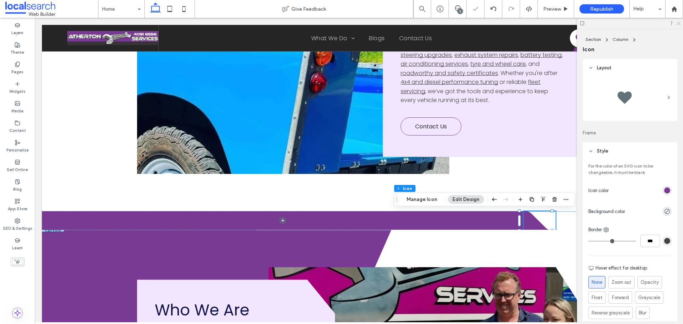
click at [679, 22] on icon at bounding box center [678, 23] width 5 height 5
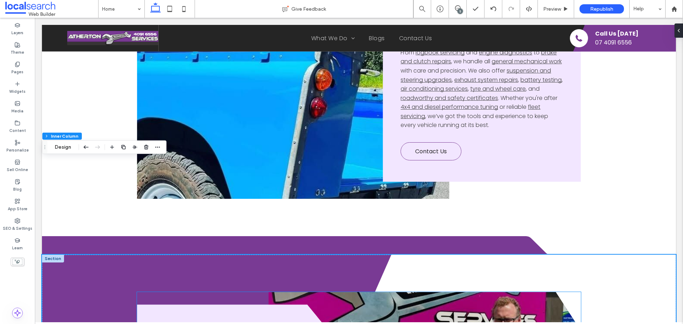
scroll to position [1966, 0]
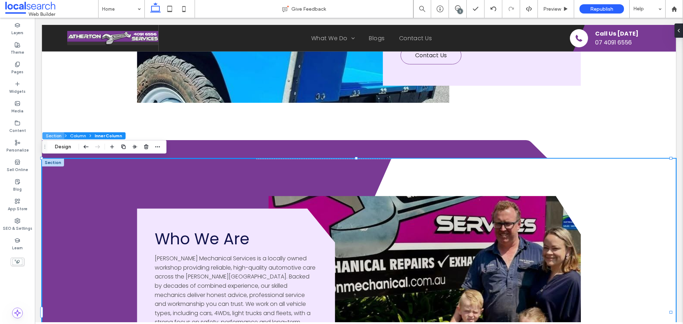
click at [54, 135] on button "Section" at bounding box center [53, 135] width 22 height 7
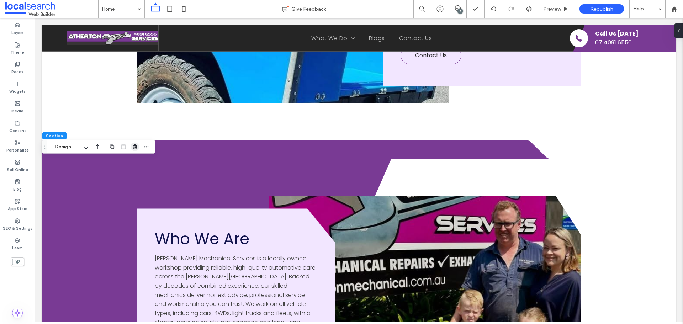
click at [134, 145] on use "button" at bounding box center [135, 146] width 4 height 5
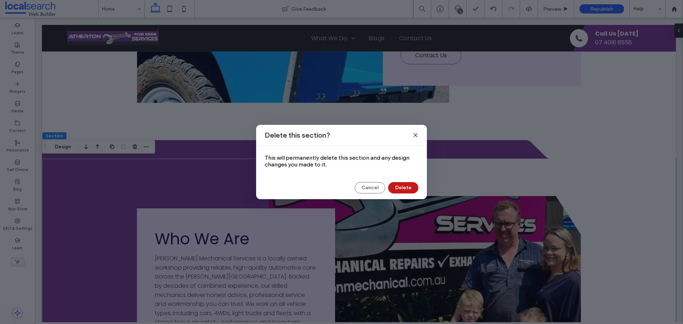
click at [411, 187] on button "Delete" at bounding box center [403, 187] width 30 height 11
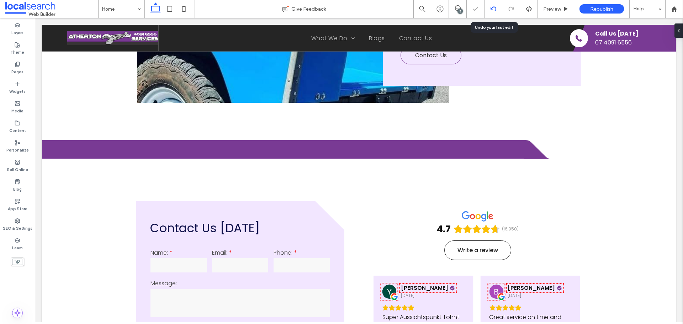
click at [497, 10] on div at bounding box center [492, 9] width 17 height 6
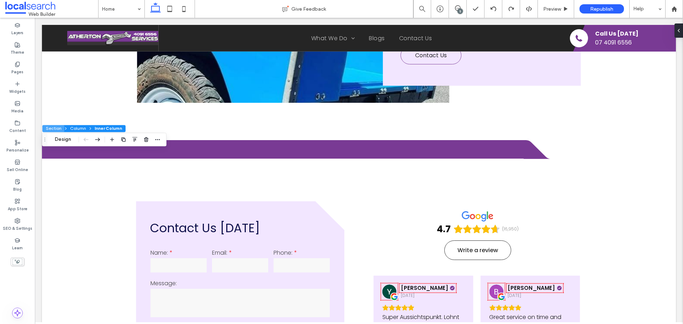
click at [55, 126] on button "Section" at bounding box center [53, 128] width 22 height 7
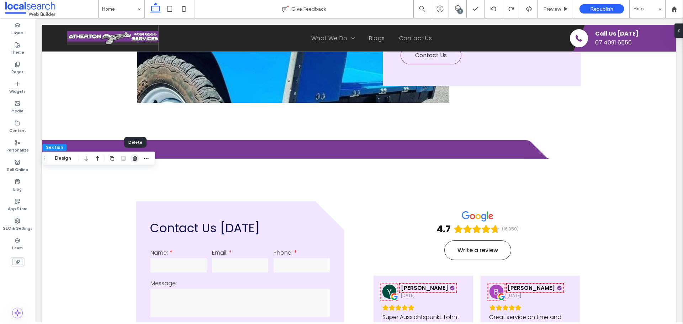
click at [136, 158] on icon "button" at bounding box center [135, 158] width 6 height 6
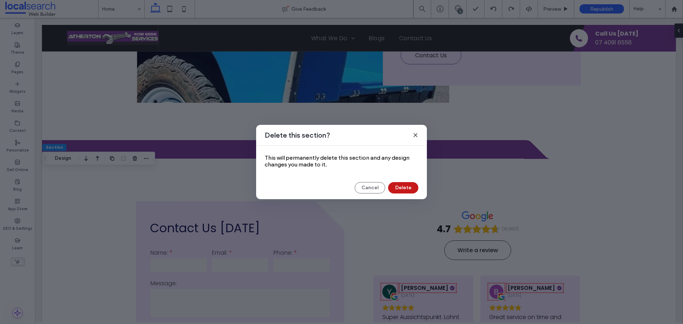
click at [407, 190] on button "Delete" at bounding box center [403, 187] width 30 height 11
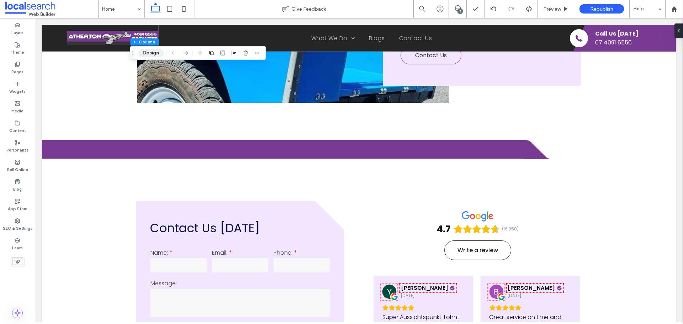
click at [153, 52] on button "Design" at bounding box center [151, 53] width 26 height 9
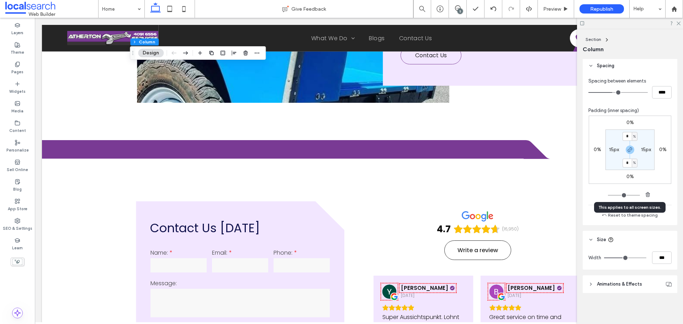
scroll to position [296, 0]
click at [172, 4] on icon at bounding box center [169, 9] width 14 height 14
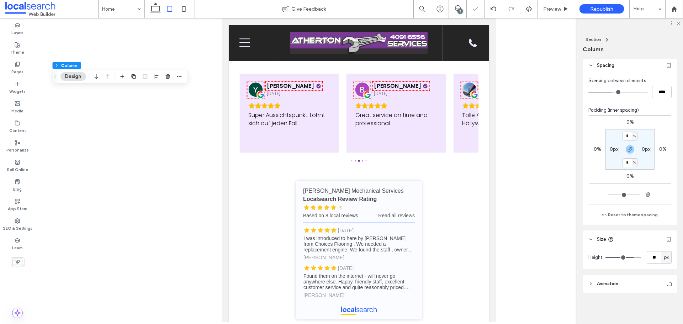
type input "**"
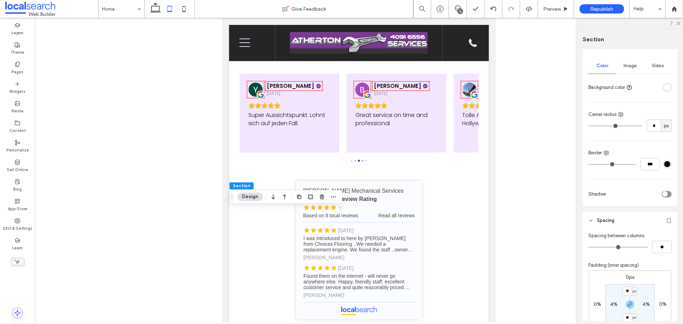
scroll to position [107, 0]
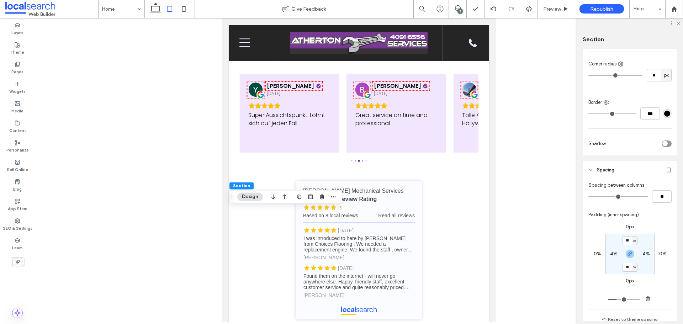
click at [626, 226] on label "0px" at bounding box center [629, 227] width 9 height 6
type input "*"
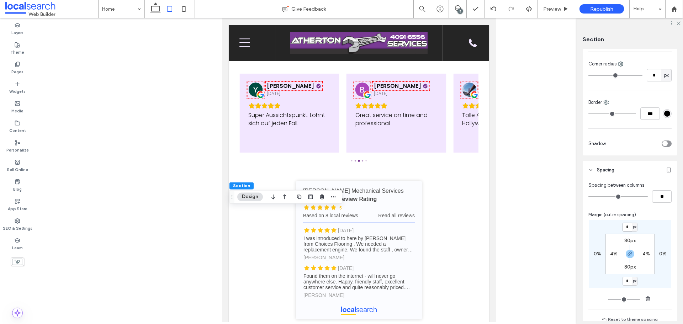
click at [626, 226] on input "*" at bounding box center [626, 227] width 9 height 9
type input "**"
type input "*"
type input "**"
type input "*"
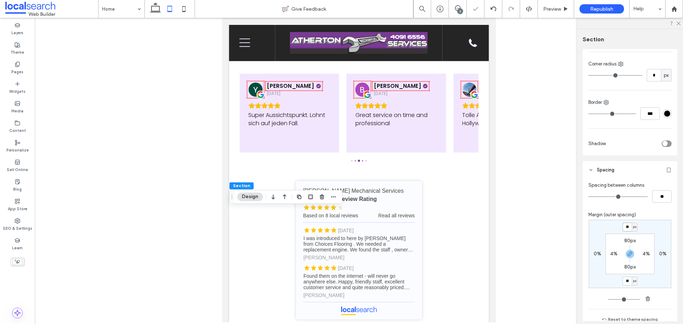
click at [626, 226] on input "**" at bounding box center [626, 227] width 9 height 9
type input "**"
type input "*"
type input "**"
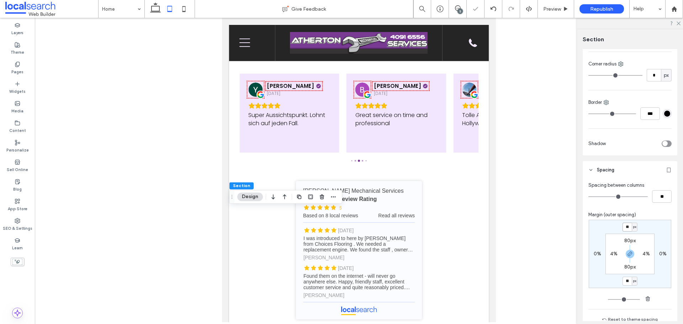
type input "*"
click at [628, 227] on input "**" at bounding box center [626, 227] width 9 height 9
type input "**"
type input "*"
type input "**"
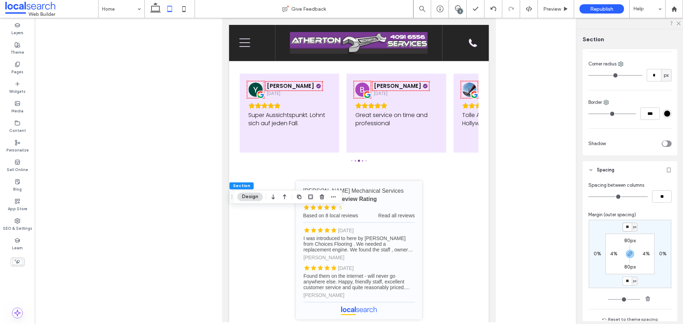
type input "*"
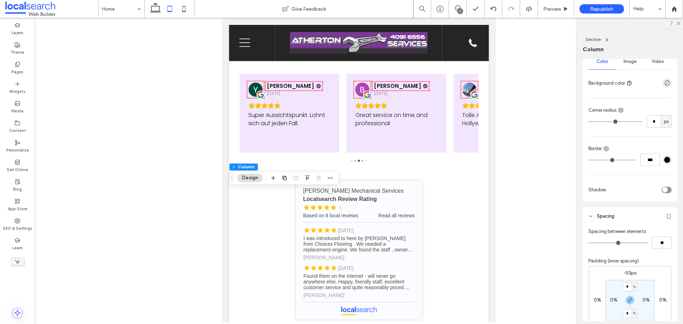
scroll to position [178, 0]
click at [181, 10] on icon at bounding box center [184, 9] width 14 height 14
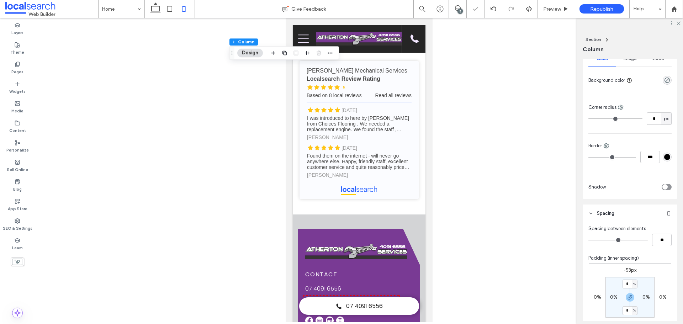
type input "*"
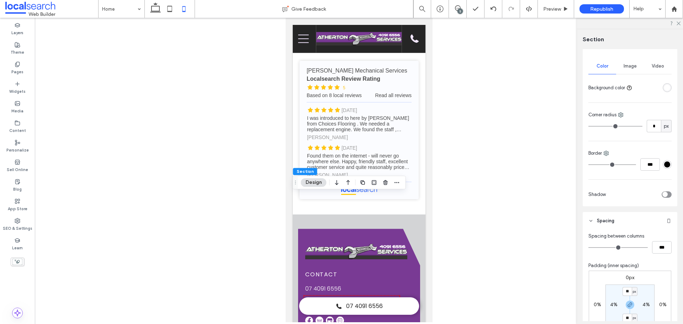
scroll to position [107, 0]
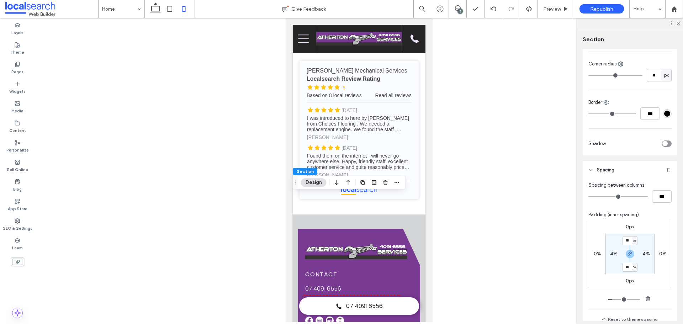
click at [625, 224] on label "0px" at bounding box center [629, 227] width 9 height 6
type input "*"
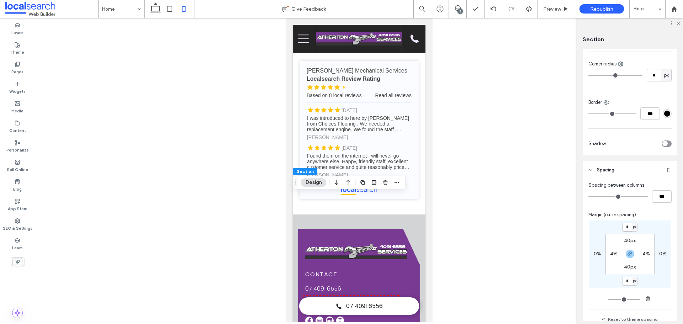
click at [628, 230] on input "*" at bounding box center [626, 227] width 9 height 9
type input "**"
type input "*"
type input "**"
click at [172, 8] on icon at bounding box center [169, 9] width 14 height 14
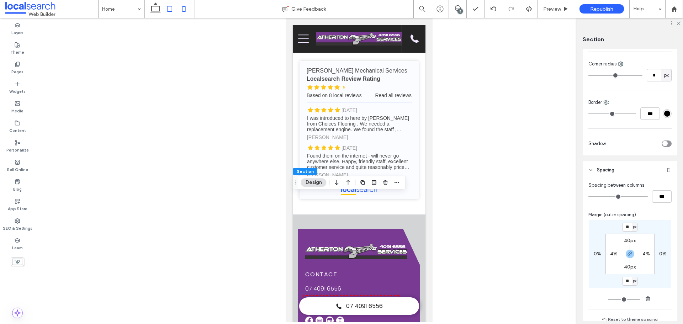
type input "*"
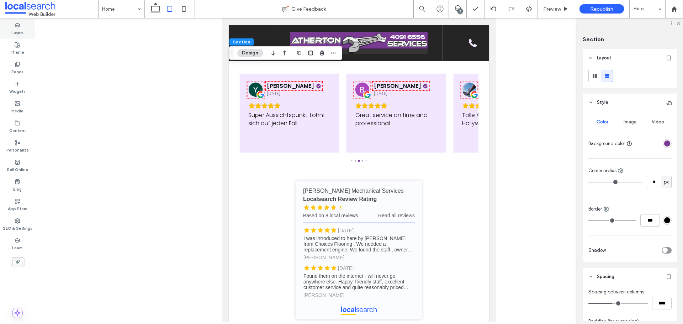
click at [21, 32] on label "Layers" at bounding box center [17, 32] width 12 height 8
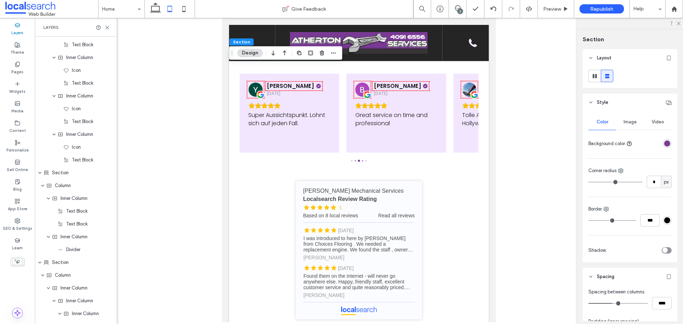
scroll to position [1156, 0]
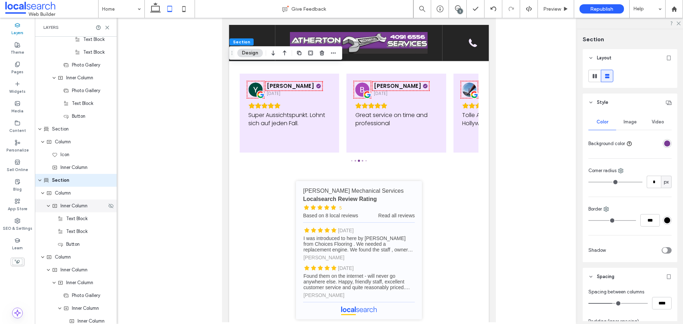
click at [78, 211] on div "Inner Column" at bounding box center [76, 205] width 82 height 13
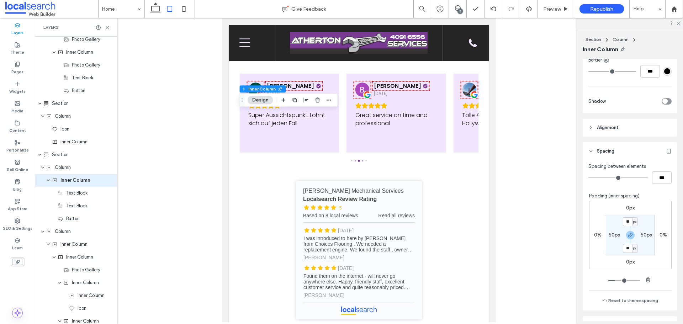
scroll to position [249, 0]
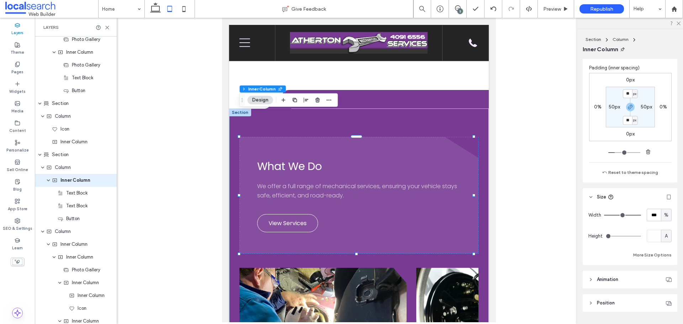
scroll to position [381, 0]
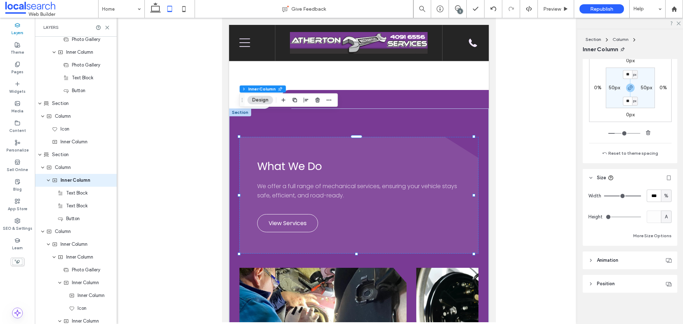
click at [665, 216] on span "A" at bounding box center [666, 216] width 3 height 7
click at [663, 230] on span "px" at bounding box center [662, 229] width 5 height 7
type input "***"
click at [653, 220] on input "*****" at bounding box center [653, 216] width 14 height 12
type input "***"
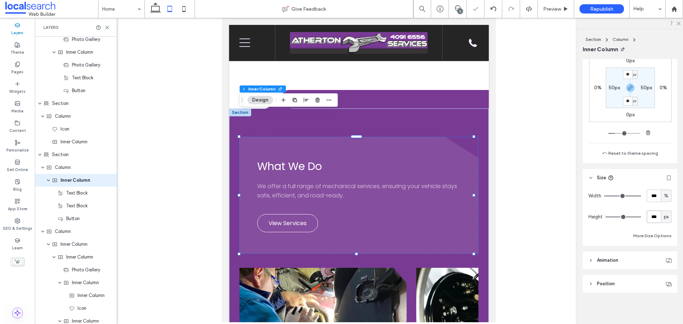
type input "***"
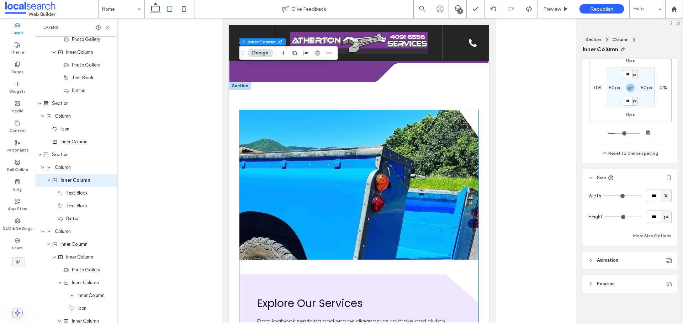
scroll to position [1152, 0]
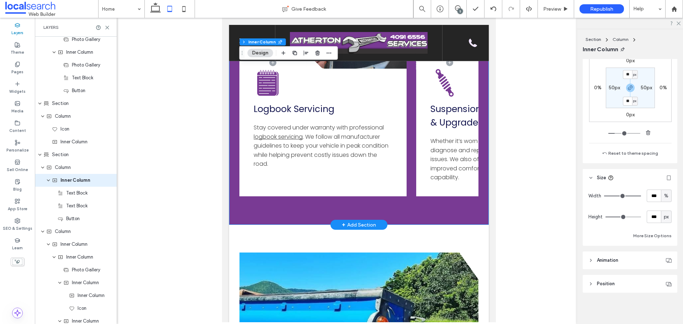
click at [236, 176] on div "What We Do We offer a full range of mechanical services, ensuring your vehicle …" at bounding box center [359, 24] width 260 height 401
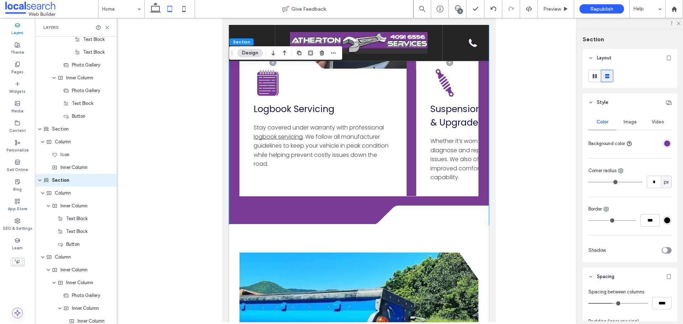
scroll to position [107, 0]
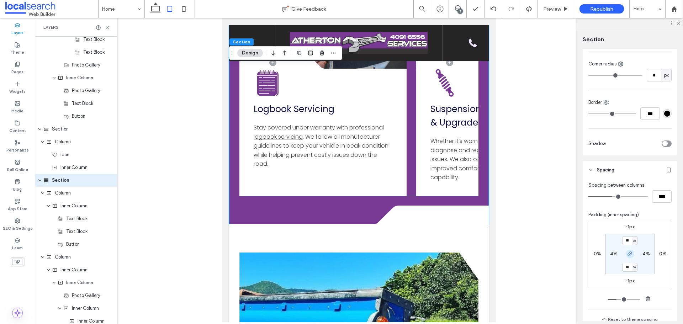
click at [627, 252] on icon "button" at bounding box center [630, 254] width 6 height 6
click at [630, 266] on label "80px" at bounding box center [629, 267] width 11 height 6
click at [626, 266] on input "**" at bounding box center [626, 267] width 9 height 9
click at [626, 267] on input "**" at bounding box center [626, 267] width 9 height 9
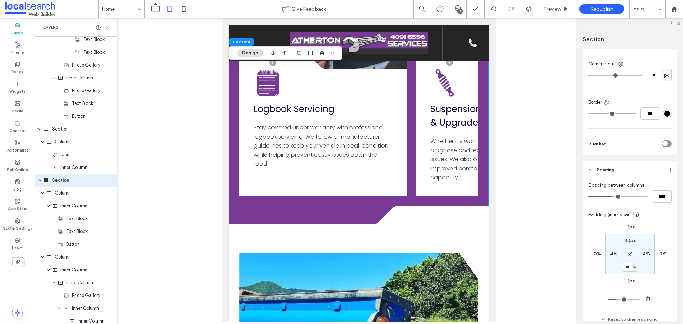
click at [626, 267] on input "**" at bounding box center [626, 267] width 9 height 9
type input "***"
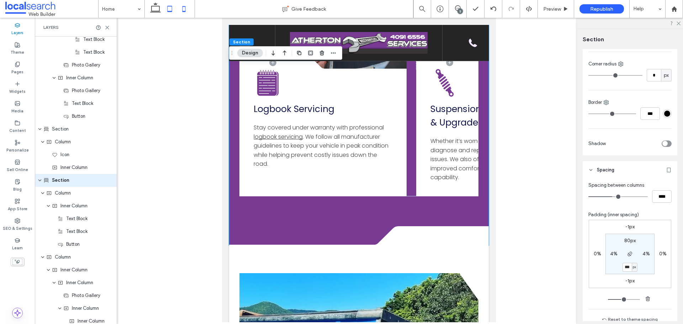
click at [183, 11] on icon at bounding box center [184, 9] width 14 height 14
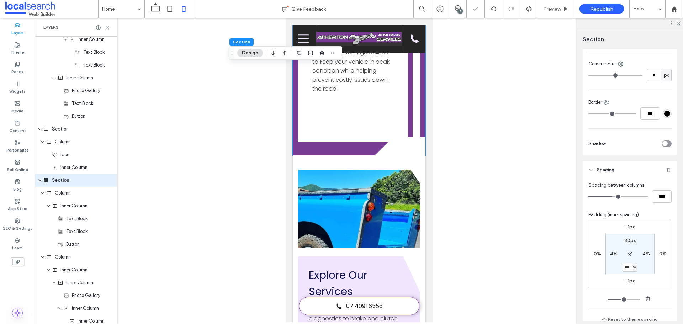
scroll to position [1258, 0]
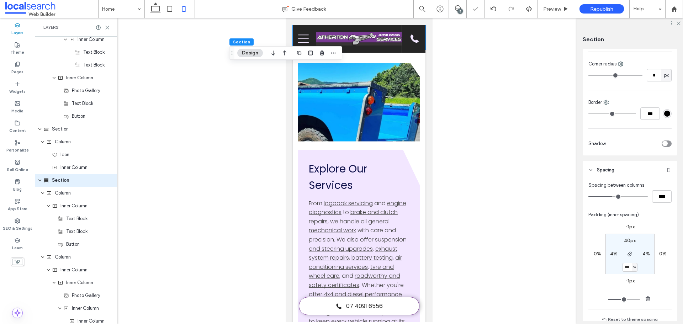
type input "**"
type input "****"
click at [626, 263] on input "**" at bounding box center [626, 267] width 9 height 9
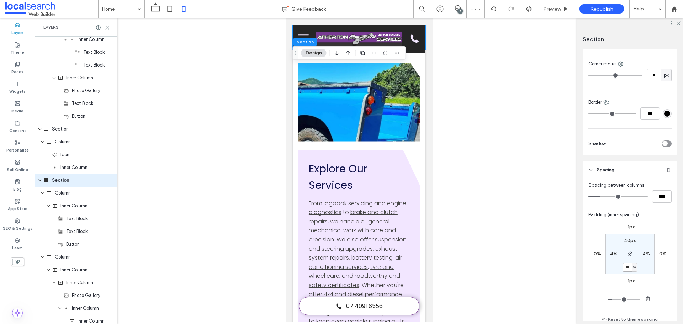
type input "**"
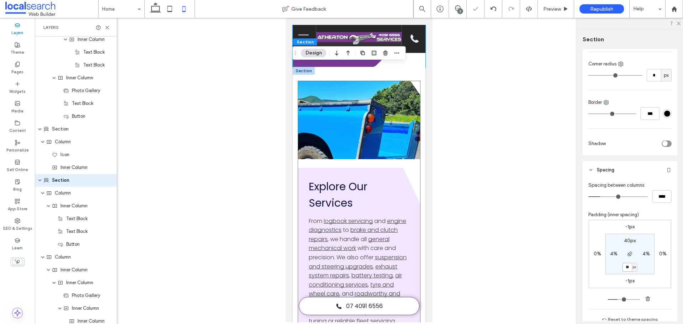
scroll to position [1151, 0]
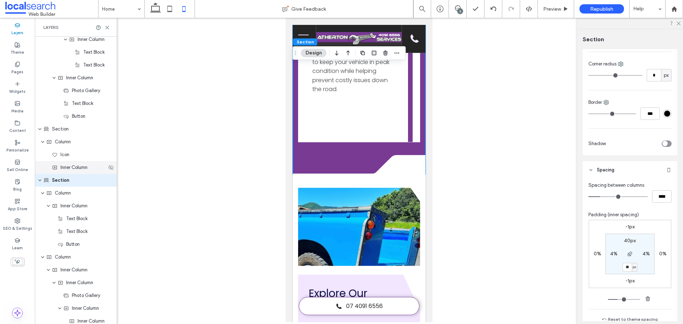
click at [20, 122] on div "Content" at bounding box center [17, 127] width 35 height 20
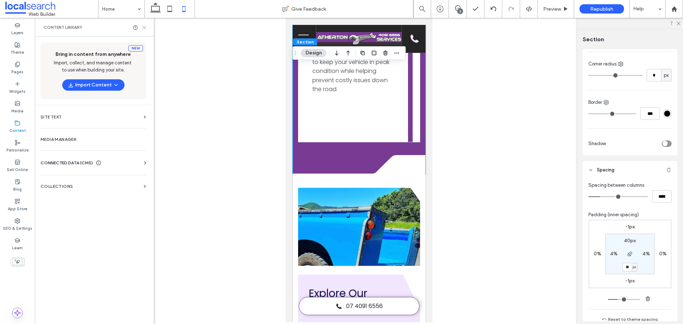
click at [143, 29] on icon at bounding box center [144, 27] width 5 height 5
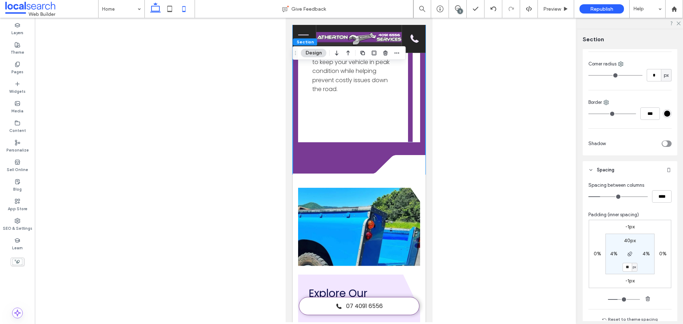
click at [153, 12] on use at bounding box center [155, 7] width 11 height 10
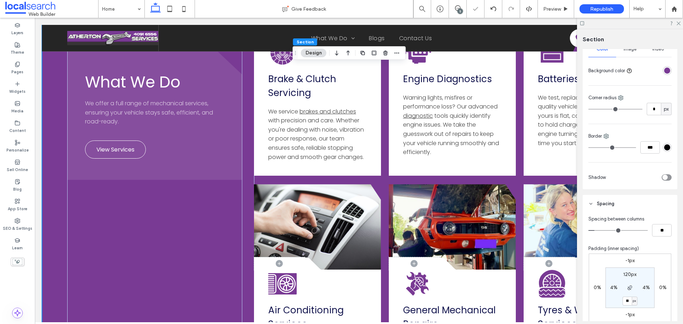
type input "***"
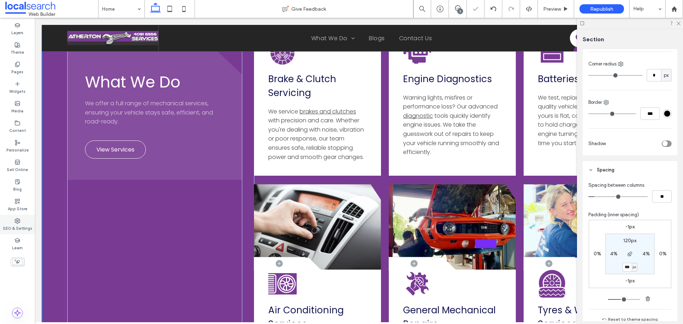
scroll to position [1169, 0]
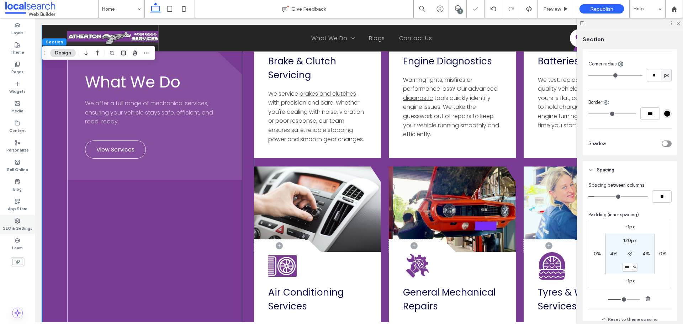
click at [22, 226] on label "SEO & Settings" at bounding box center [18, 228] width 30 height 8
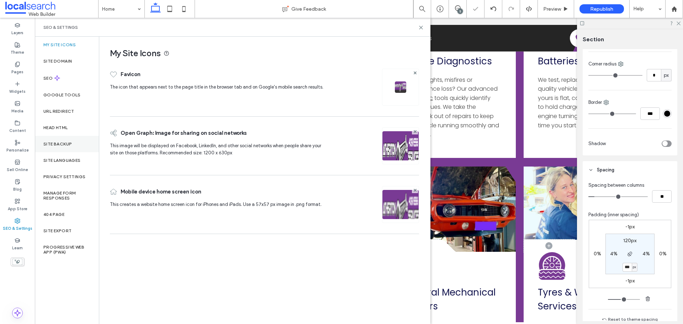
click at [73, 143] on div "Site Backup" at bounding box center [67, 144] width 64 height 16
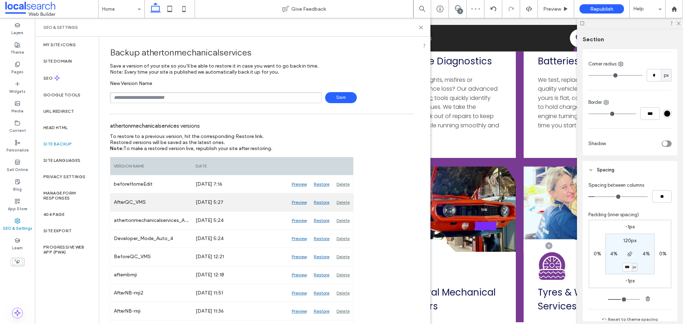
click at [346, 203] on div "Delete" at bounding box center [343, 202] width 20 height 18
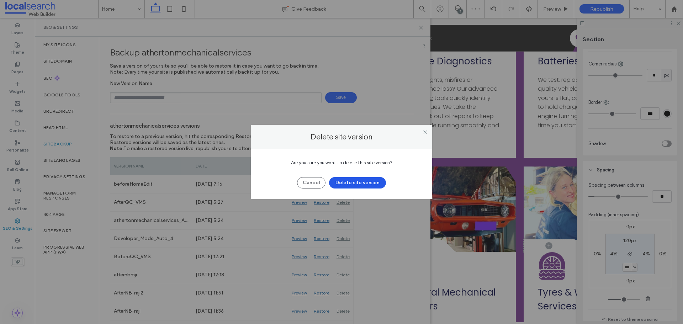
click at [353, 182] on button "Delete site version" at bounding box center [357, 182] width 57 height 11
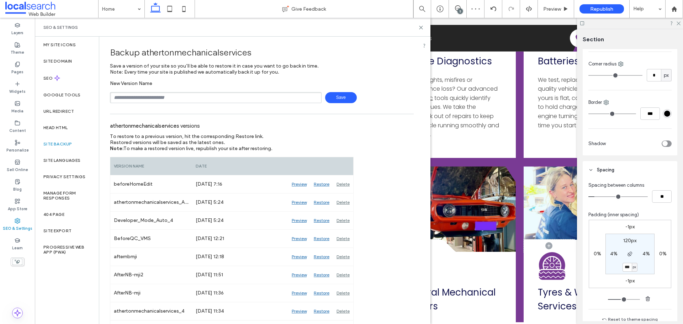
click at [174, 100] on input "text" at bounding box center [216, 97] width 212 height 11
type input "**********"
click at [344, 96] on span "Save" at bounding box center [341, 97] width 32 height 11
drag, startPoint x: 418, startPoint y: 27, endPoint x: 380, endPoint y: 26, distance: 38.8
click at [418, 27] on icon at bounding box center [420, 27] width 5 height 5
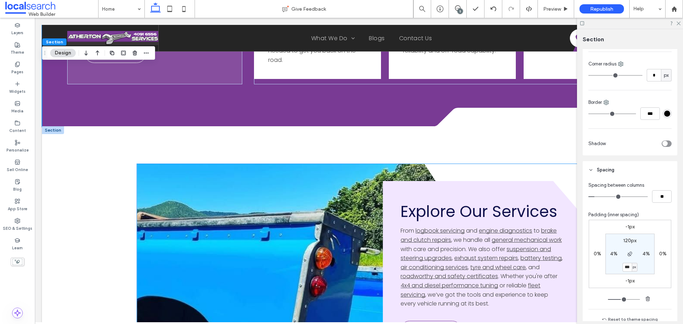
scroll to position [1738, 0]
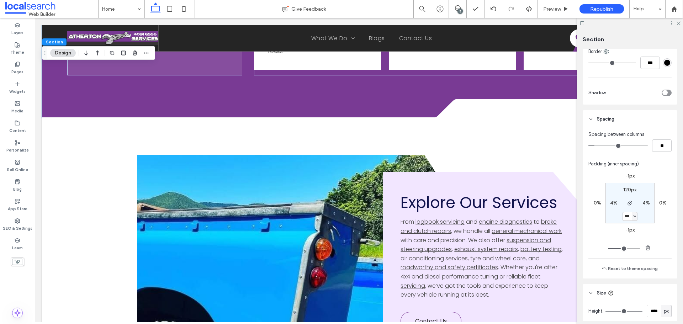
scroll to position [245, 0]
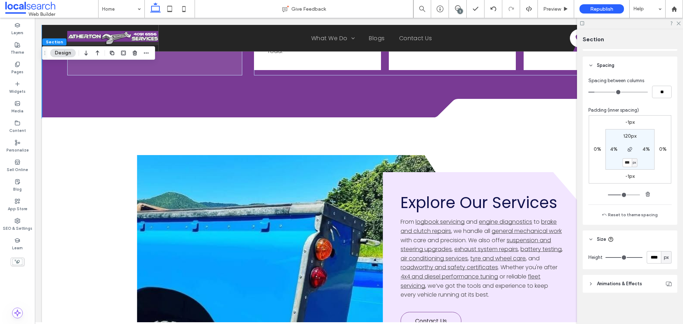
type input "***"
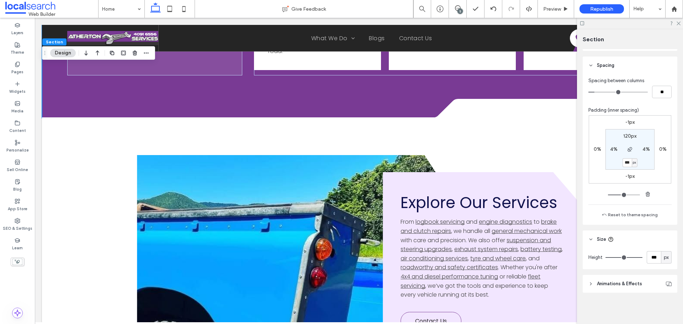
type input "***"
type input "*"
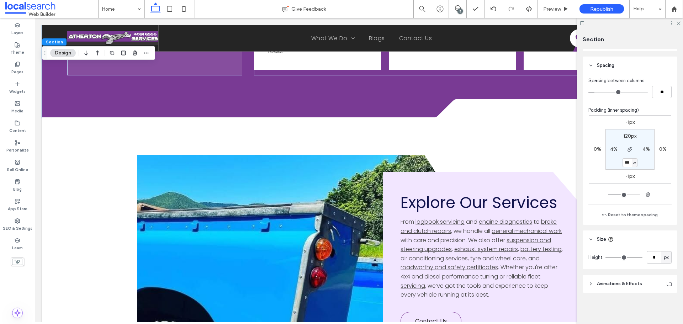
drag, startPoint x: 633, startPoint y: 258, endPoint x: 556, endPoint y: 258, distance: 77.2
type input "*"
click at [605, 258] on input "range" at bounding box center [623, 257] width 37 height 1
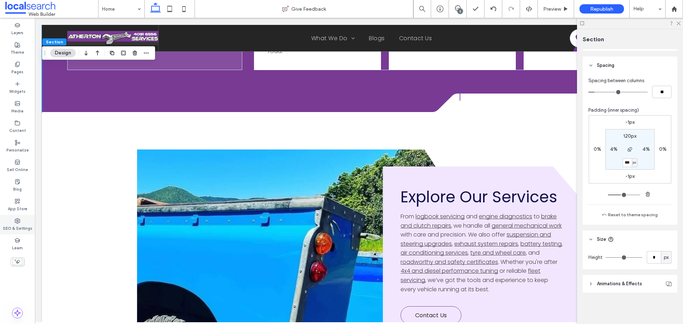
click at [16, 226] on label "SEO & Settings" at bounding box center [18, 228] width 30 height 8
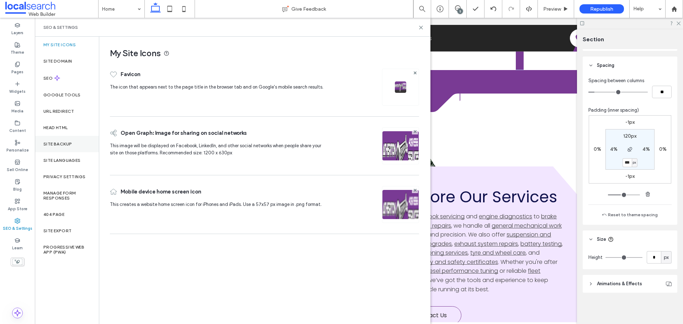
click at [58, 143] on label "Site Backup" at bounding box center [57, 144] width 28 height 5
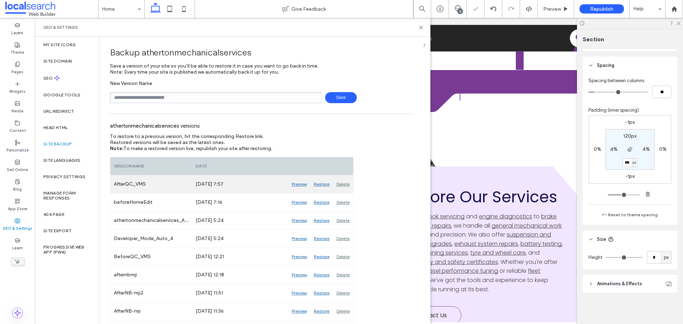
click at [345, 183] on div "Delete" at bounding box center [343, 184] width 20 height 18
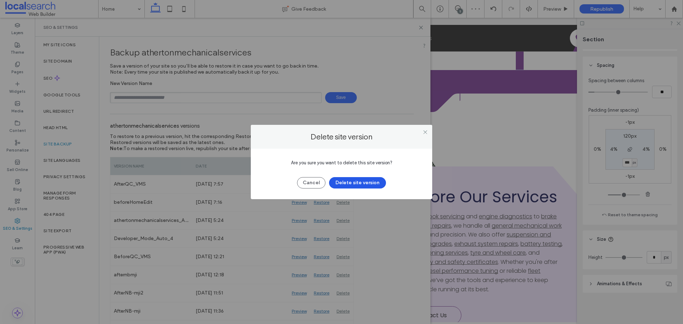
click at [345, 183] on button "Delete site version" at bounding box center [357, 182] width 57 height 11
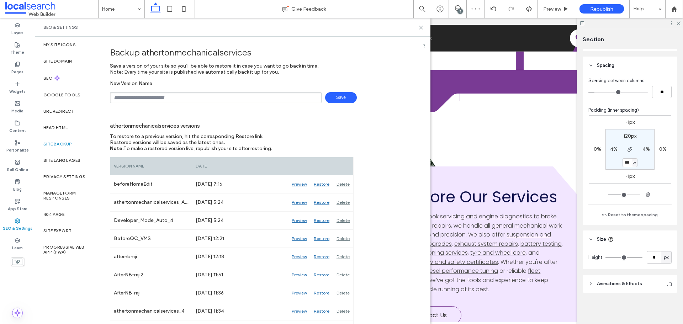
click at [174, 94] on input "text" at bounding box center [216, 97] width 212 height 11
type input "**********"
click at [340, 96] on span "Save" at bounding box center [341, 97] width 32 height 11
click at [419, 29] on icon at bounding box center [420, 27] width 5 height 5
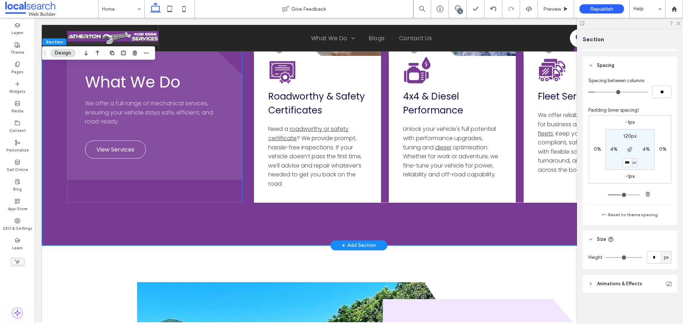
scroll to position [1667, 0]
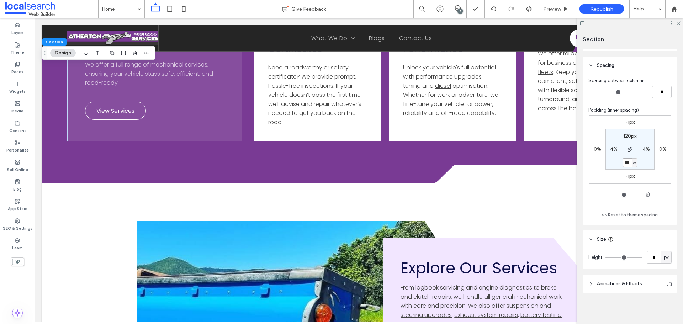
click at [627, 163] on input "***" at bounding box center [626, 162] width 9 height 9
type input "***"
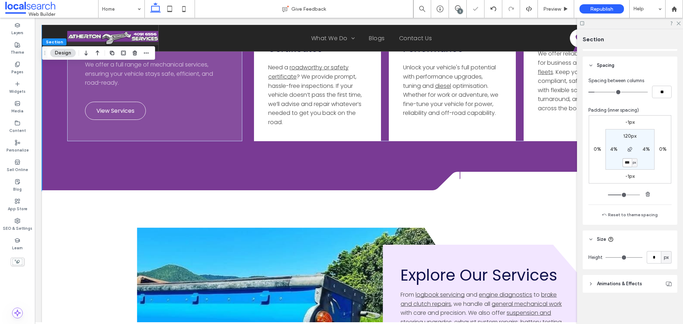
click at [627, 163] on input "***" at bounding box center [626, 162] width 9 height 9
type input "***"
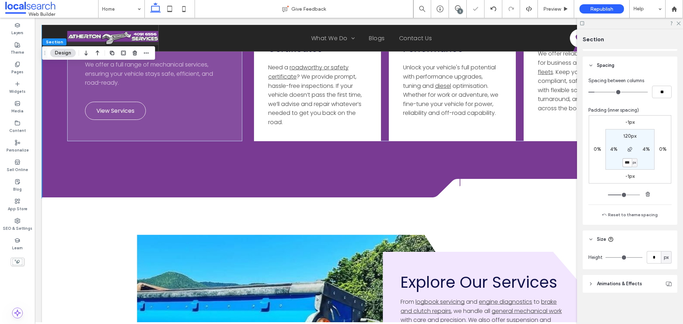
click at [622, 164] on input "***" at bounding box center [626, 162] width 9 height 9
type input "***"
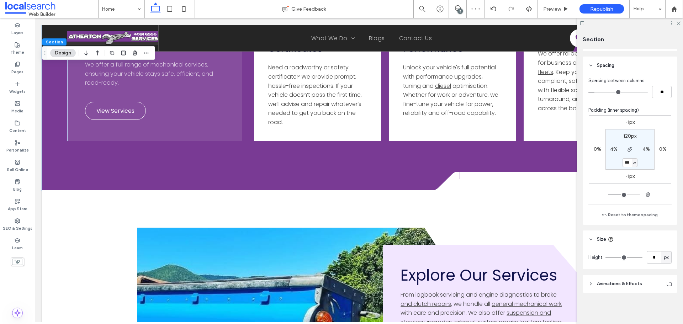
click at [626, 136] on label "120px" at bounding box center [629, 136] width 13 height 6
type input "***"
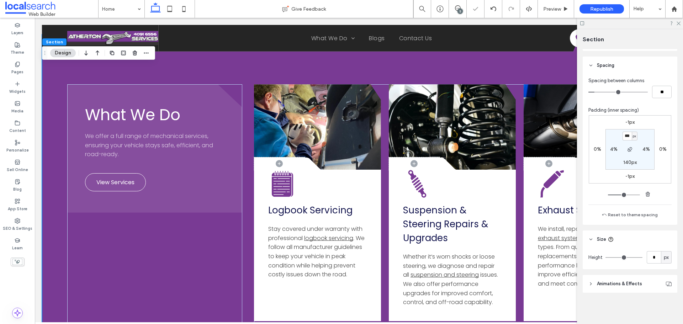
scroll to position [671, 0]
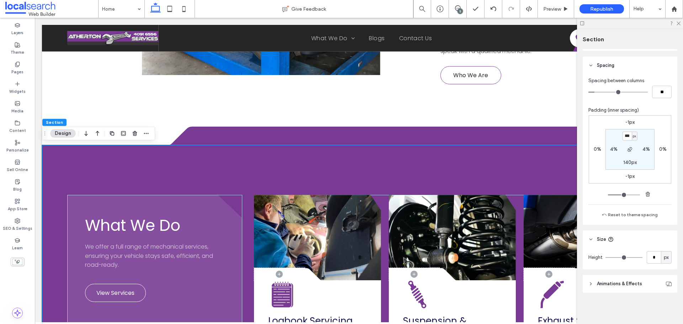
click at [622, 137] on input "***" at bounding box center [626, 136] width 9 height 9
type input "***"
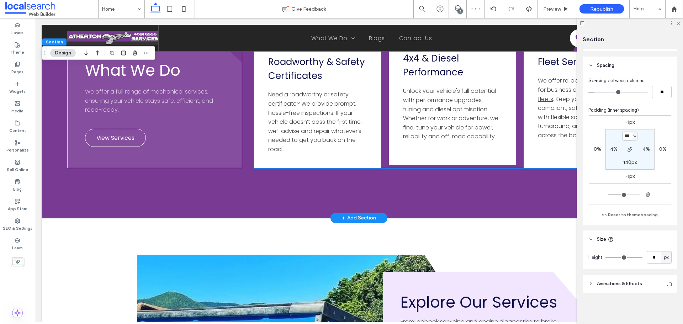
scroll to position [1702, 0]
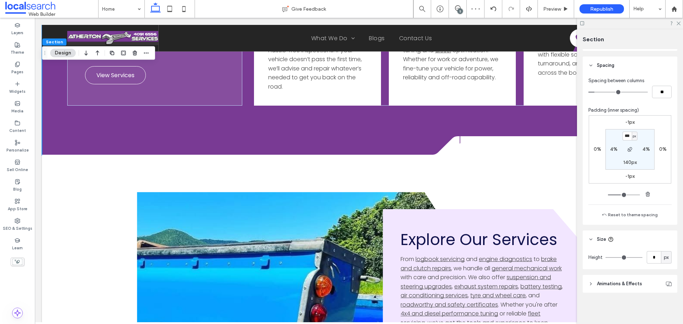
click at [628, 162] on label "140px" at bounding box center [630, 162] width 14 height 6
type input "***"
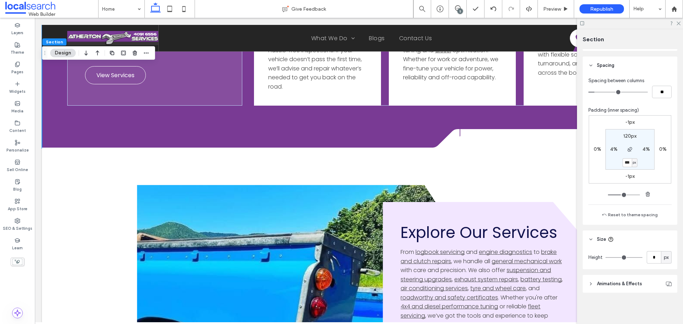
click at [662, 260] on div "px" at bounding box center [665, 257] width 7 height 7
click at [663, 245] on span "A" at bounding box center [662, 244] width 3 height 7
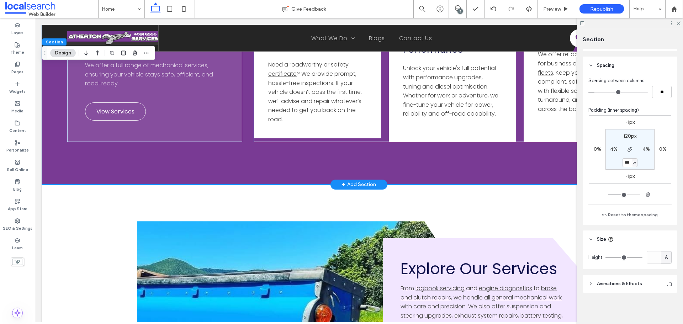
scroll to position [1596, 0]
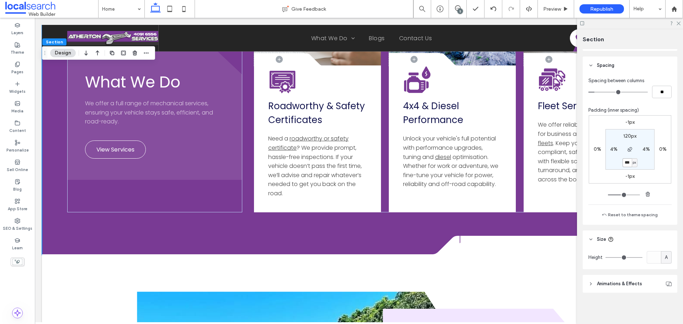
click at [627, 164] on input "***" at bounding box center [626, 162] width 9 height 9
type input "***"
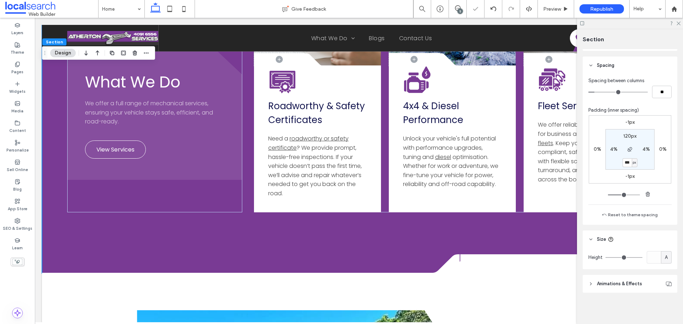
click at [681, 23] on div at bounding box center [630, 23] width 106 height 11
click at [677, 25] on icon at bounding box center [678, 23] width 5 height 5
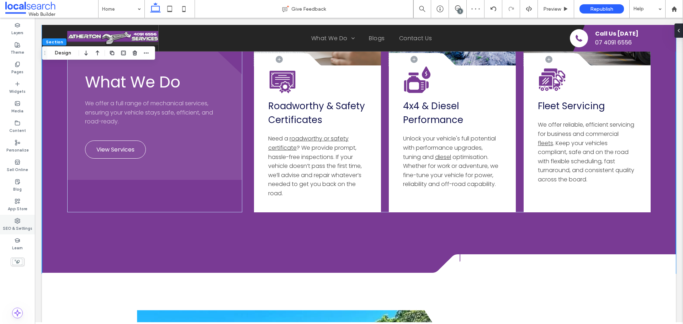
click at [18, 221] on use at bounding box center [17, 220] width 5 height 5
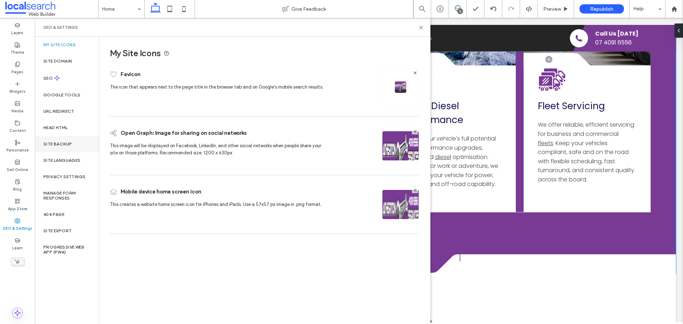
click at [59, 146] on label "Site Backup" at bounding box center [57, 144] width 28 height 5
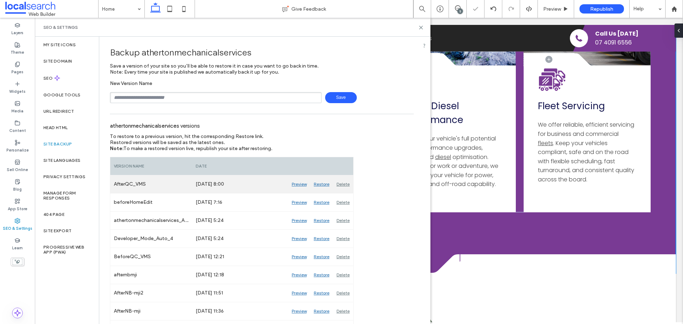
click at [344, 186] on div "Delete" at bounding box center [343, 184] width 20 height 18
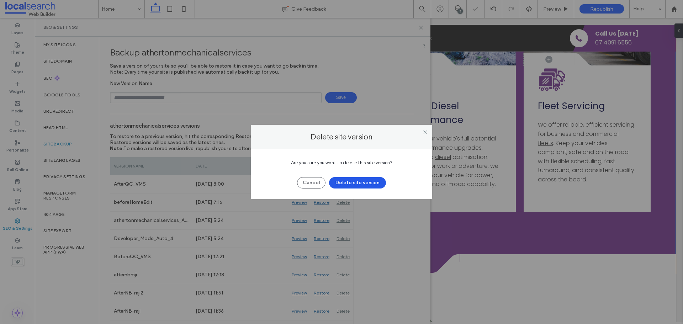
click at [353, 185] on button "Delete site version" at bounding box center [357, 182] width 57 height 11
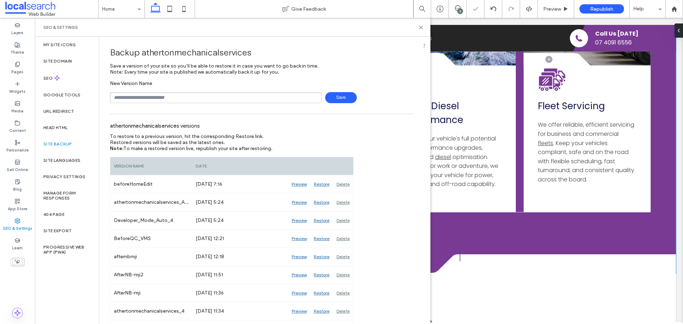
click at [129, 91] on div "New Version Name Save" at bounding box center [262, 91] width 304 height 23
click at [130, 96] on input "text" at bounding box center [216, 97] width 212 height 11
type input "**********"
click at [336, 94] on span "Save" at bounding box center [341, 97] width 32 height 11
drag, startPoint x: 422, startPoint y: 27, endPoint x: 380, endPoint y: 9, distance: 45.2
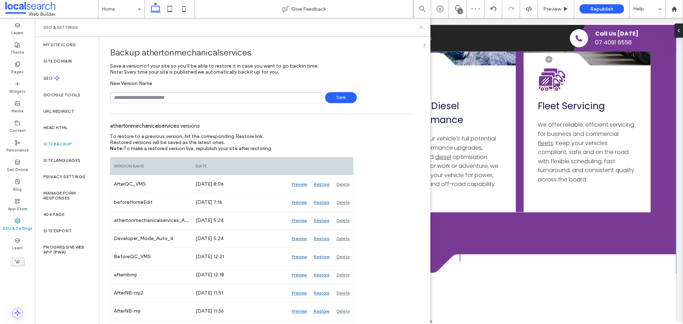
click at [422, 27] on icon at bounding box center [420, 27] width 5 height 5
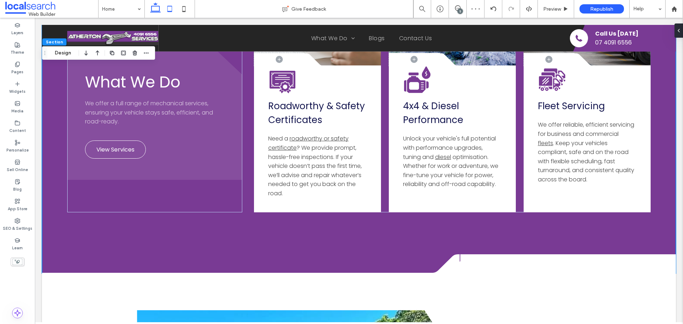
click at [169, 6] on use at bounding box center [169, 9] width 5 height 6
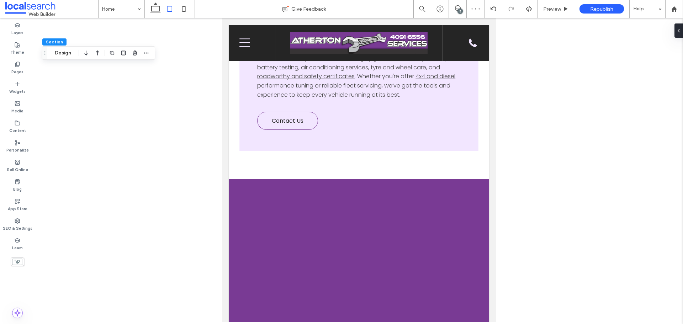
type input "***"
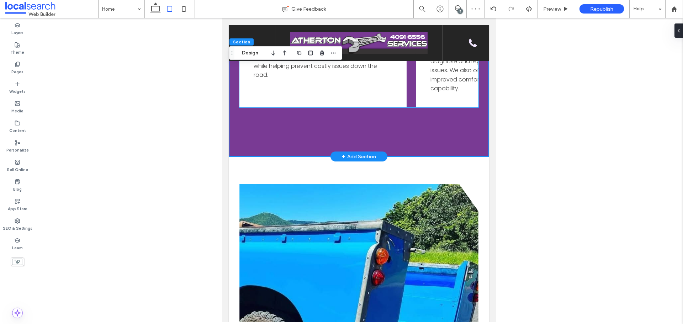
scroll to position [1243, 0]
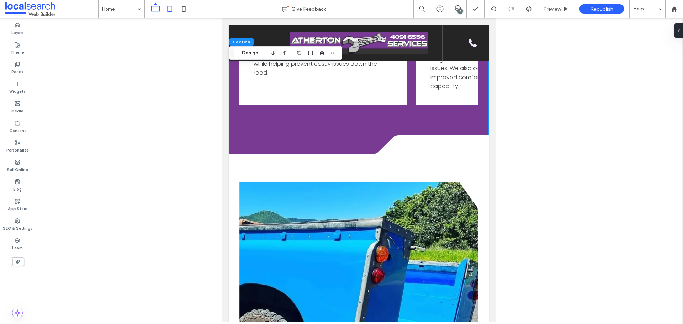
click at [160, 8] on use at bounding box center [155, 7] width 11 height 10
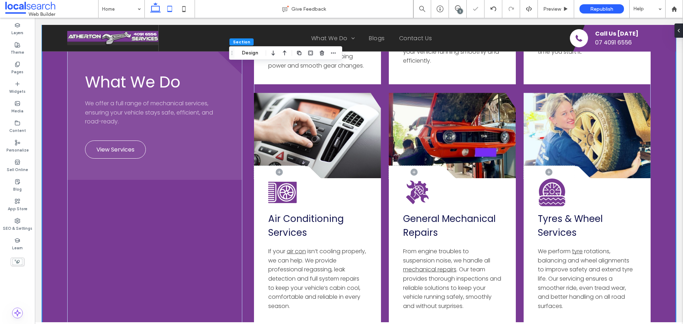
type input "***"
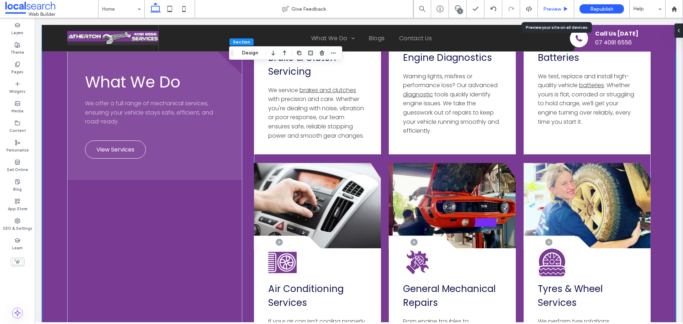
drag, startPoint x: 546, startPoint y: 11, endPoint x: 493, endPoint y: 3, distance: 54.0
click at [546, 11] on span "Preview" at bounding box center [552, 9] width 18 height 6
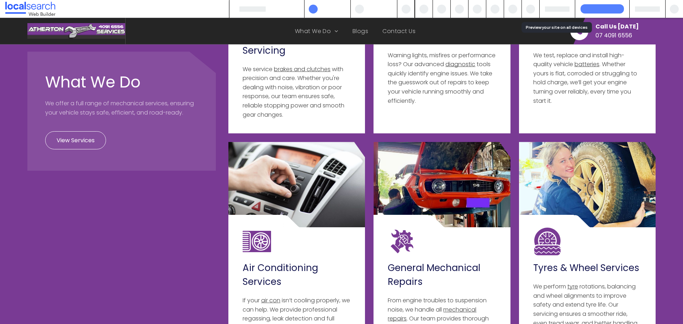
scroll to position [1165, 0]
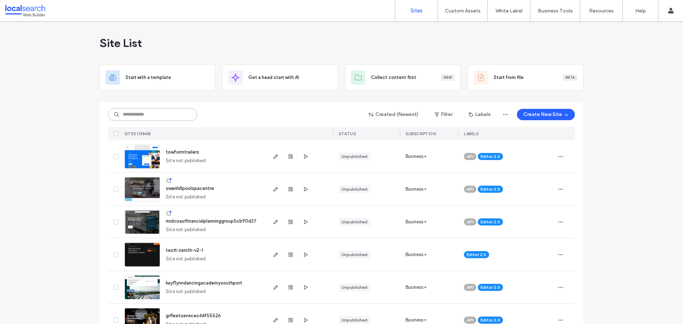
click at [148, 113] on input at bounding box center [152, 114] width 89 height 13
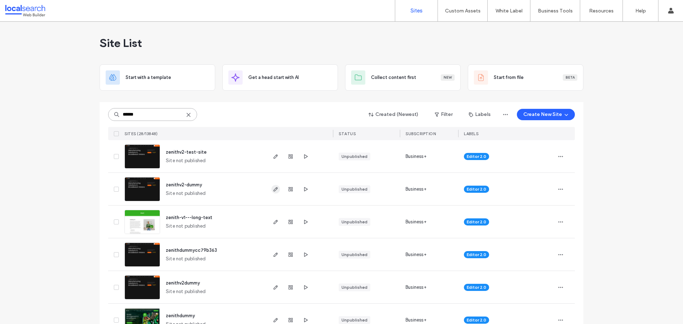
type input "******"
click at [273, 191] on icon "button" at bounding box center [276, 189] width 6 height 6
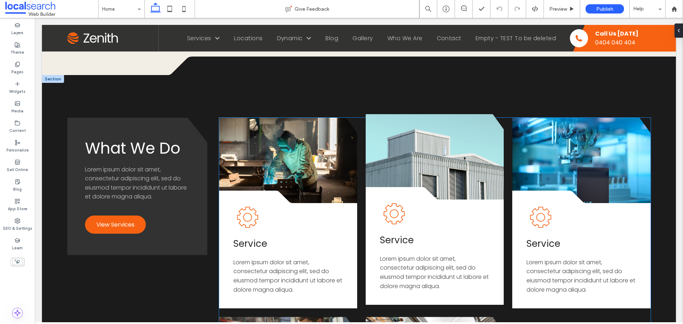
scroll to position [676, 0]
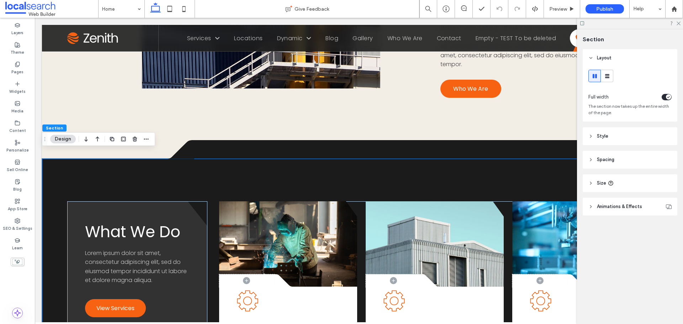
click at [616, 129] on header "Style" at bounding box center [629, 136] width 95 height 18
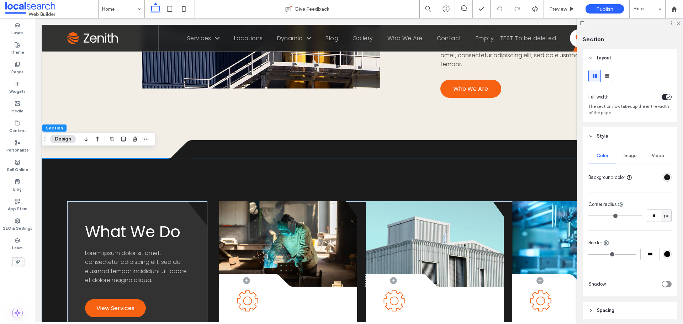
click at [616, 129] on header "Style" at bounding box center [629, 136] width 95 height 18
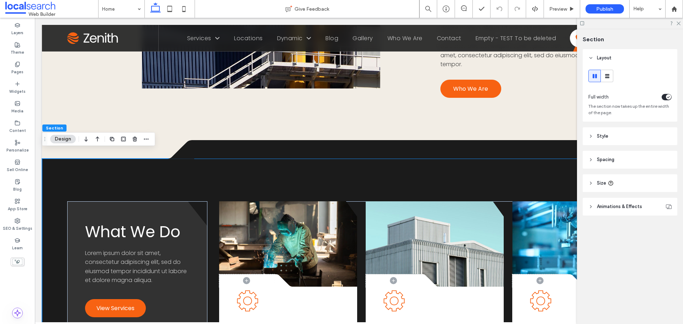
click at [607, 164] on header "Spacing" at bounding box center [629, 160] width 95 height 18
